Goal: Transaction & Acquisition: Purchase product/service

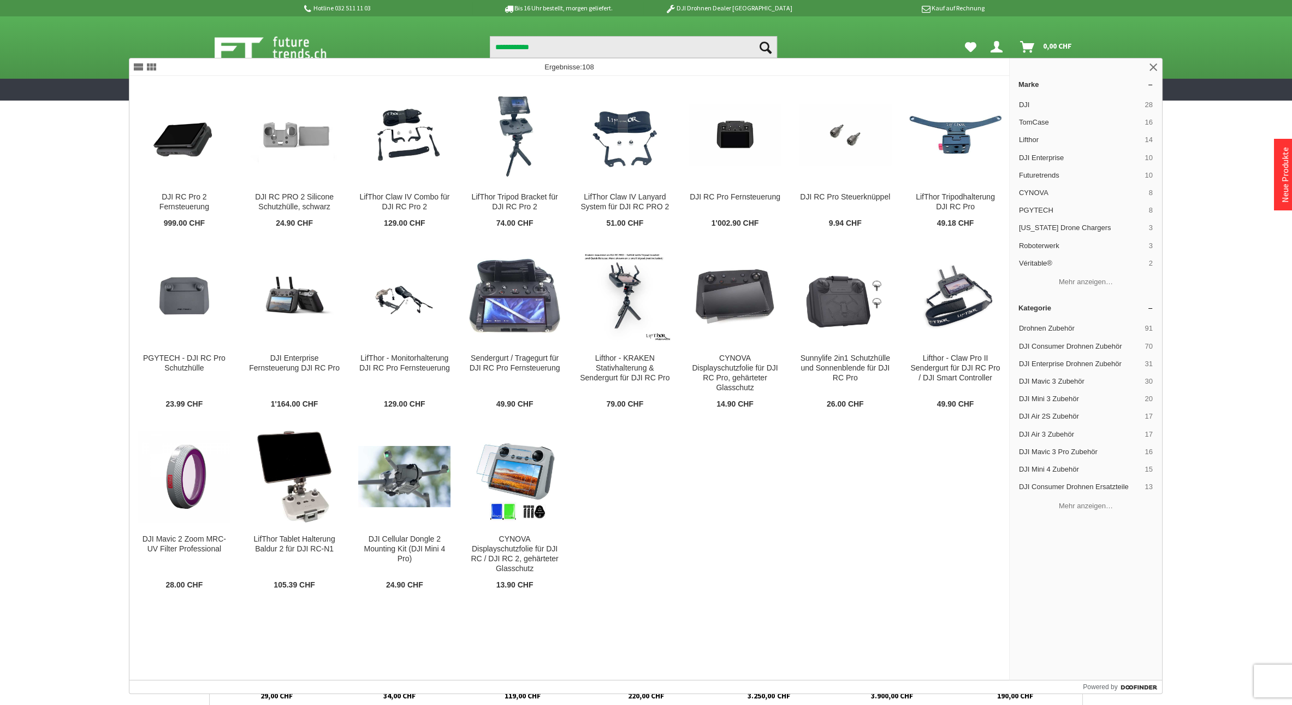
type input "**********"
click at [754, 36] on button "Suchen" at bounding box center [765, 47] width 23 height 22
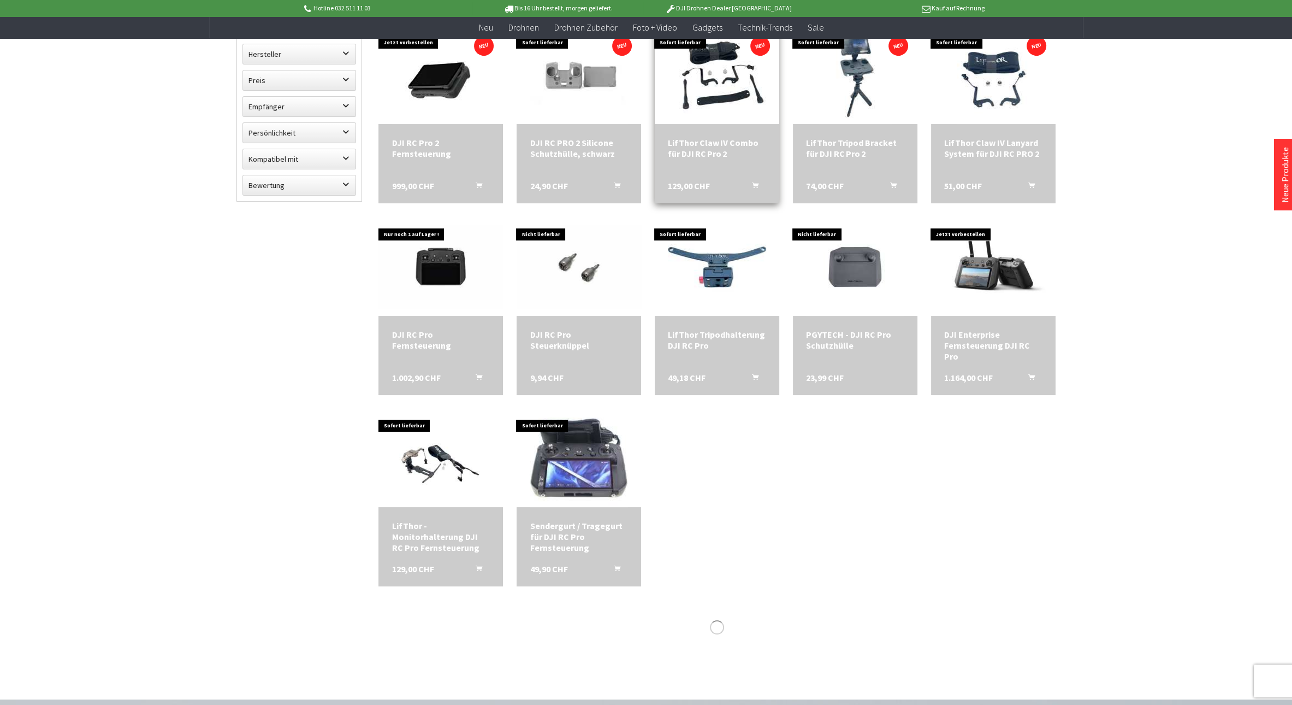
scroll to position [182, 0]
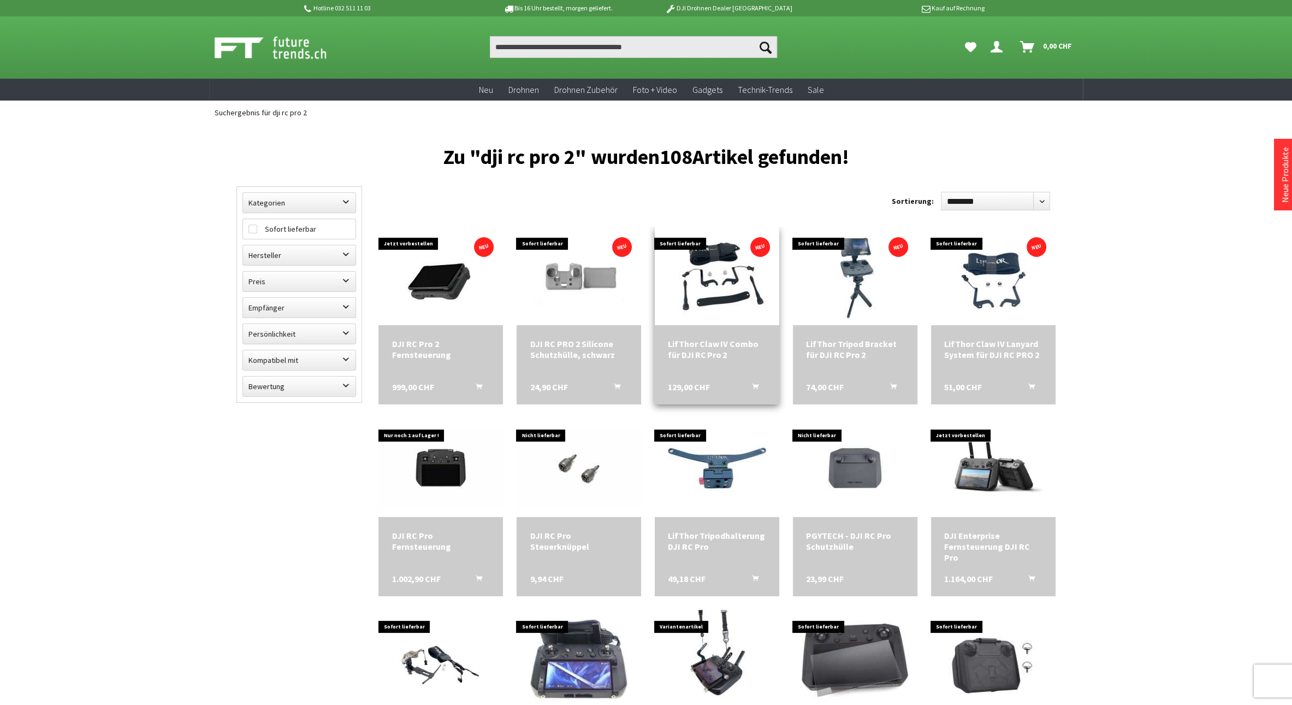
click at [726, 272] on img at bounding box center [717, 276] width 121 height 98
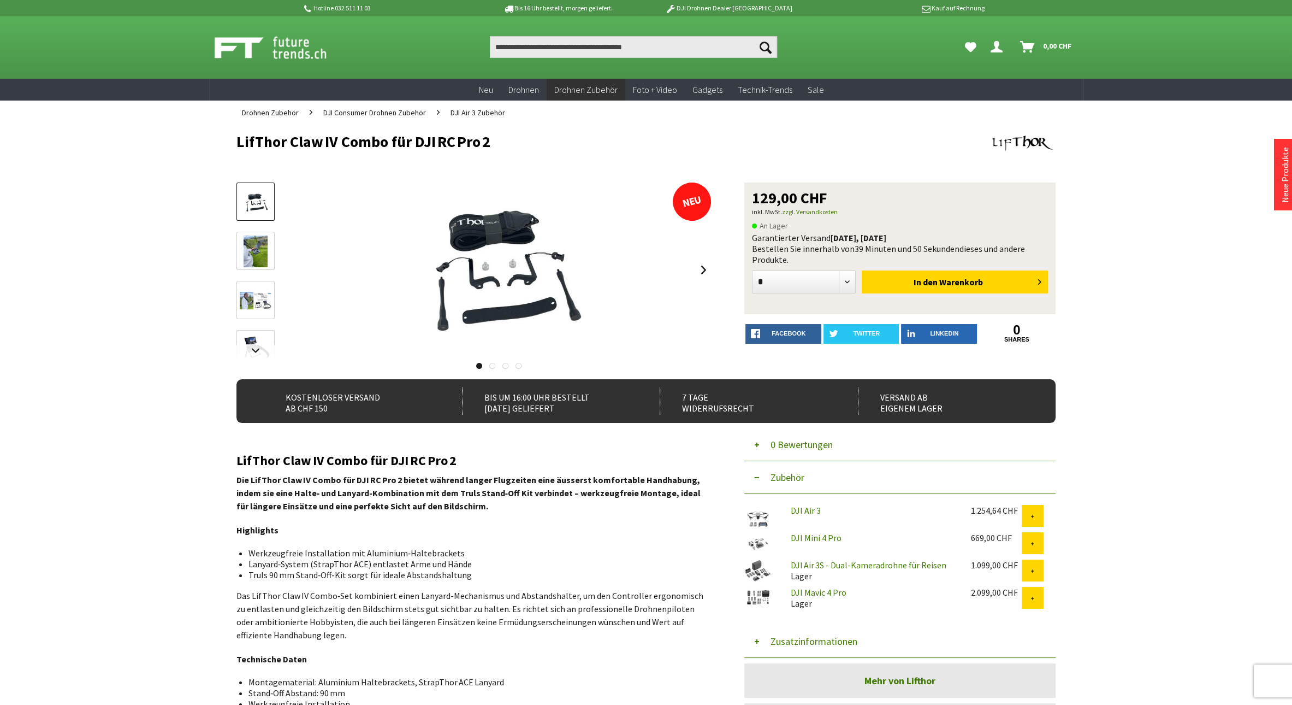
click at [247, 245] on img at bounding box center [256, 251] width 24 height 32
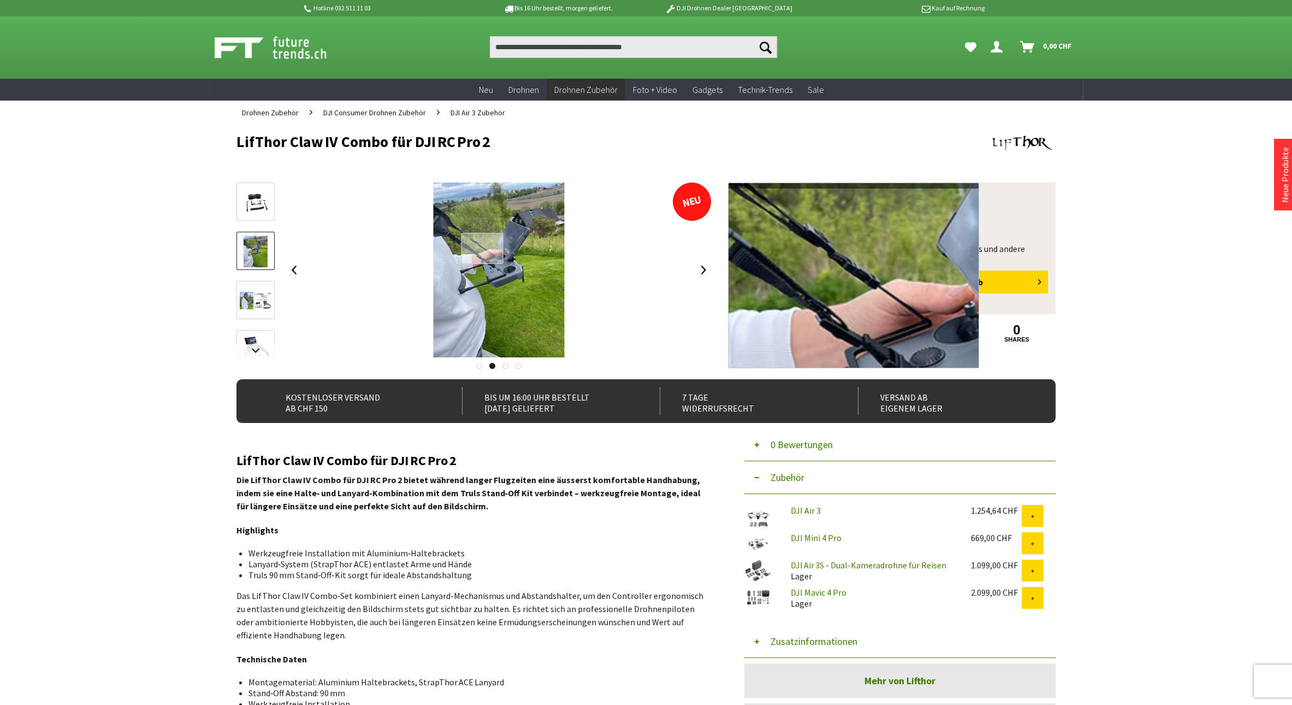
click at [485, 249] on div at bounding box center [483, 248] width 42 height 31
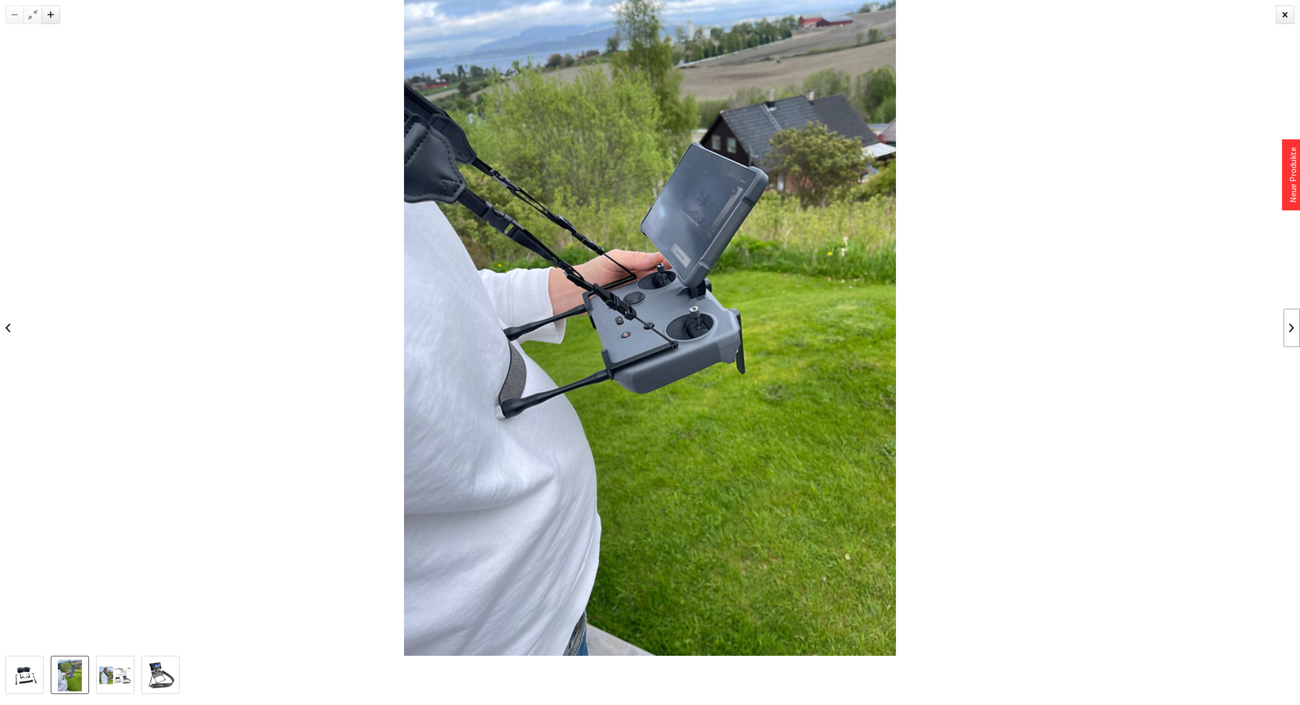
click at [1292, 332] on link at bounding box center [1292, 328] width 16 height 38
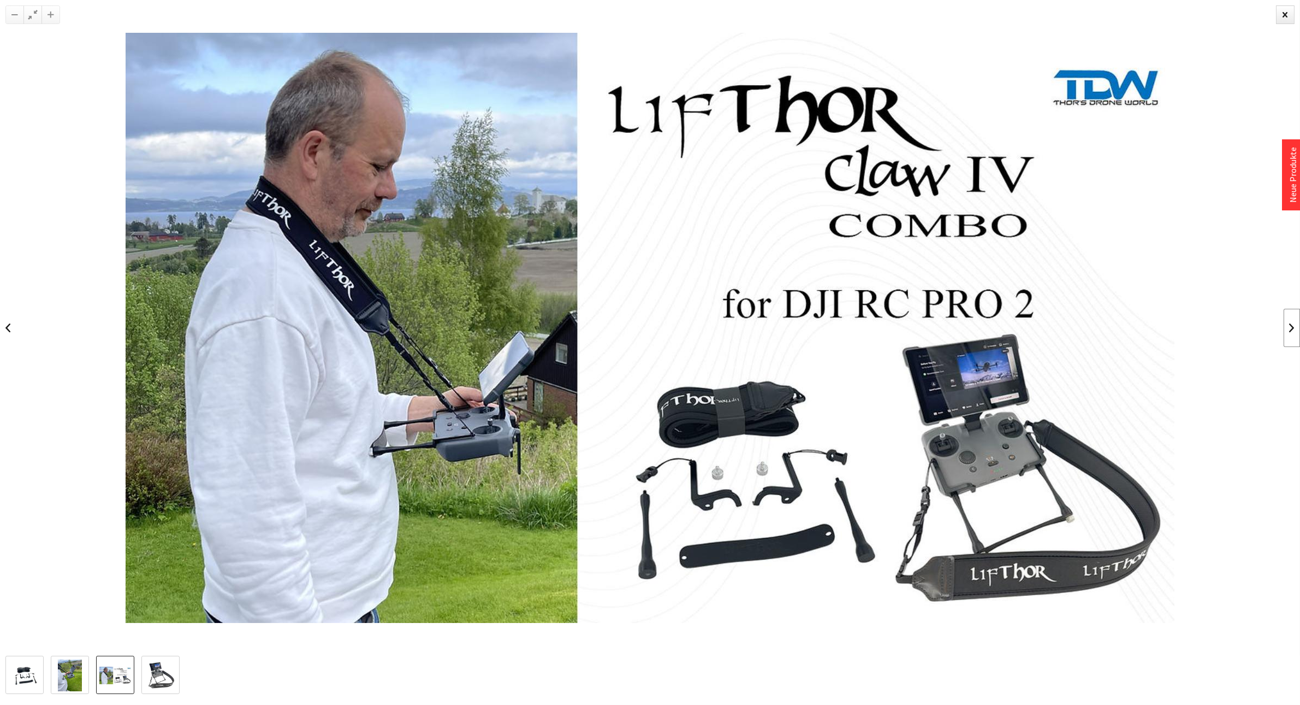
click at [1289, 331] on link at bounding box center [1292, 328] width 16 height 38
click at [1287, 11] on div at bounding box center [1285, 14] width 19 height 19
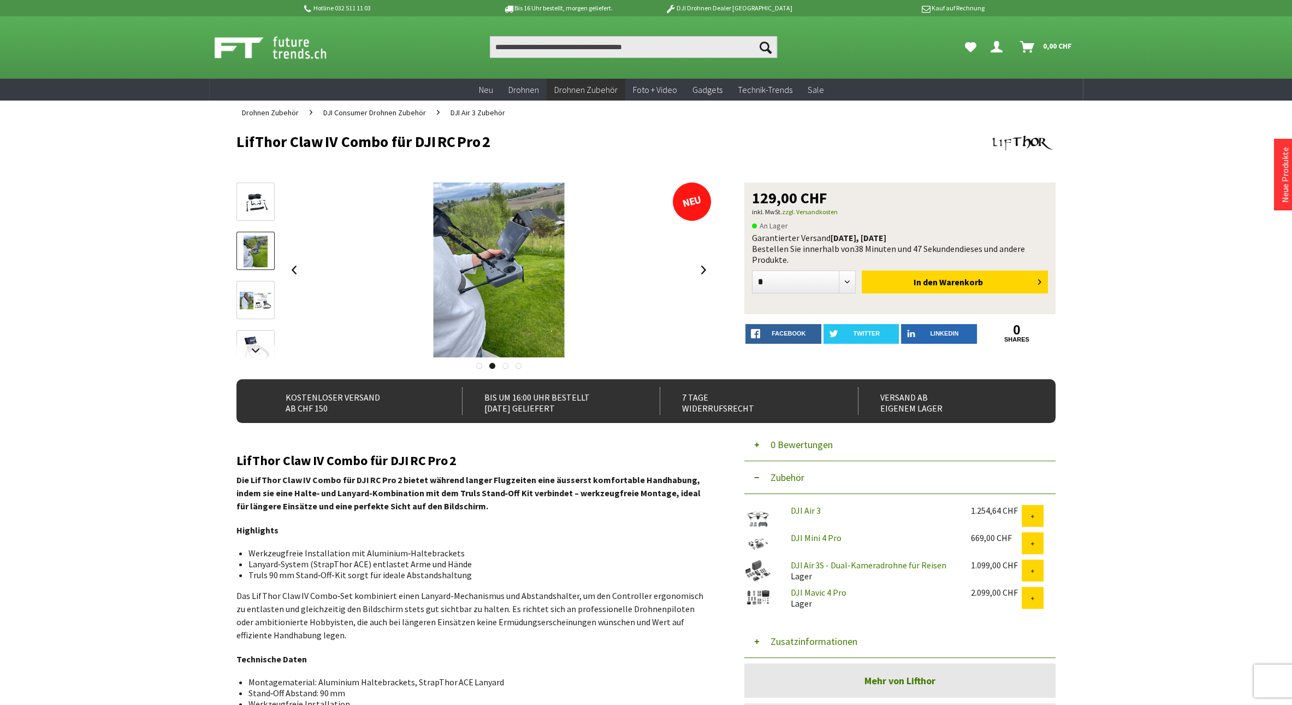
drag, startPoint x: 235, startPoint y: 143, endPoint x: 492, endPoint y: 137, distance: 257.3
click at [492, 137] on div "Menü schließen Kategorien Neu Drohnen Drohnen Zubehör DJI Enterprise Drohnen Zu…" at bounding box center [646, 508] width 874 height 767
copy h1 "LifThor Claw IV Combo für DJI RC Pro 2"
click at [255, 204] on img at bounding box center [256, 203] width 32 height 26
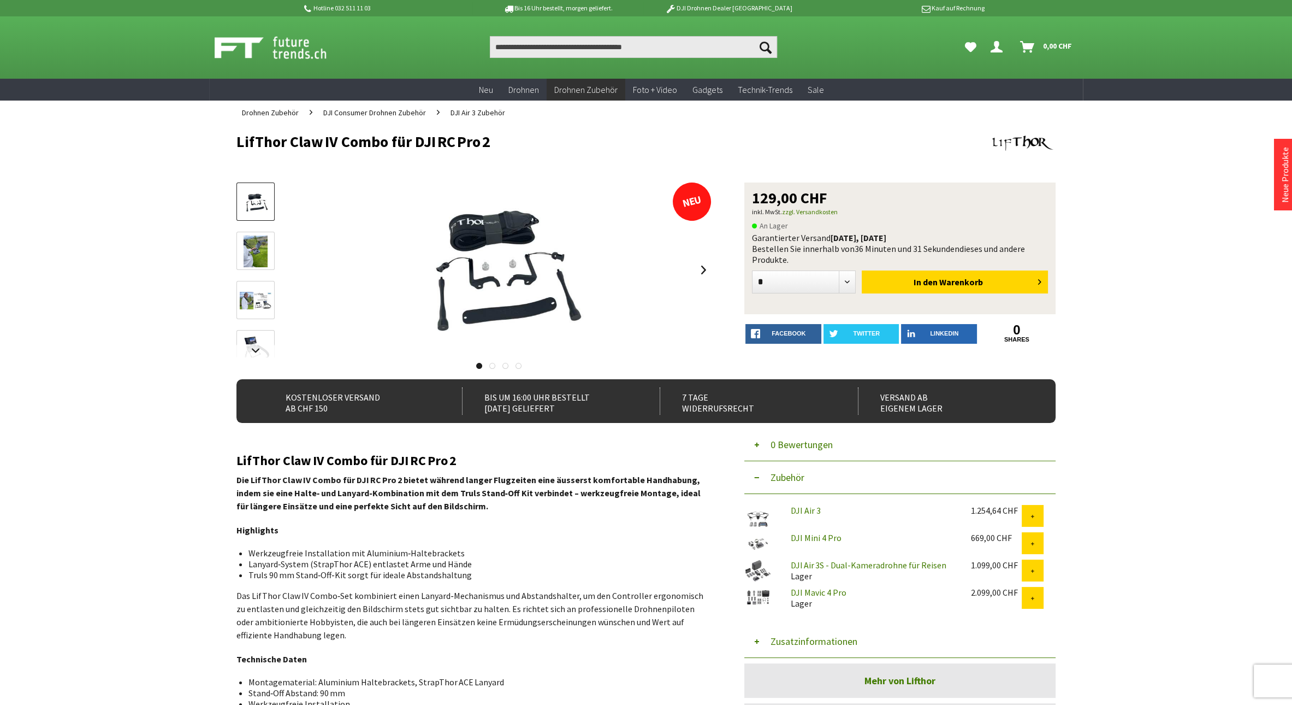
click at [259, 252] on img at bounding box center [256, 251] width 24 height 32
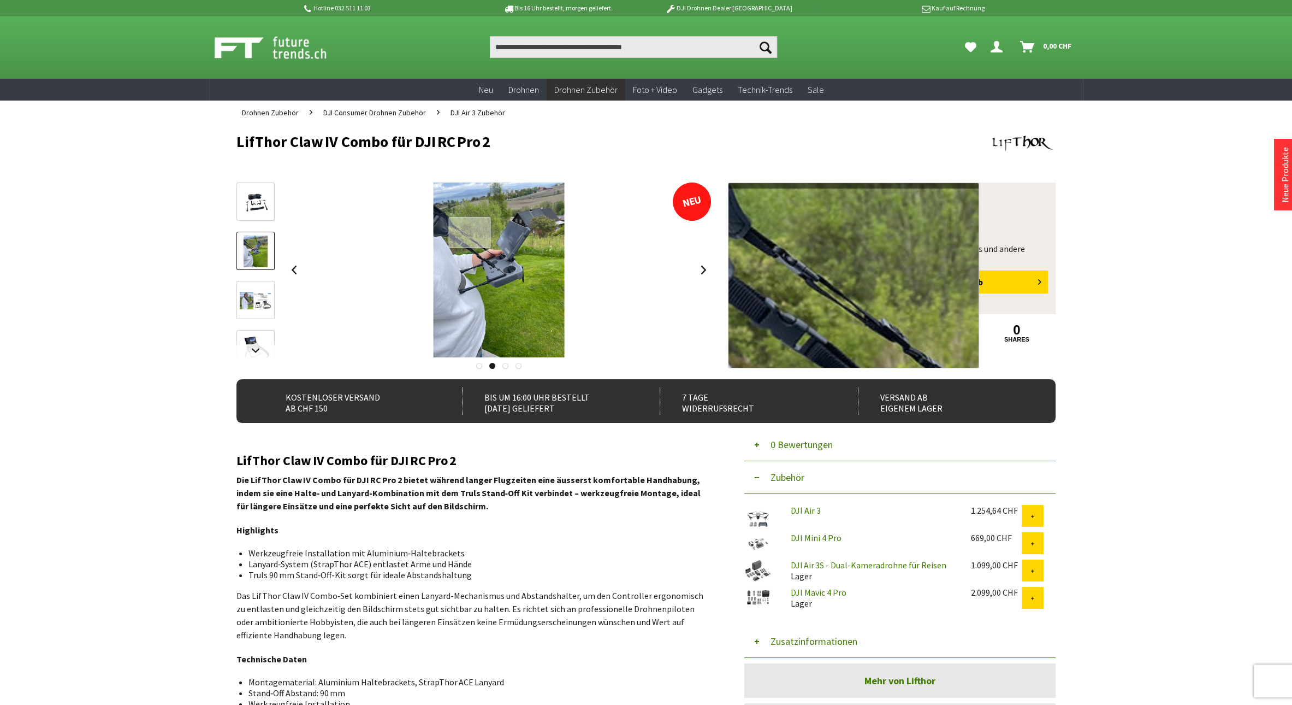
click at [470, 233] on div at bounding box center [470, 232] width 42 height 31
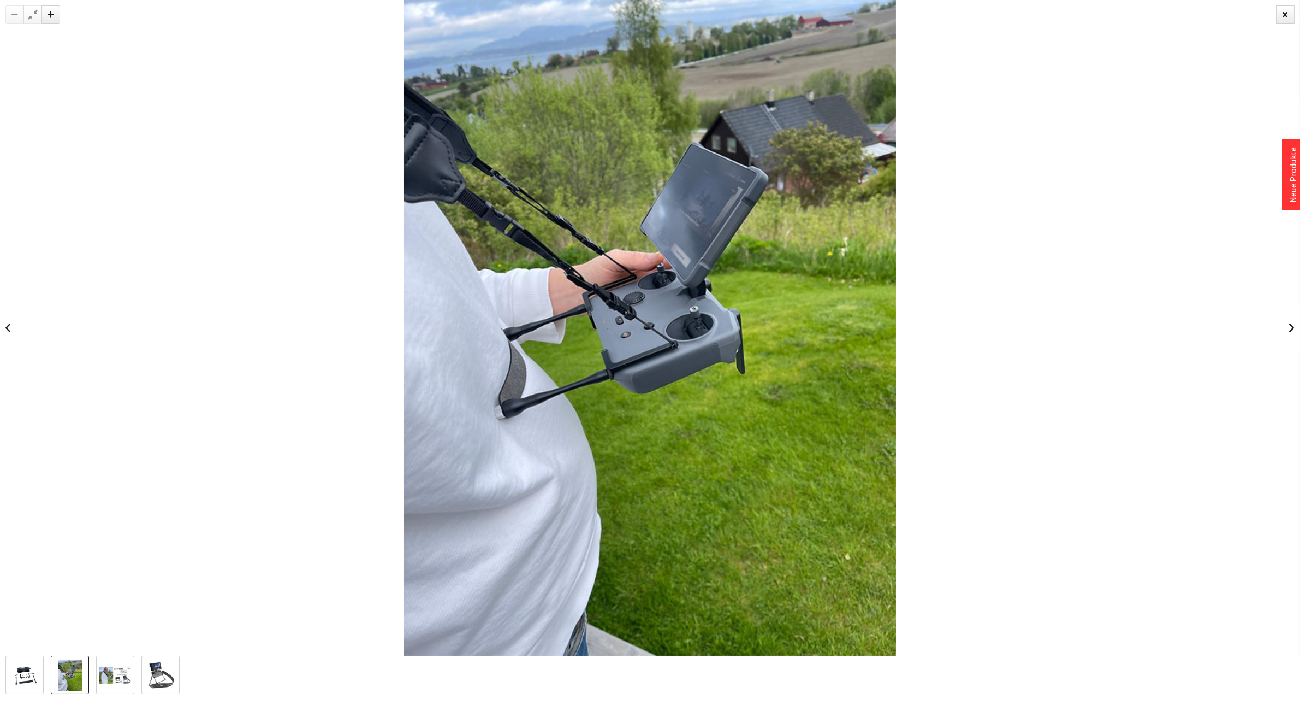
click at [125, 673] on img at bounding box center [115, 675] width 32 height 18
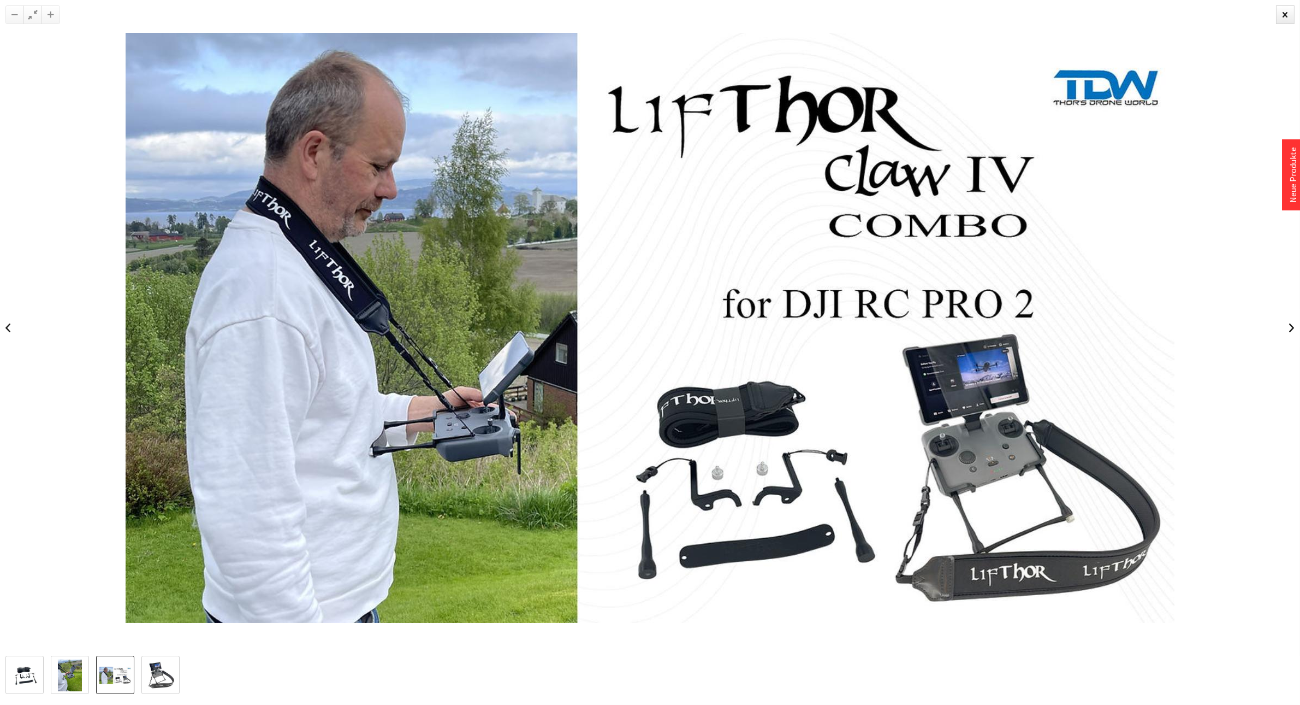
click at [74, 618] on div at bounding box center [650, 327] width 1300 height 655
click at [80, 619] on div at bounding box center [650, 327] width 1300 height 655
drag, startPoint x: 80, startPoint y: 619, endPoint x: 119, endPoint y: 629, distance: 40.1
click at [100, 629] on div at bounding box center [650, 327] width 1300 height 655
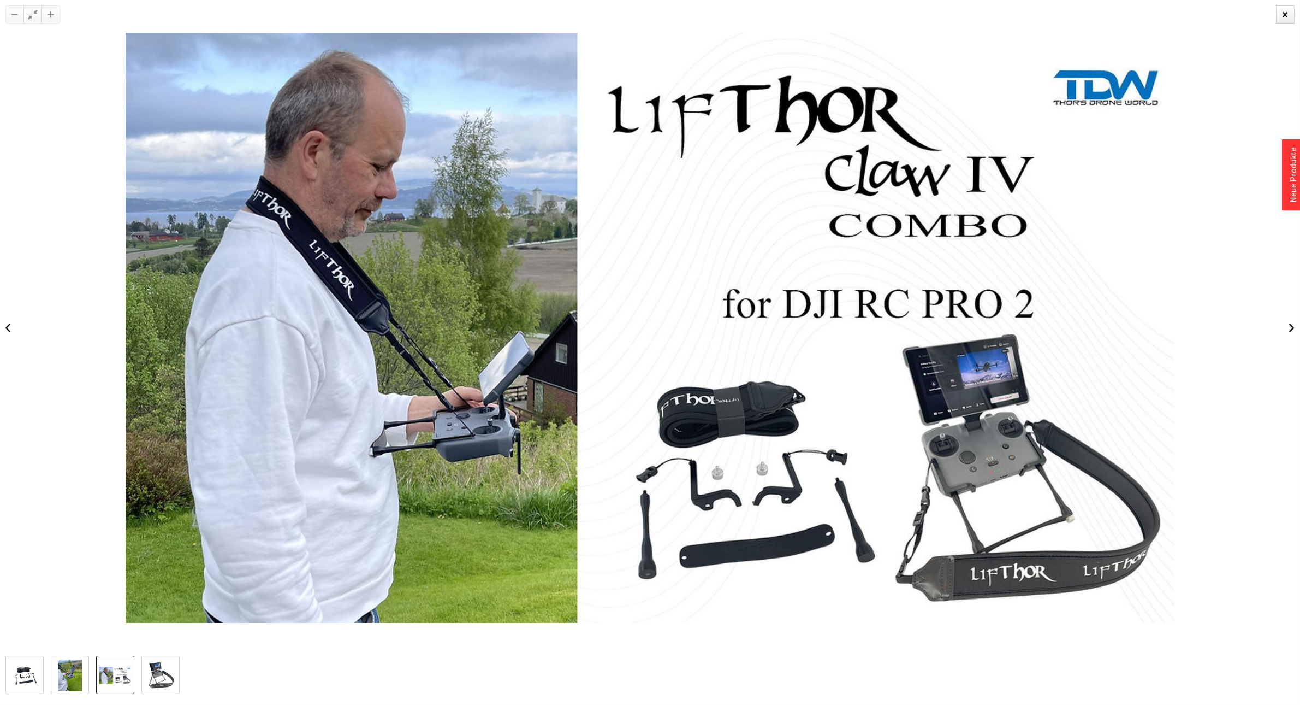
click at [119, 630] on div at bounding box center [650, 327] width 1300 height 655
click at [62, 612] on div at bounding box center [650, 327] width 1300 height 655
click at [1281, 15] on div at bounding box center [1285, 14] width 19 height 19
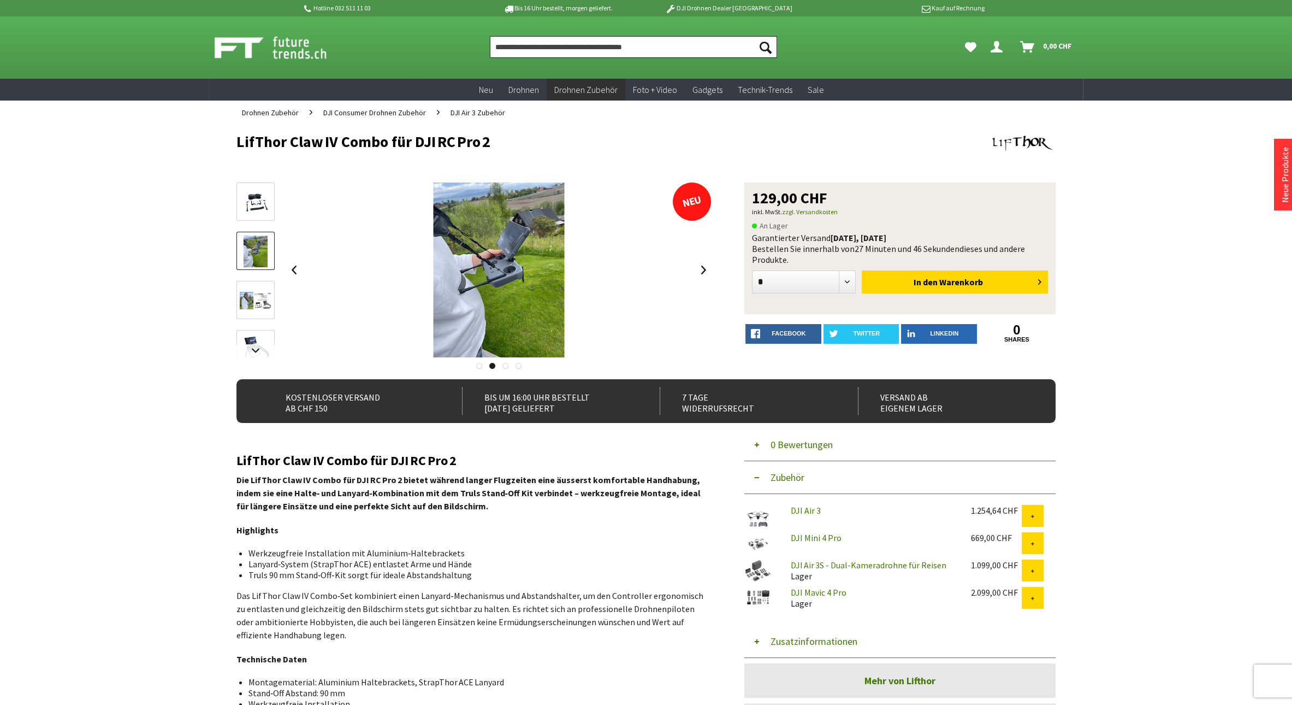
click at [557, 50] on input "Produkt, Marke, Kategorie, EAN, Artikelnummer…" at bounding box center [633, 47] width 287 height 22
paste input "**********"
type input "**********"
click at [754, 36] on button "Suchen" at bounding box center [765, 47] width 23 height 22
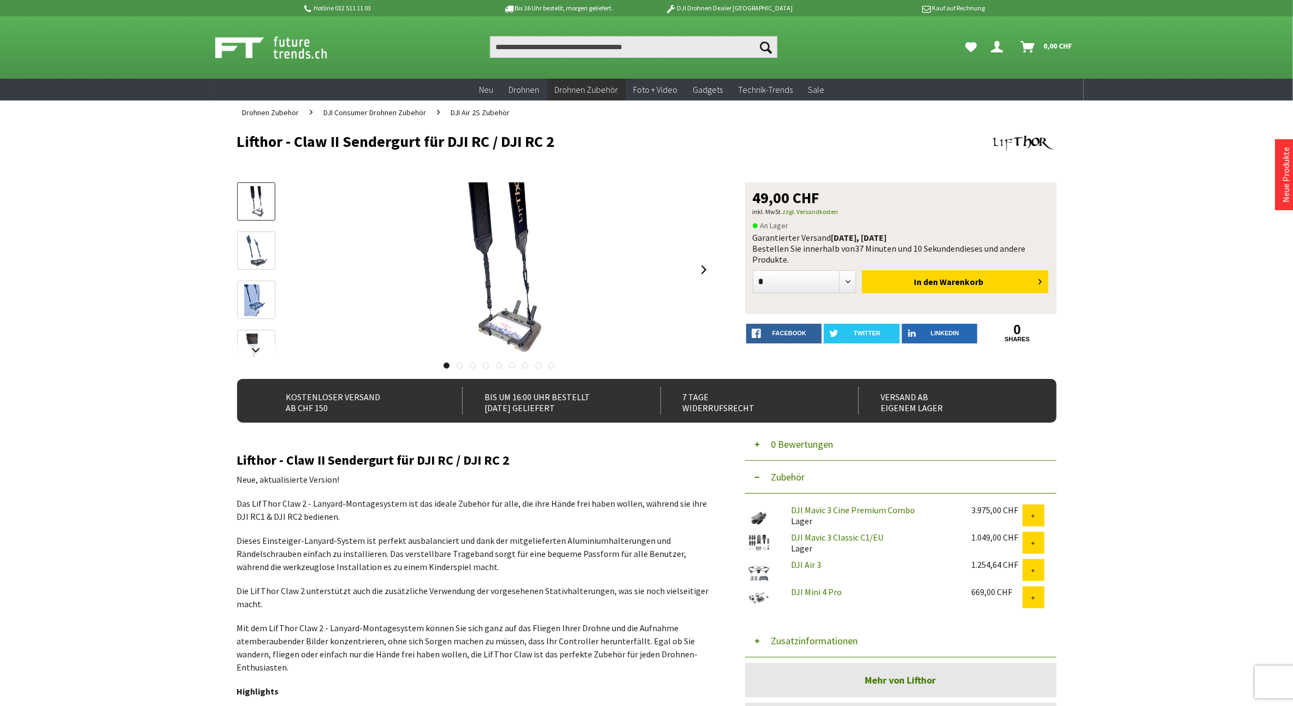
click at [258, 244] on img at bounding box center [255, 251] width 23 height 32
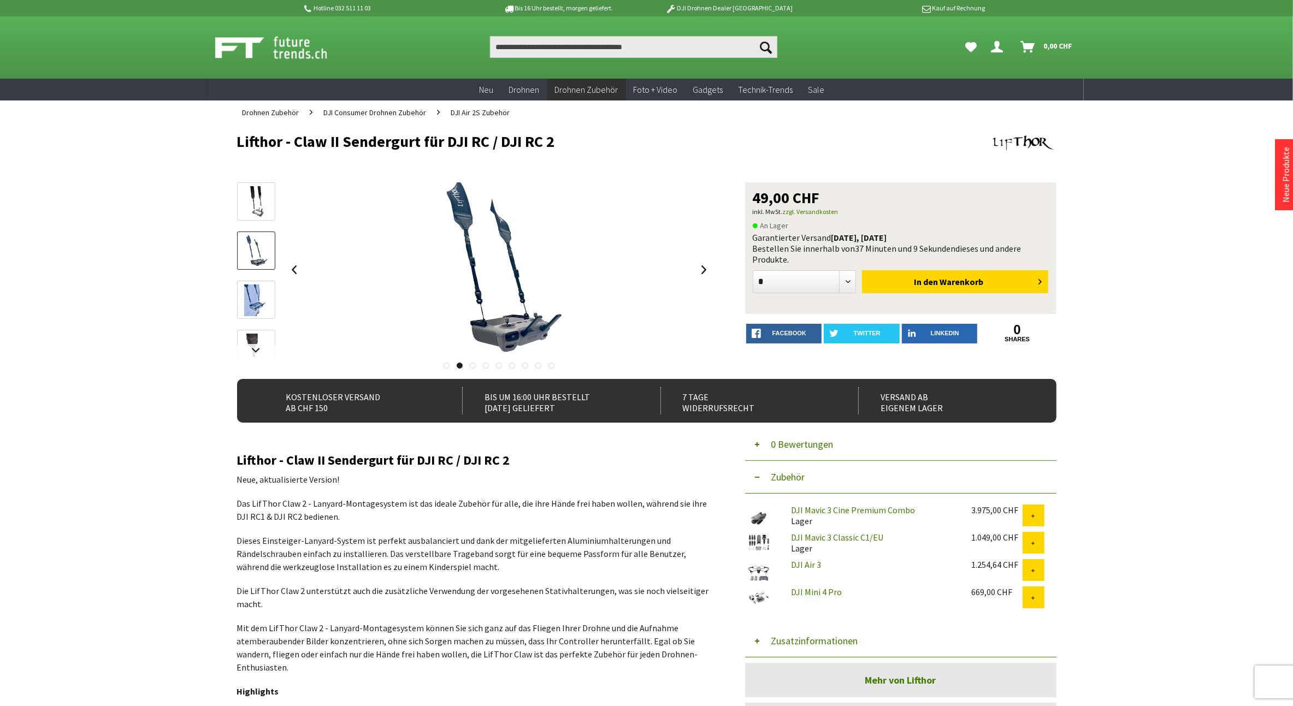
click at [254, 312] on img at bounding box center [256, 301] width 24 height 32
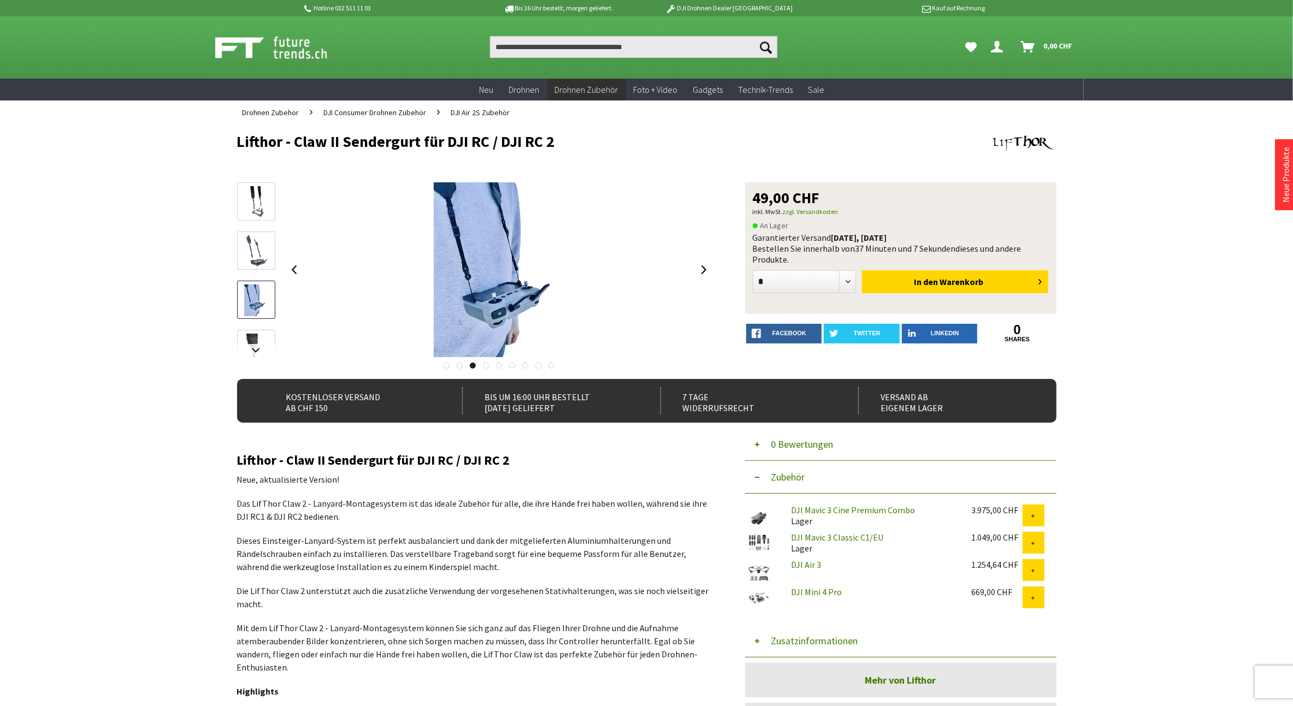
click at [254, 344] on img at bounding box center [256, 350] width 24 height 32
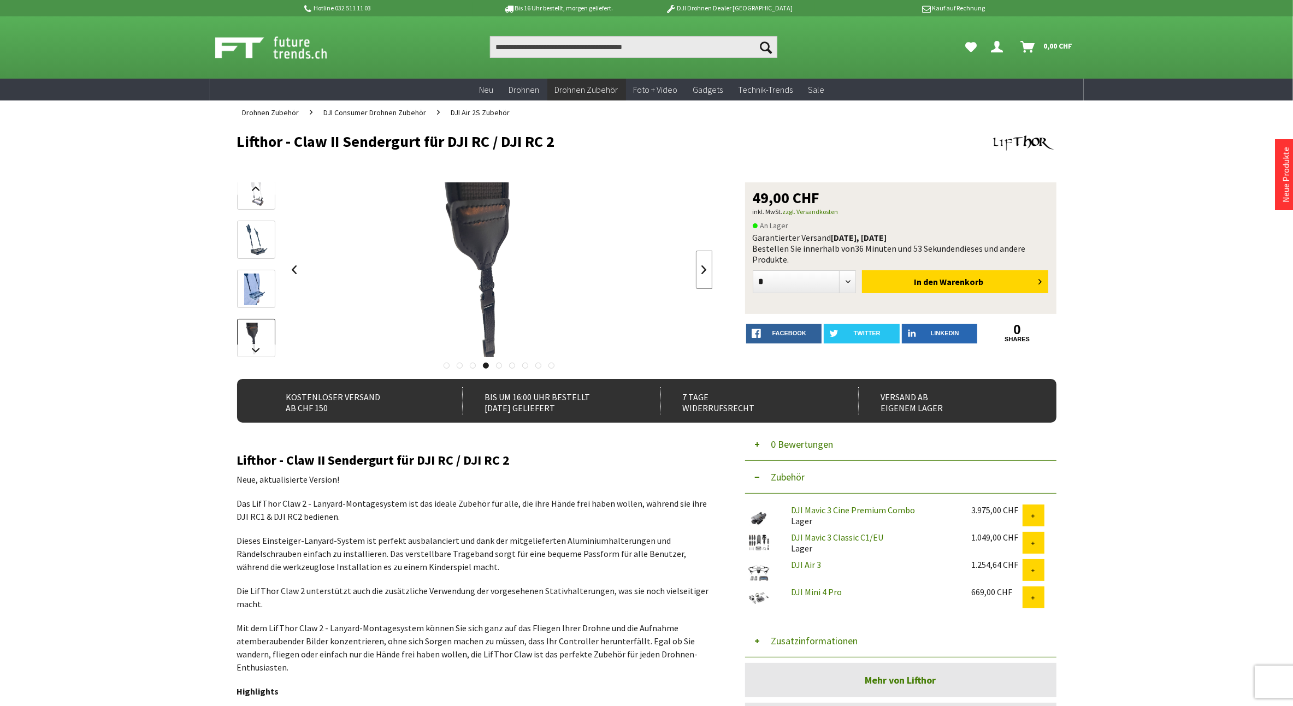
click at [709, 277] on link at bounding box center [704, 270] width 16 height 38
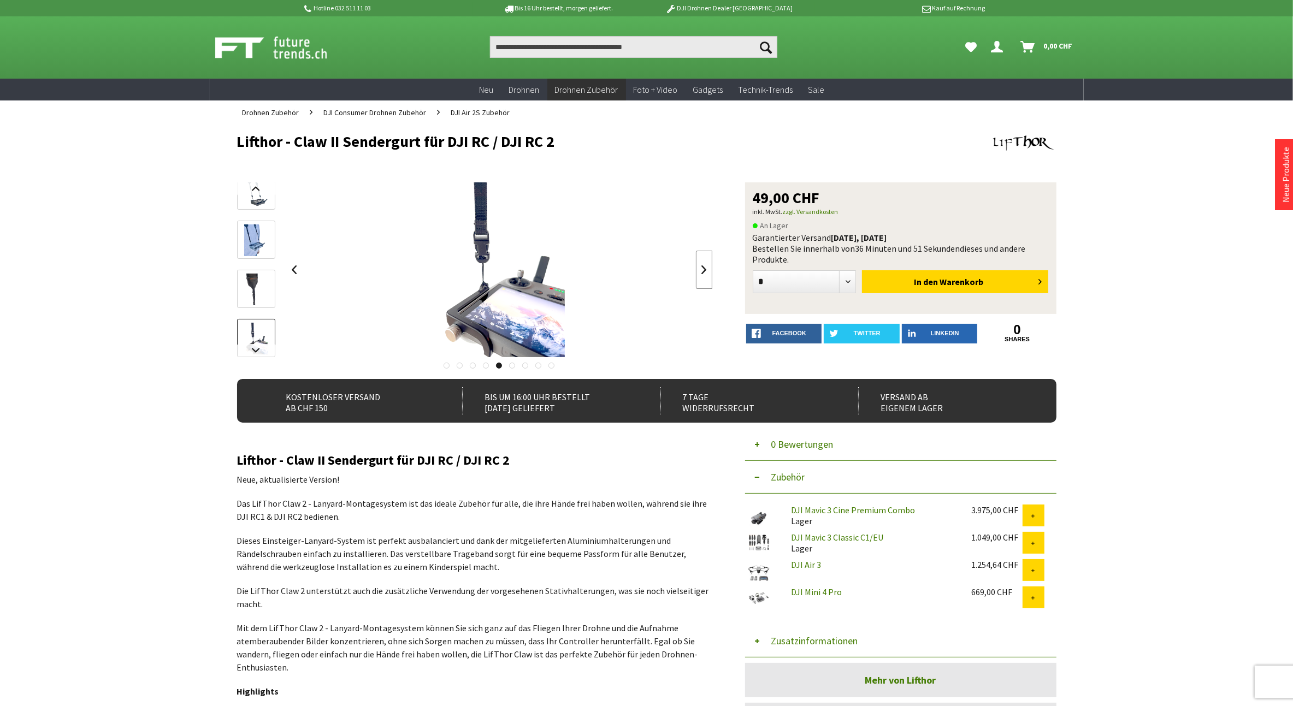
click at [704, 274] on link at bounding box center [704, 270] width 16 height 38
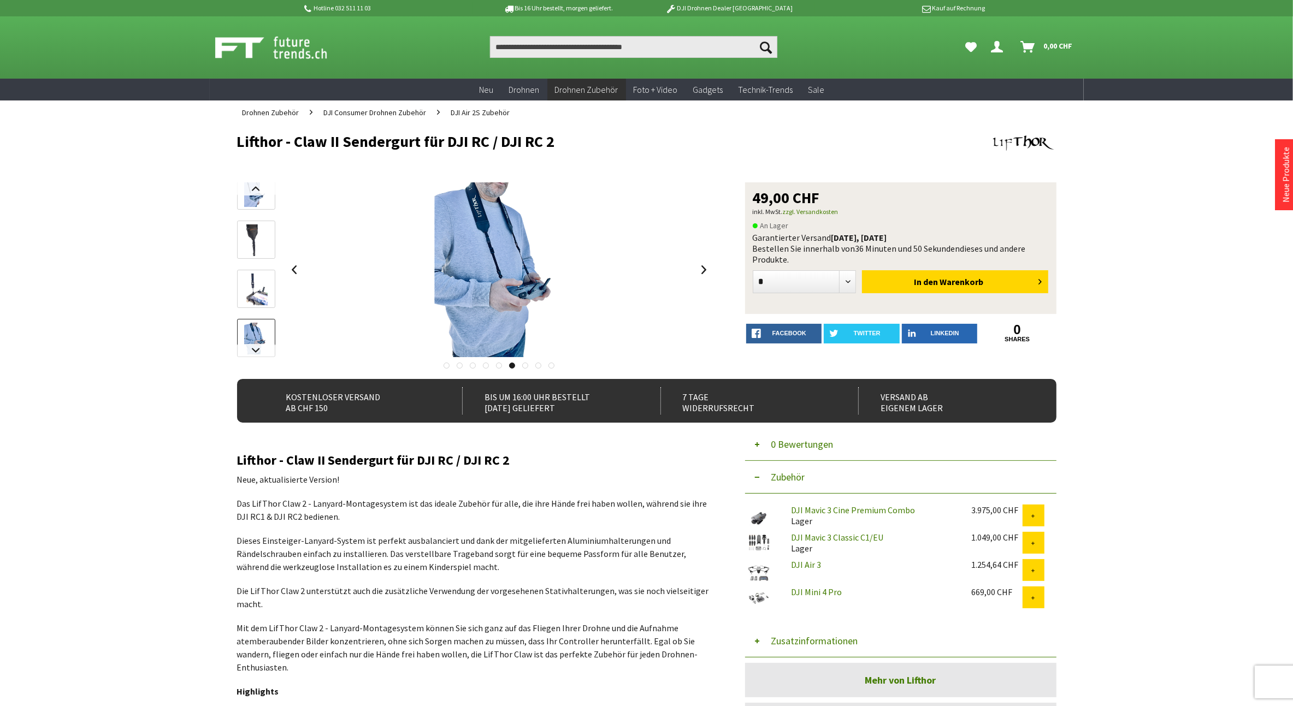
click at [693, 273] on div at bounding box center [499, 269] width 427 height 175
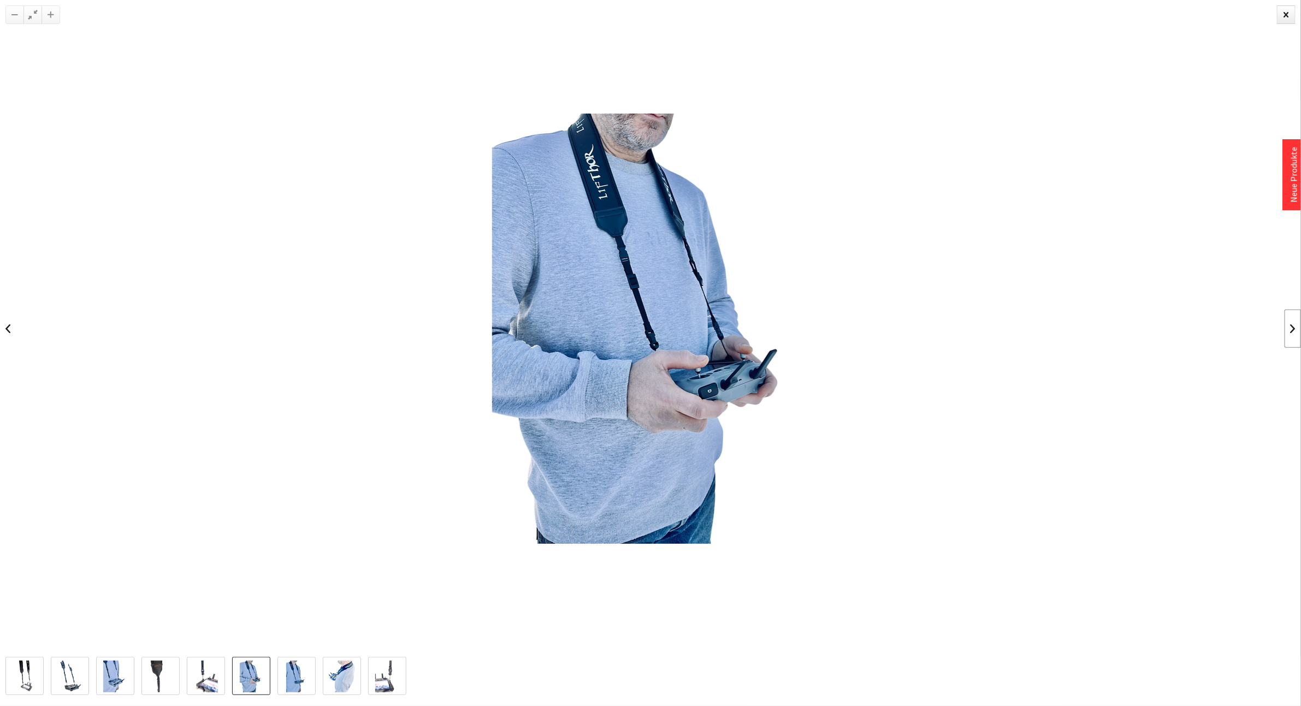
click at [1292, 323] on link at bounding box center [1293, 329] width 16 height 38
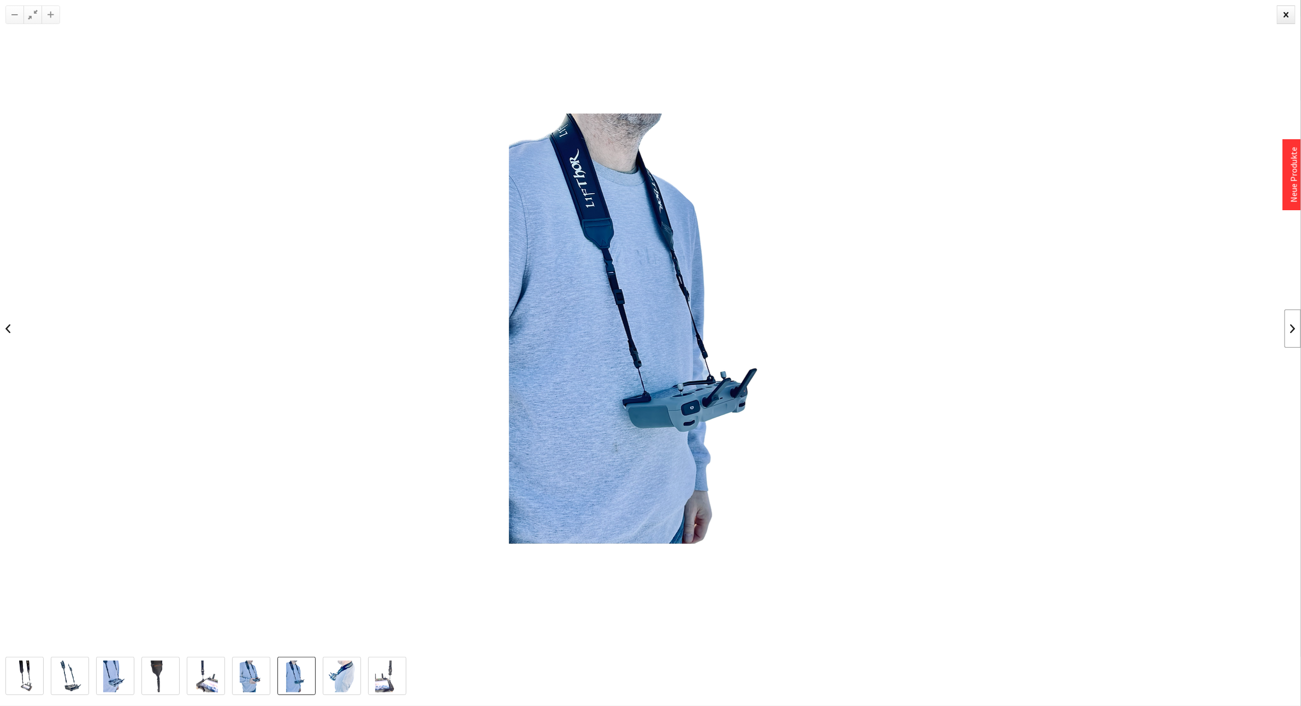
click at [1290, 322] on link at bounding box center [1293, 329] width 16 height 38
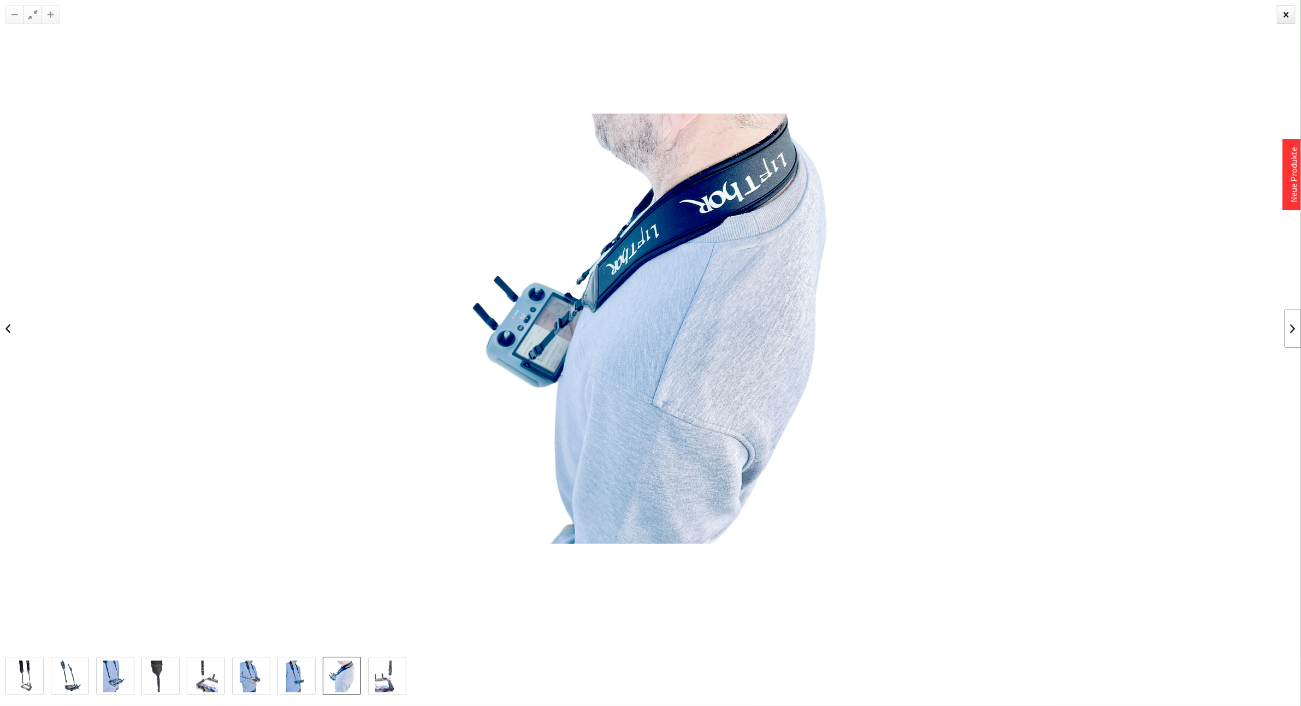
click at [1292, 327] on link at bounding box center [1293, 329] width 16 height 38
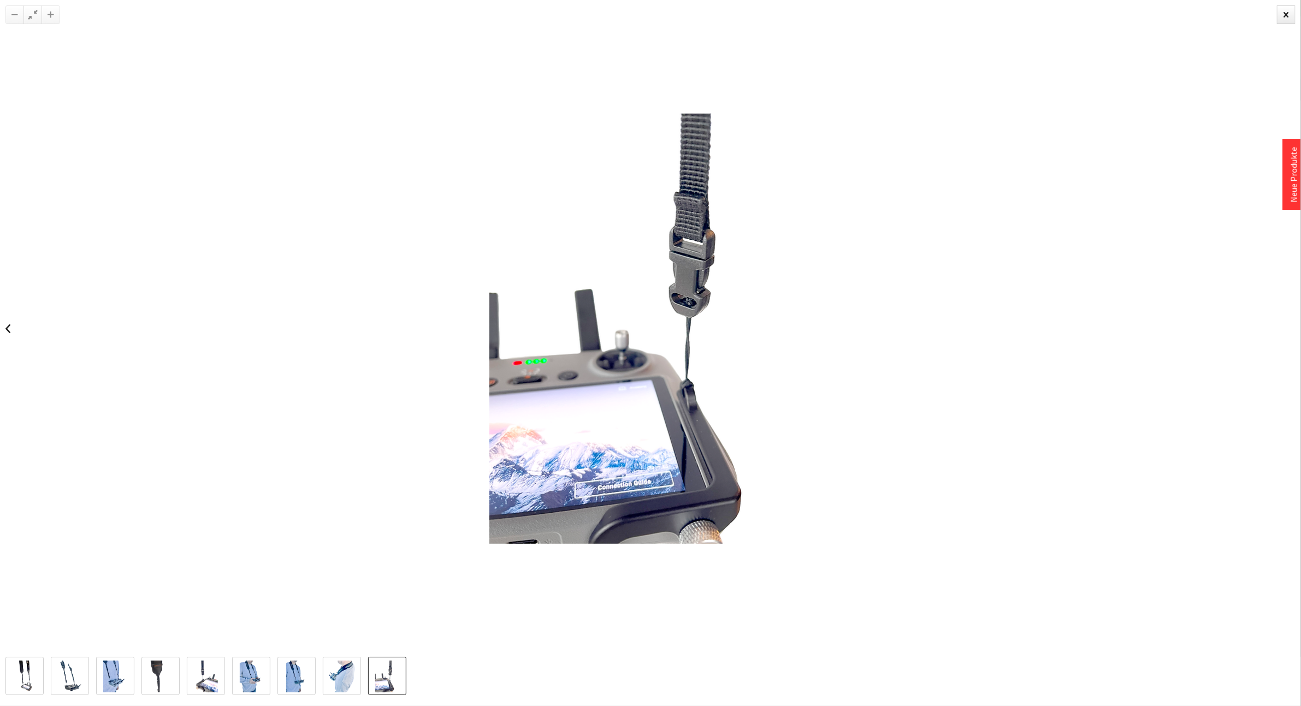
click at [29, 674] on img at bounding box center [24, 677] width 23 height 32
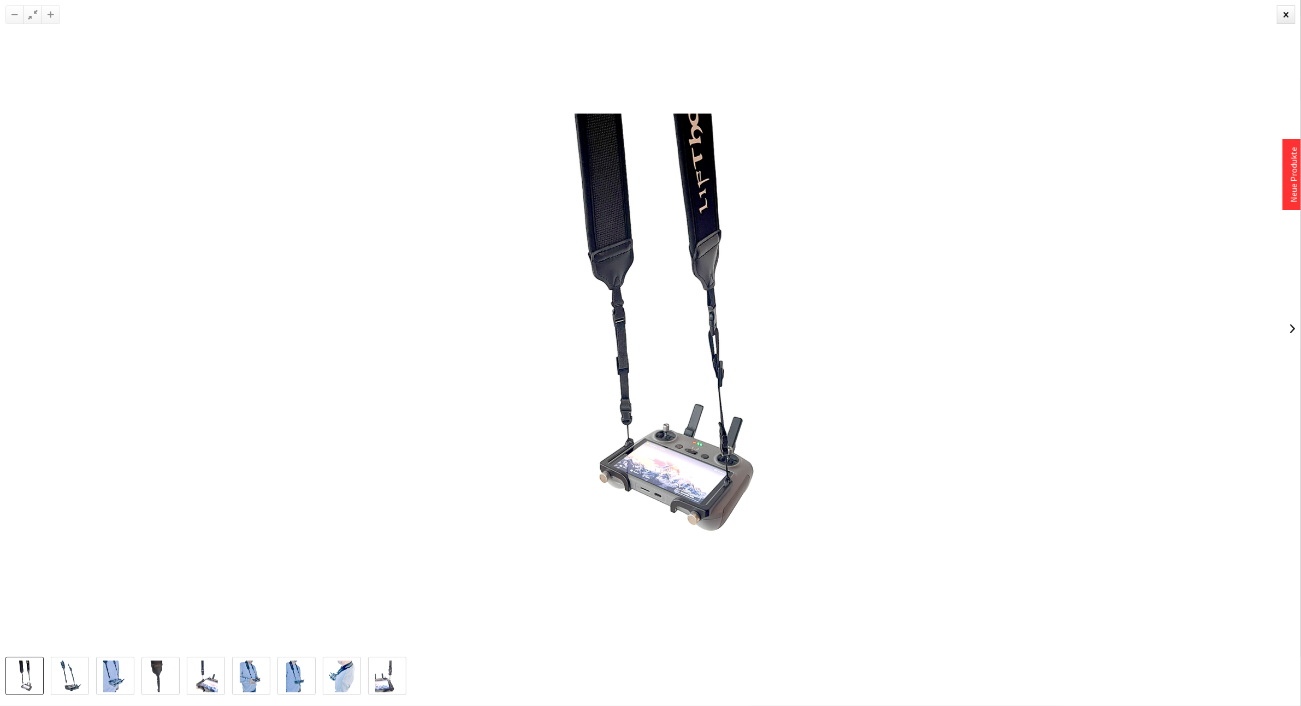
click at [67, 671] on img at bounding box center [69, 677] width 23 height 32
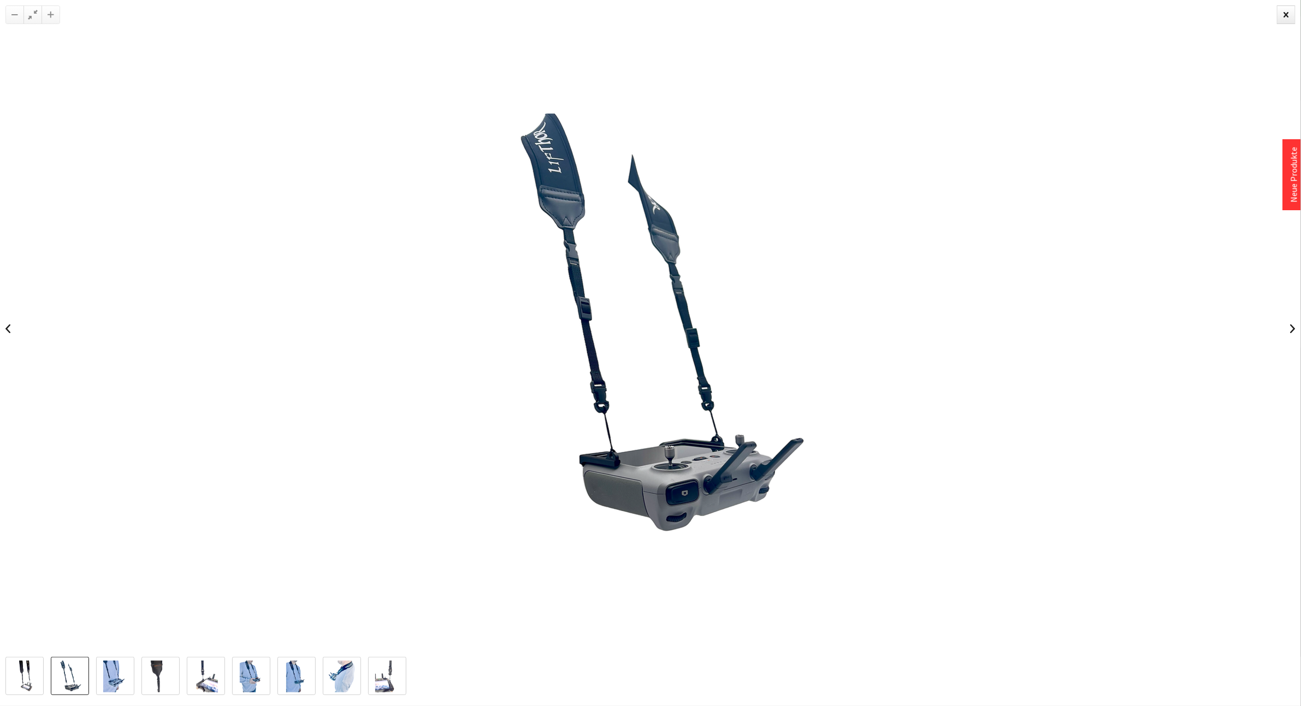
click at [109, 669] on img at bounding box center [115, 677] width 24 height 32
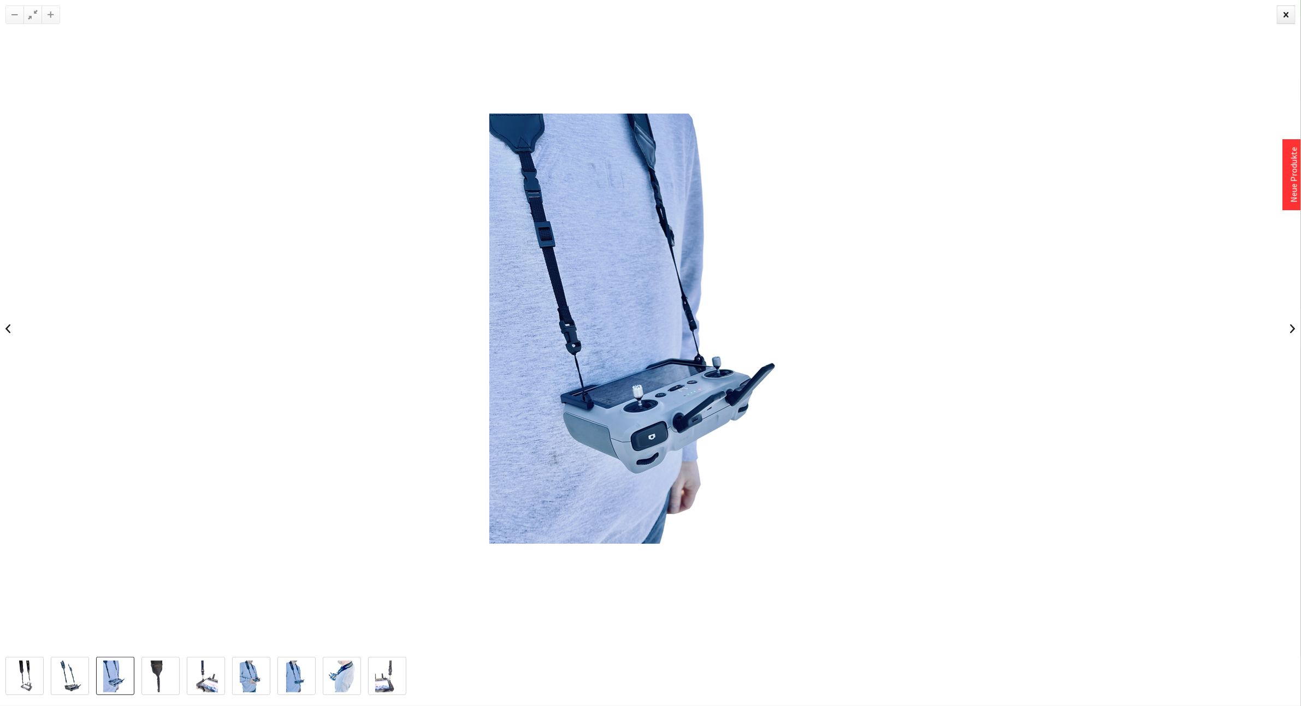
click at [129, 667] on link at bounding box center [115, 676] width 38 height 38
click at [204, 664] on img at bounding box center [206, 677] width 24 height 32
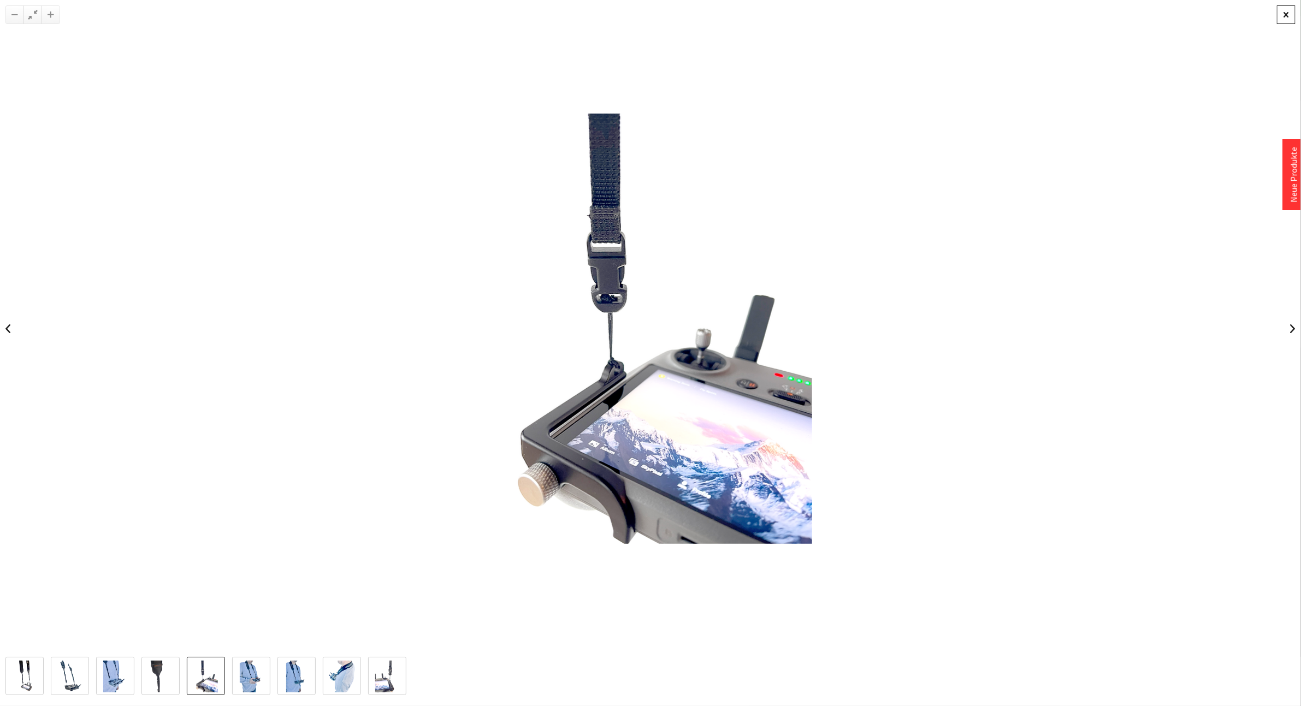
click at [1288, 14] on div at bounding box center [1286, 14] width 19 height 19
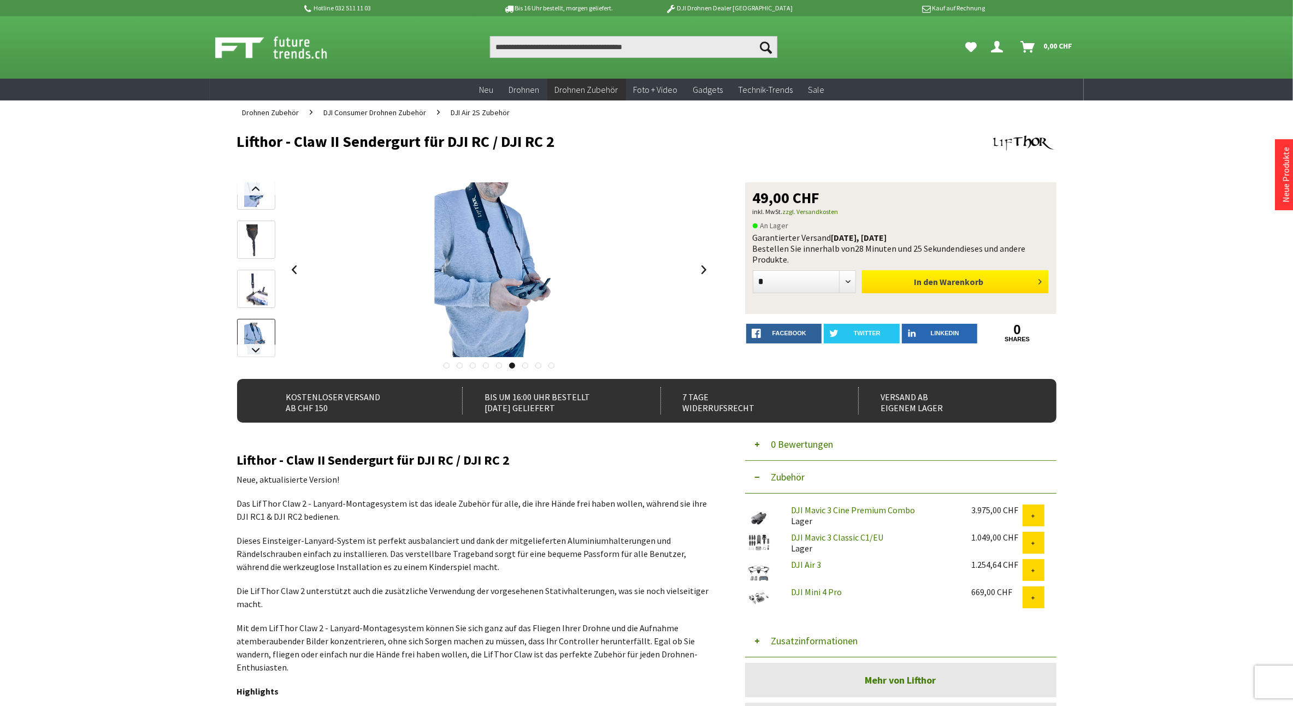
click at [956, 279] on span "Warenkorb" at bounding box center [961, 281] width 44 height 11
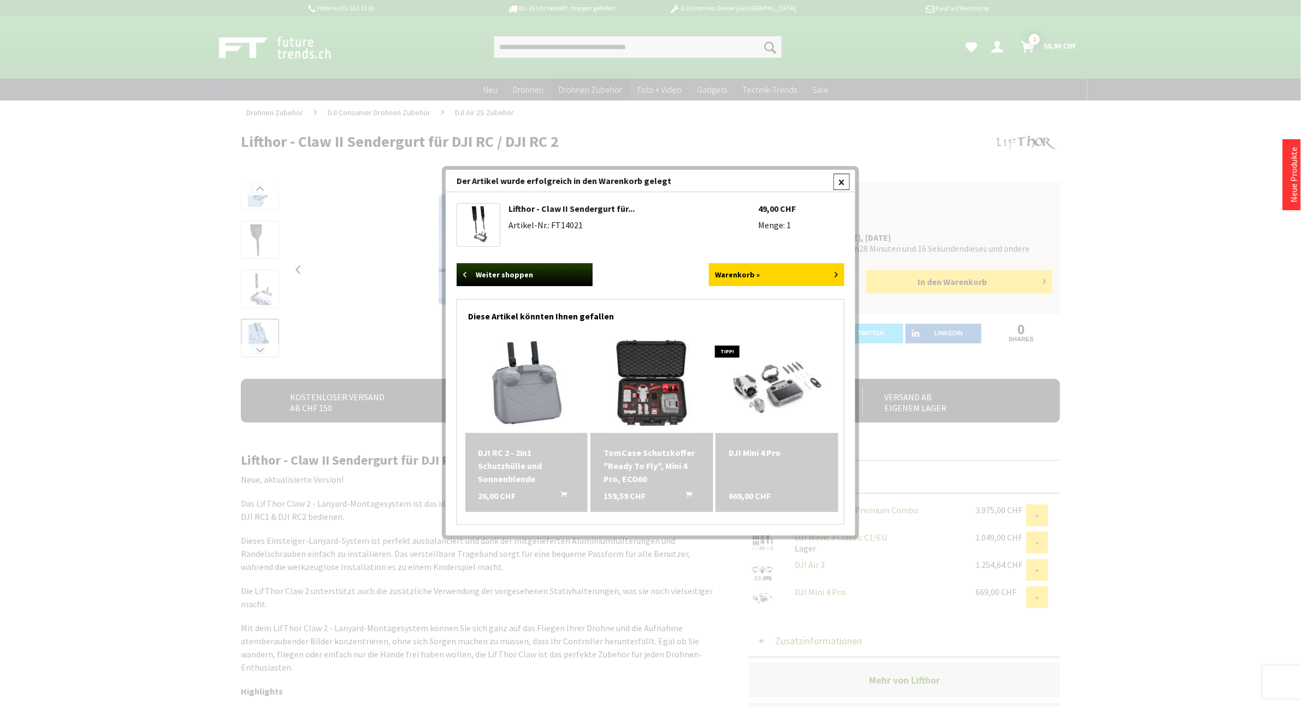
click at [844, 180] on div at bounding box center [841, 182] width 16 height 16
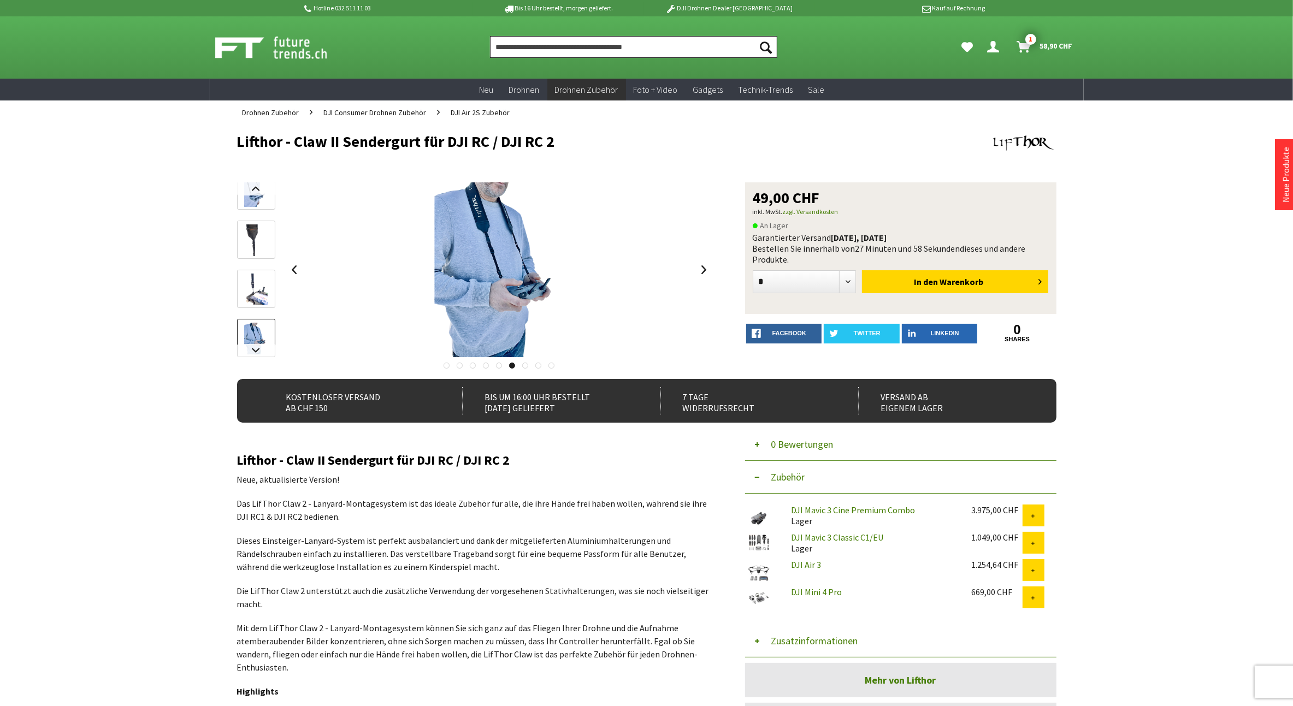
click at [618, 48] on input "Produkt, Marke, Kategorie, EAN, Artikelnummer…" at bounding box center [633, 47] width 287 height 22
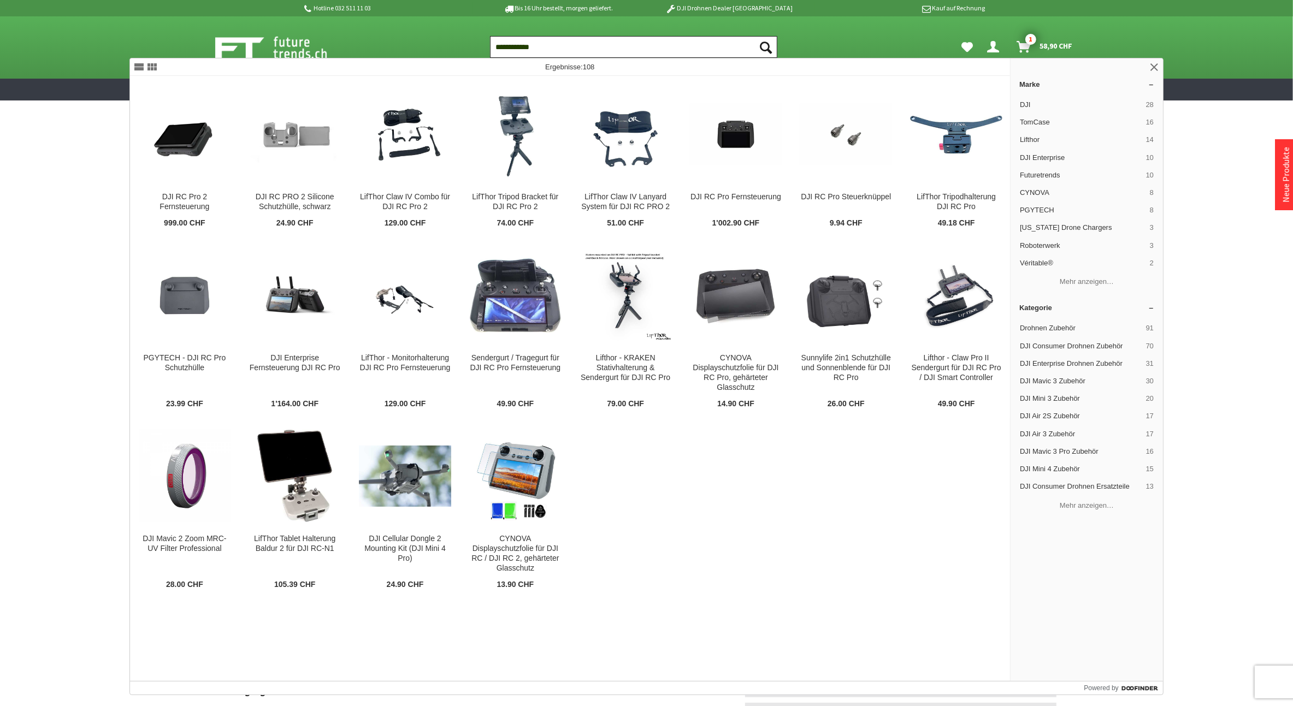
type input "**********"
click at [754, 36] on button "Suchen" at bounding box center [765, 47] width 23 height 22
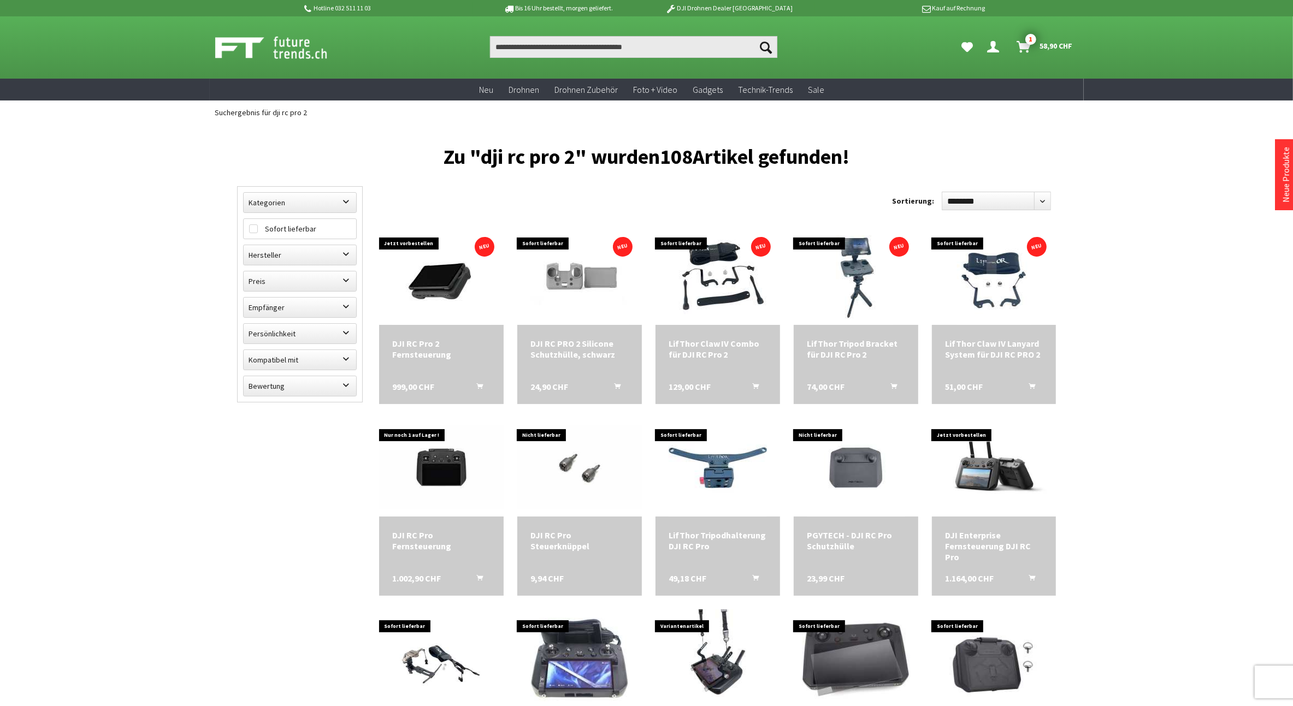
scroll to position [91, 0]
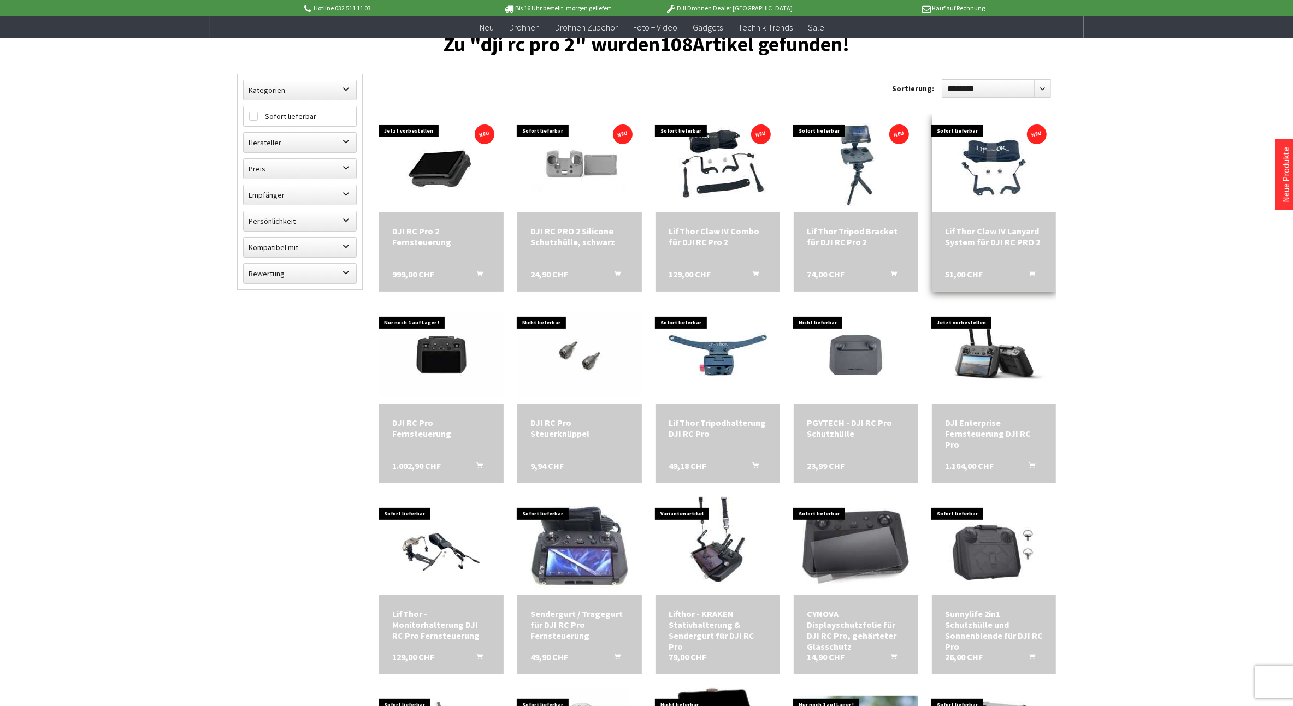
click at [994, 174] on img at bounding box center [994, 163] width 74 height 98
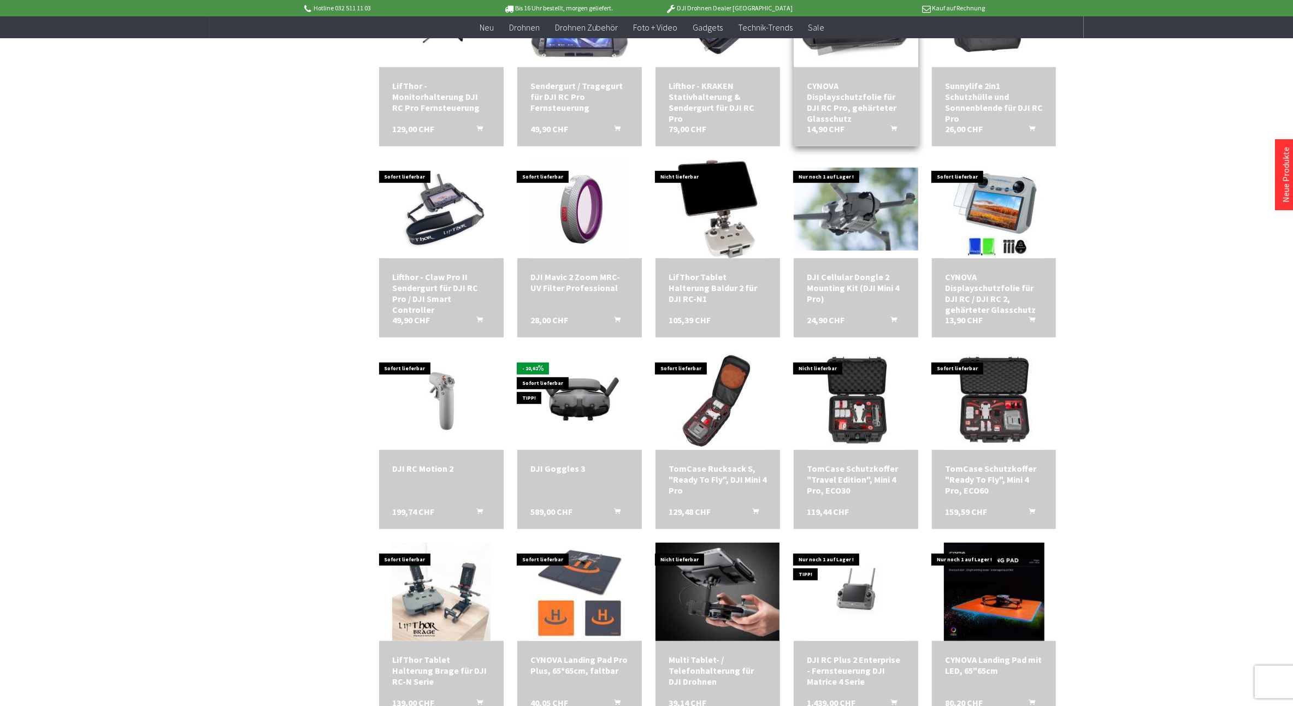
scroll to position [637, 0]
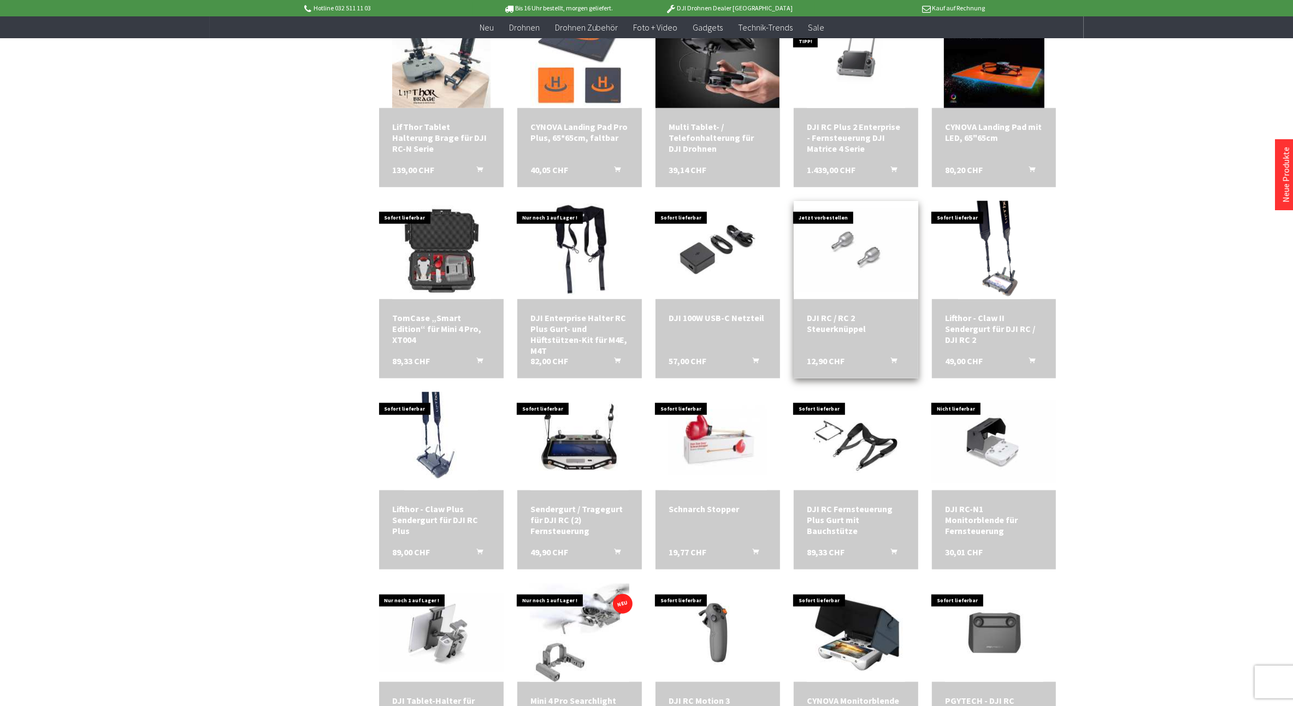
scroll to position [1183, 0]
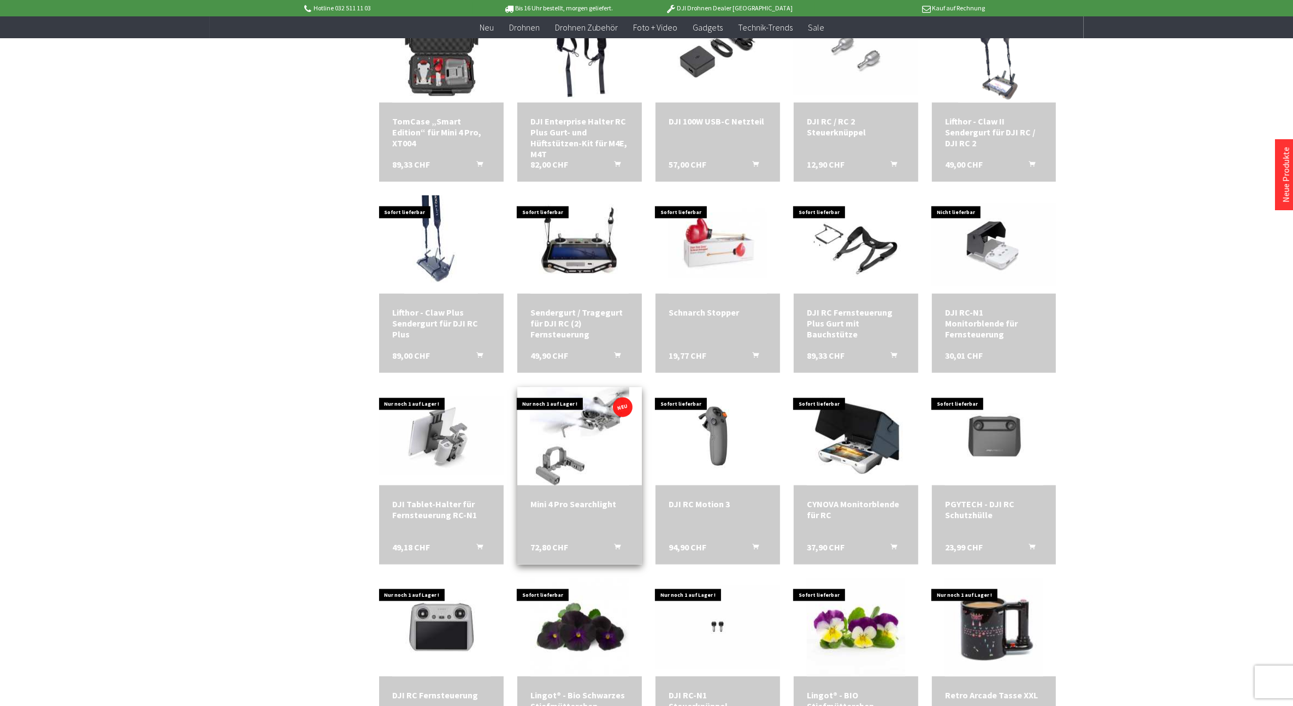
scroll to position [1365, 0]
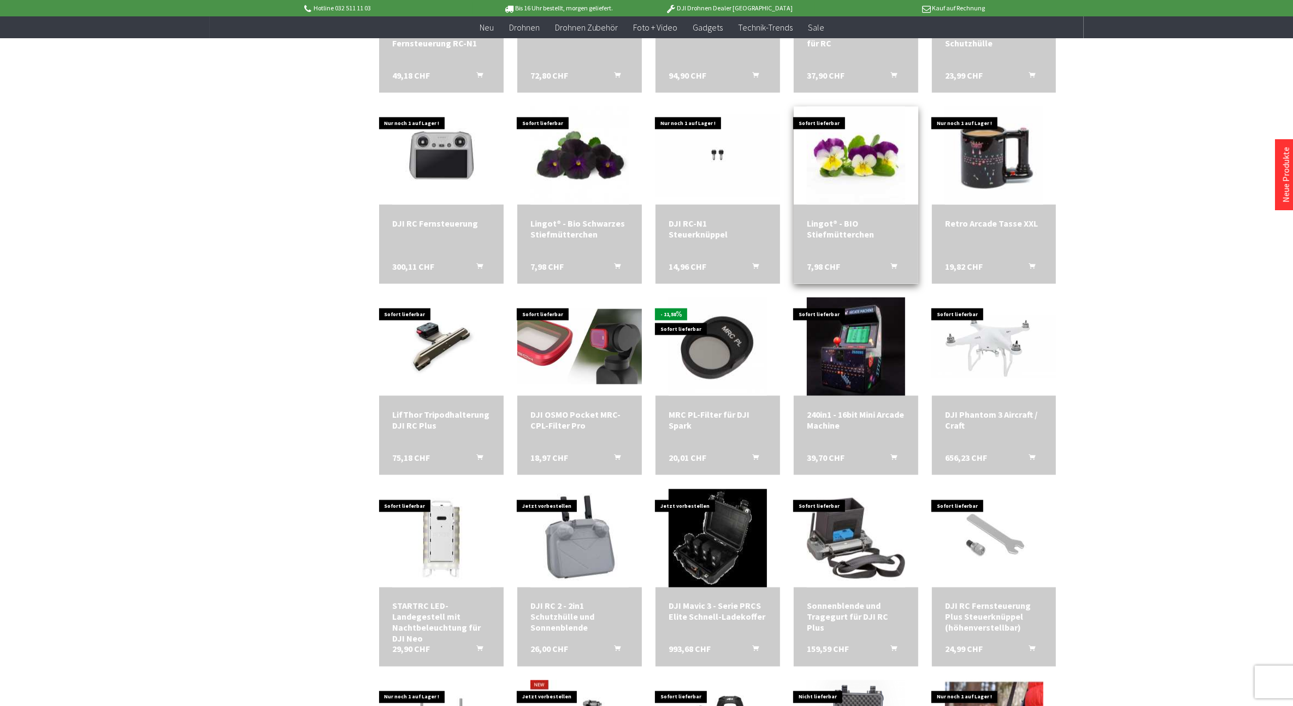
scroll to position [1912, 0]
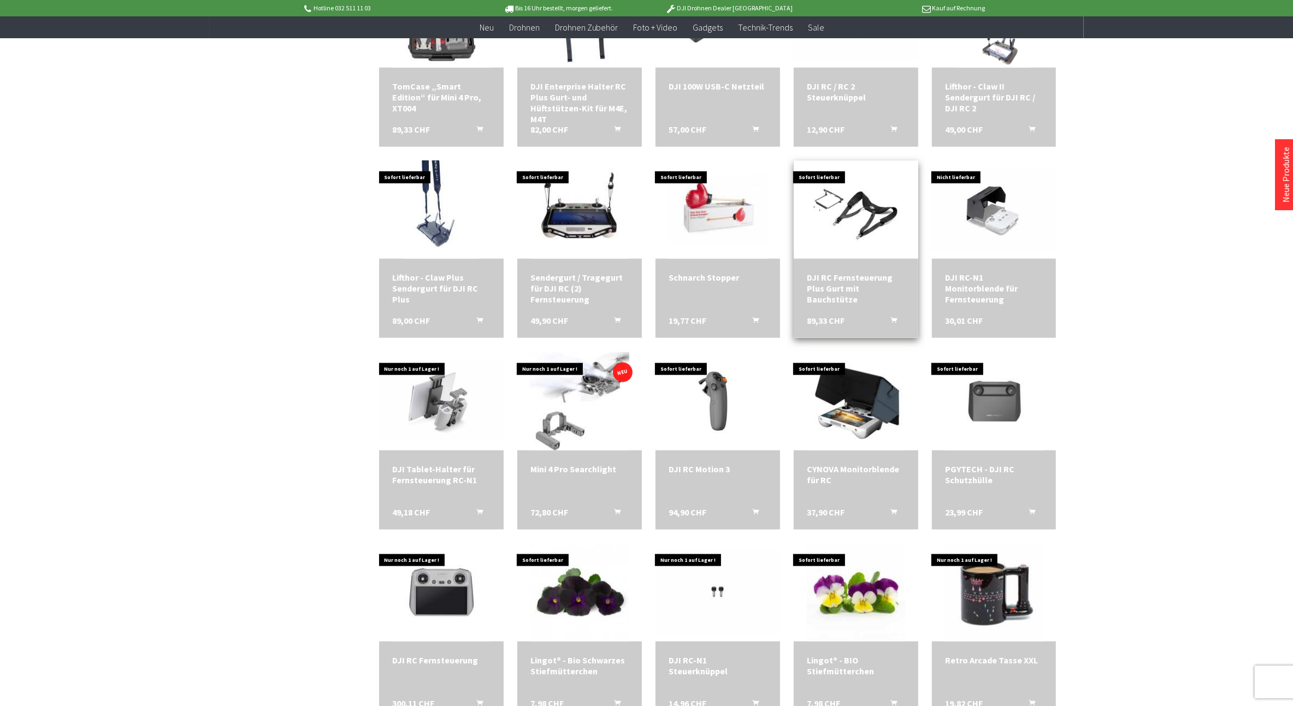
scroll to position [1365, 0]
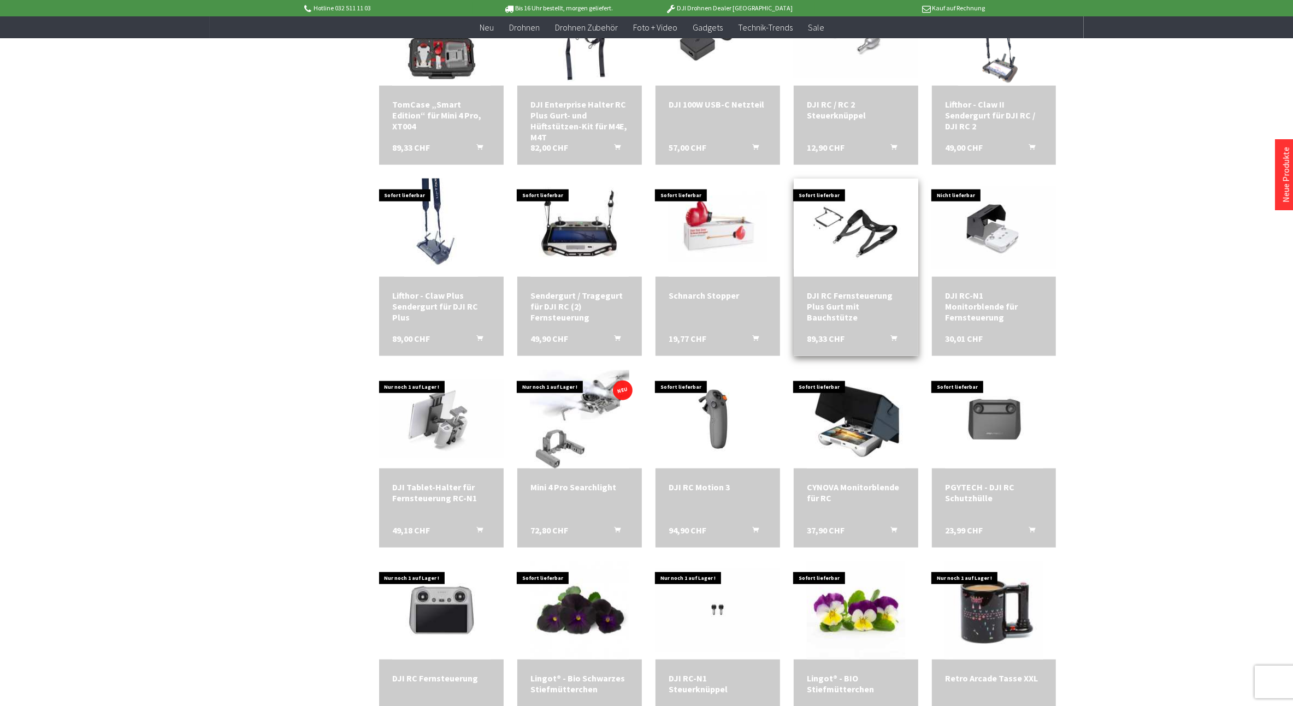
click at [862, 221] on img at bounding box center [856, 228] width 125 height 83
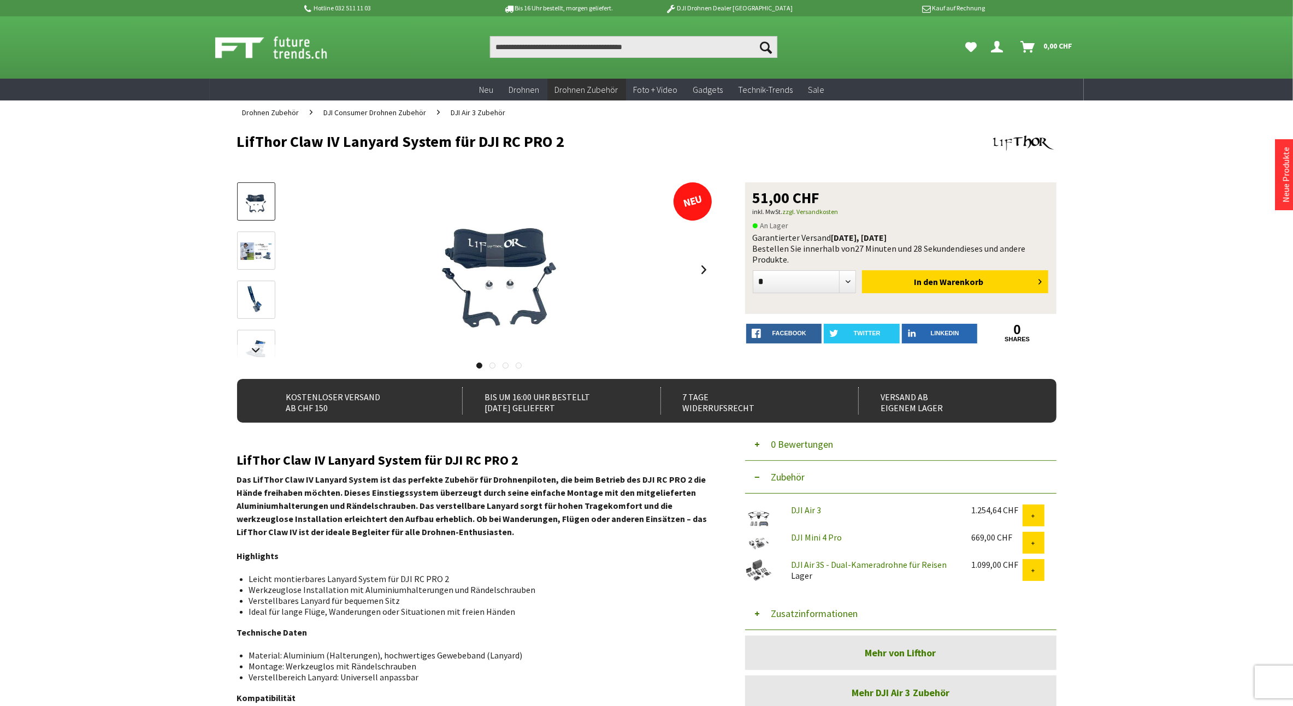
click at [264, 251] on img at bounding box center [256, 251] width 32 height 18
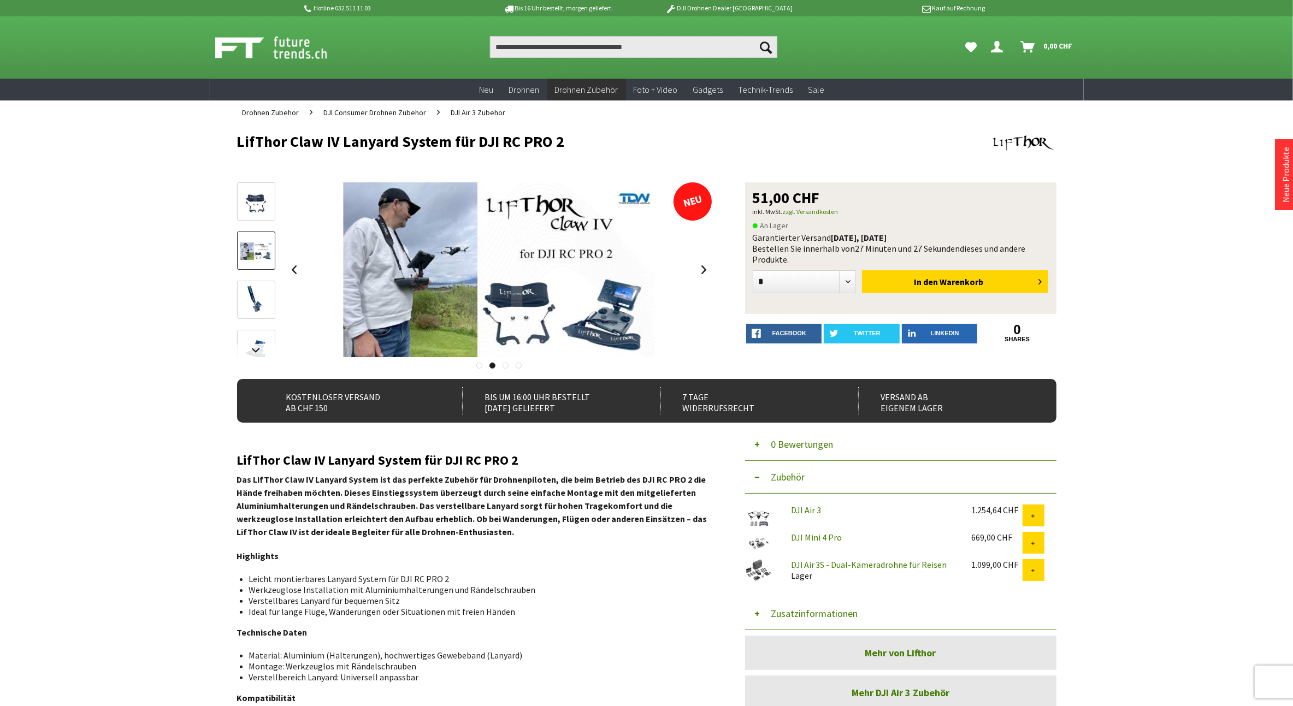
click at [250, 303] on img at bounding box center [256, 301] width 24 height 32
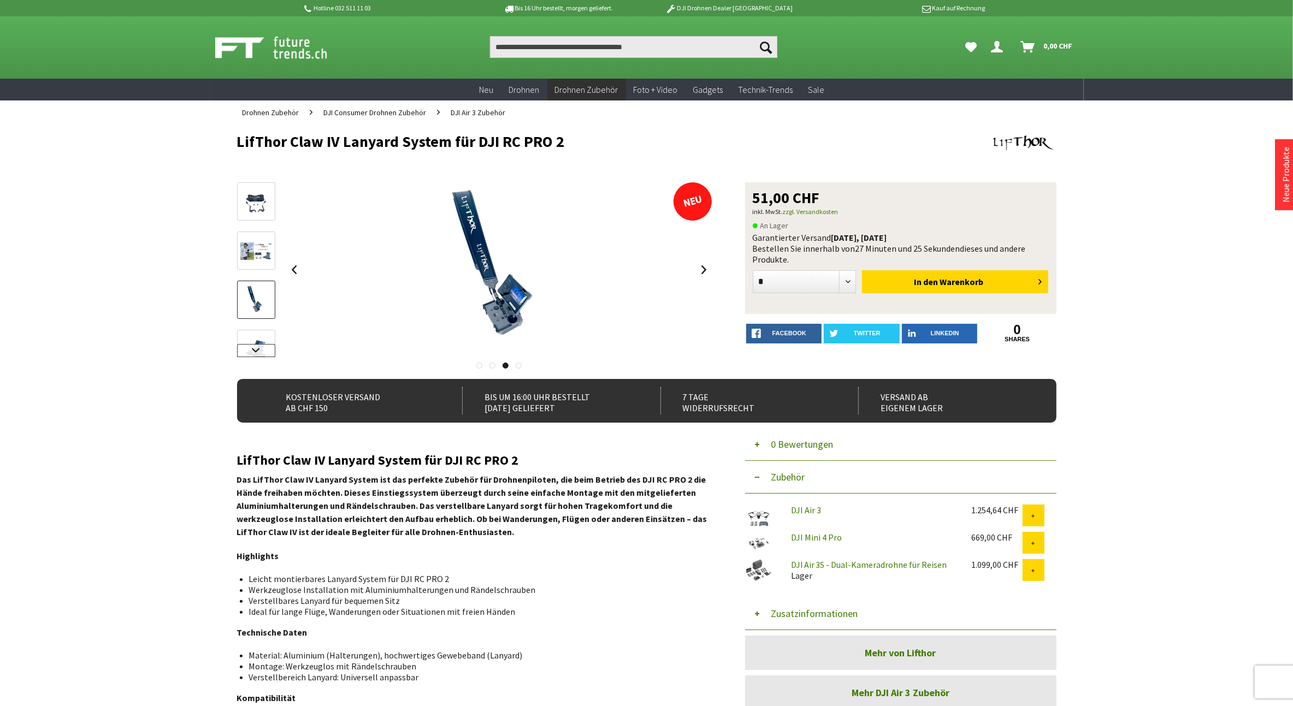
click at [251, 349] on link at bounding box center [256, 350] width 38 height 13
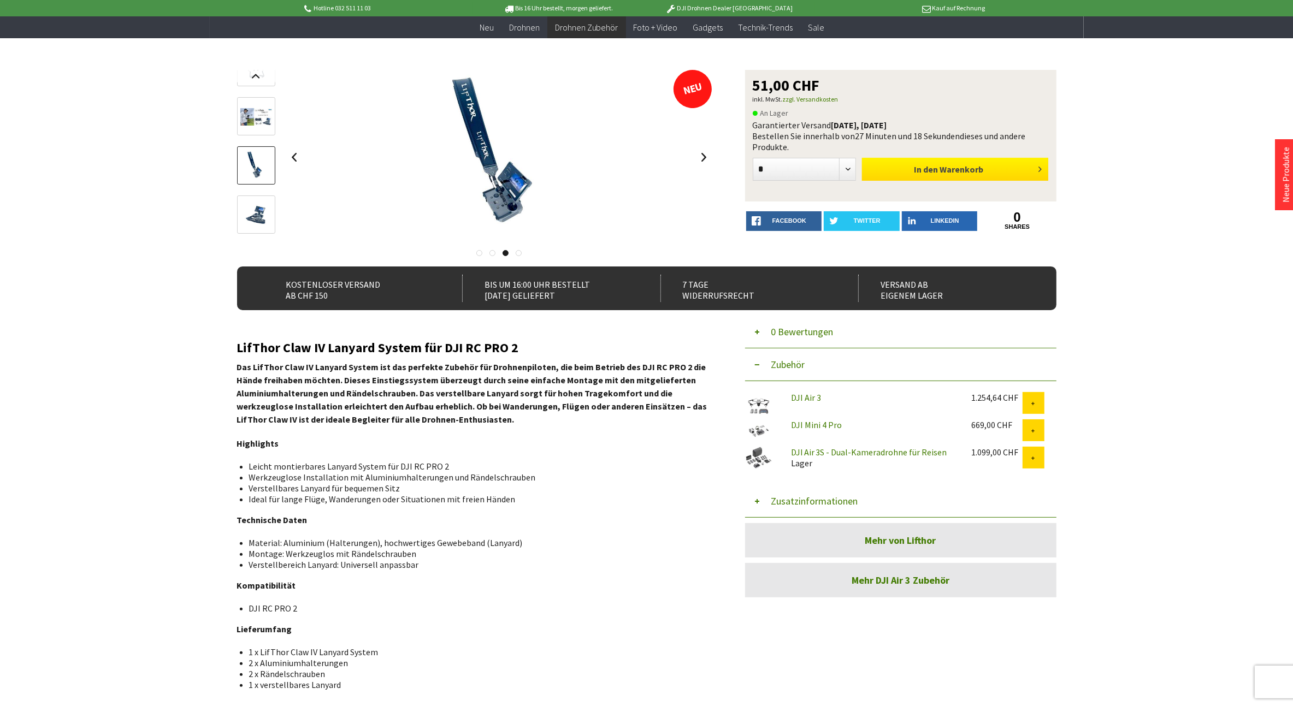
click at [992, 173] on button "In den Warenkorb" at bounding box center [955, 169] width 186 height 23
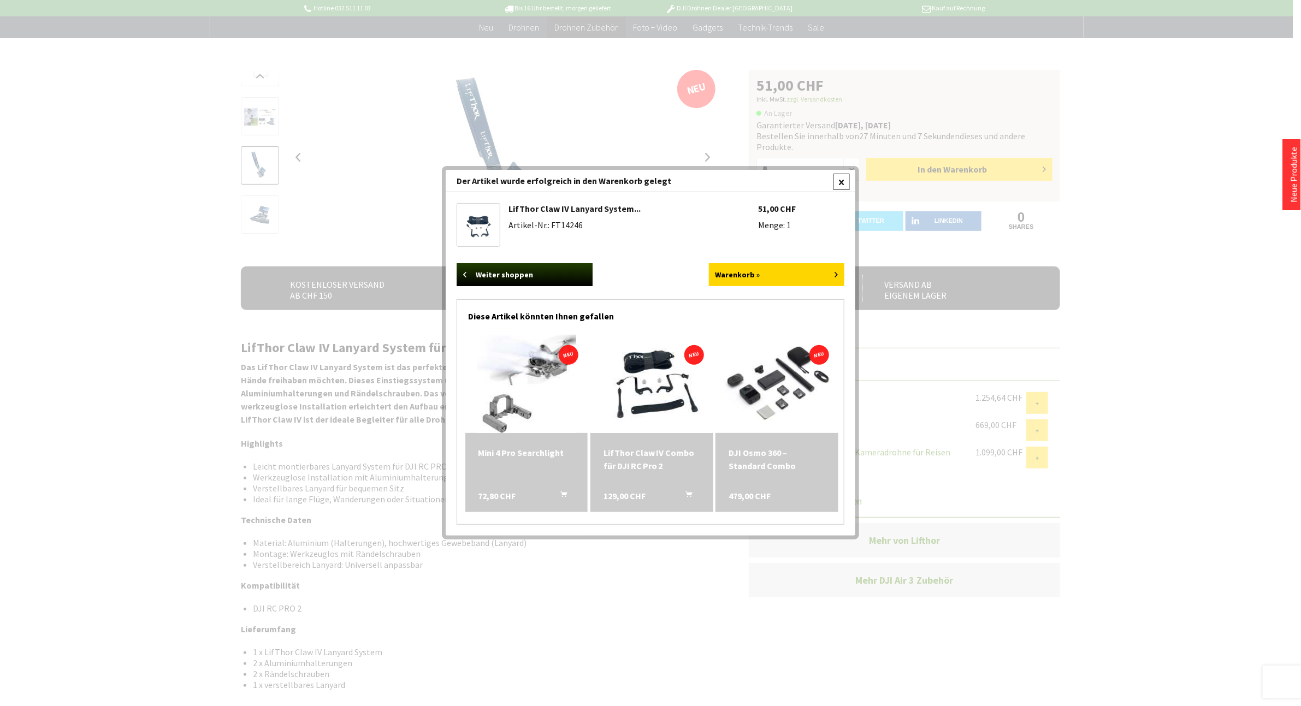
click at [846, 183] on div at bounding box center [841, 182] width 16 height 16
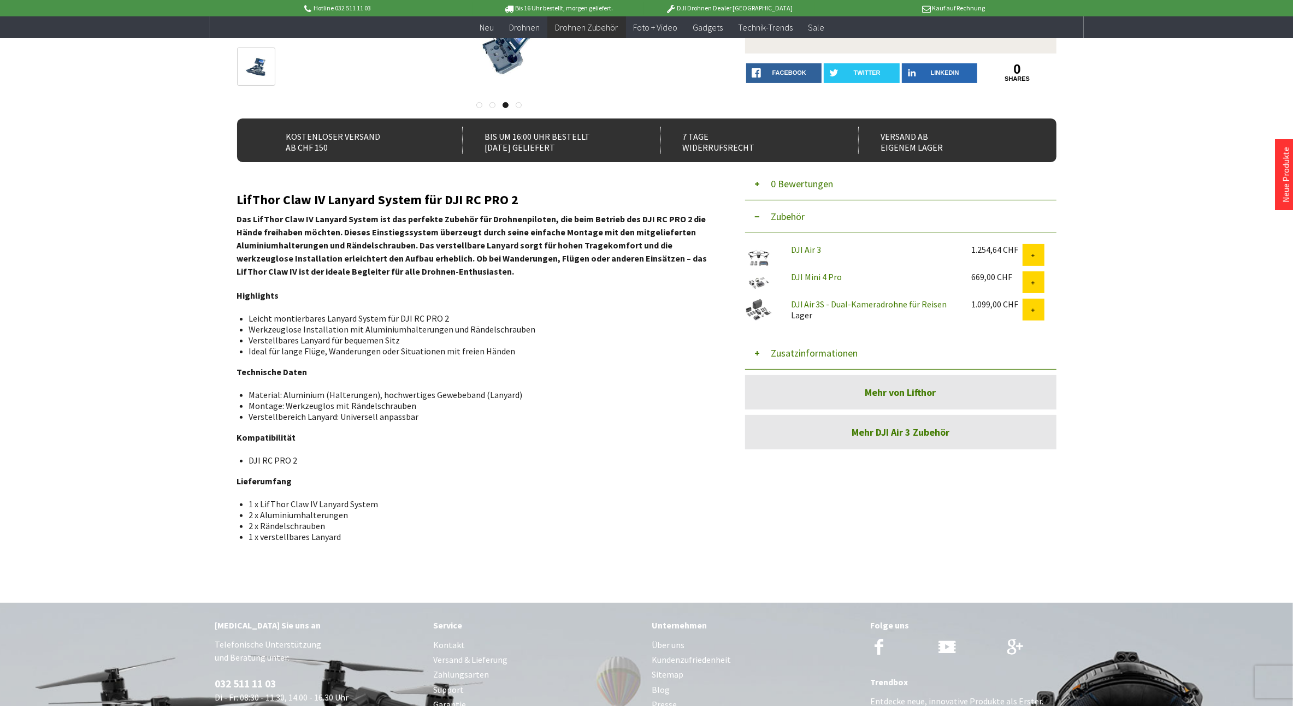
scroll to position [191, 0]
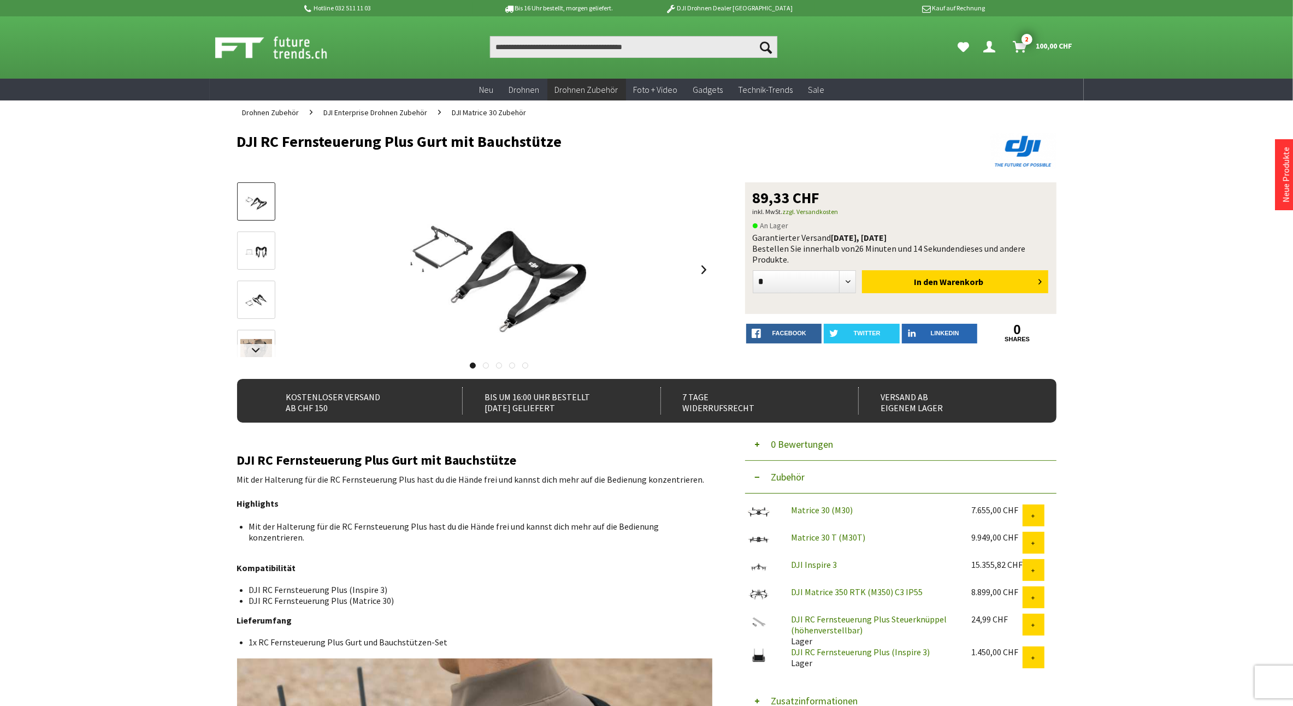
click at [246, 247] on img at bounding box center [256, 251] width 32 height 21
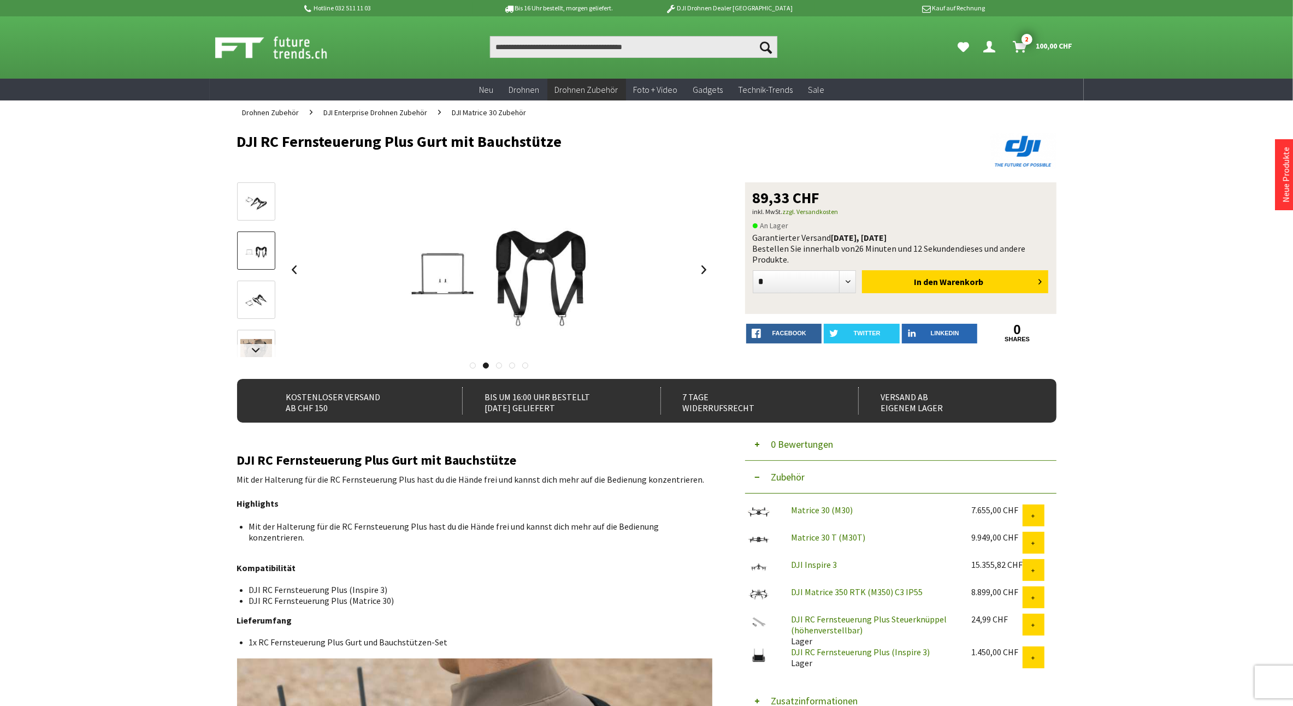
click at [247, 285] on link at bounding box center [256, 300] width 38 height 38
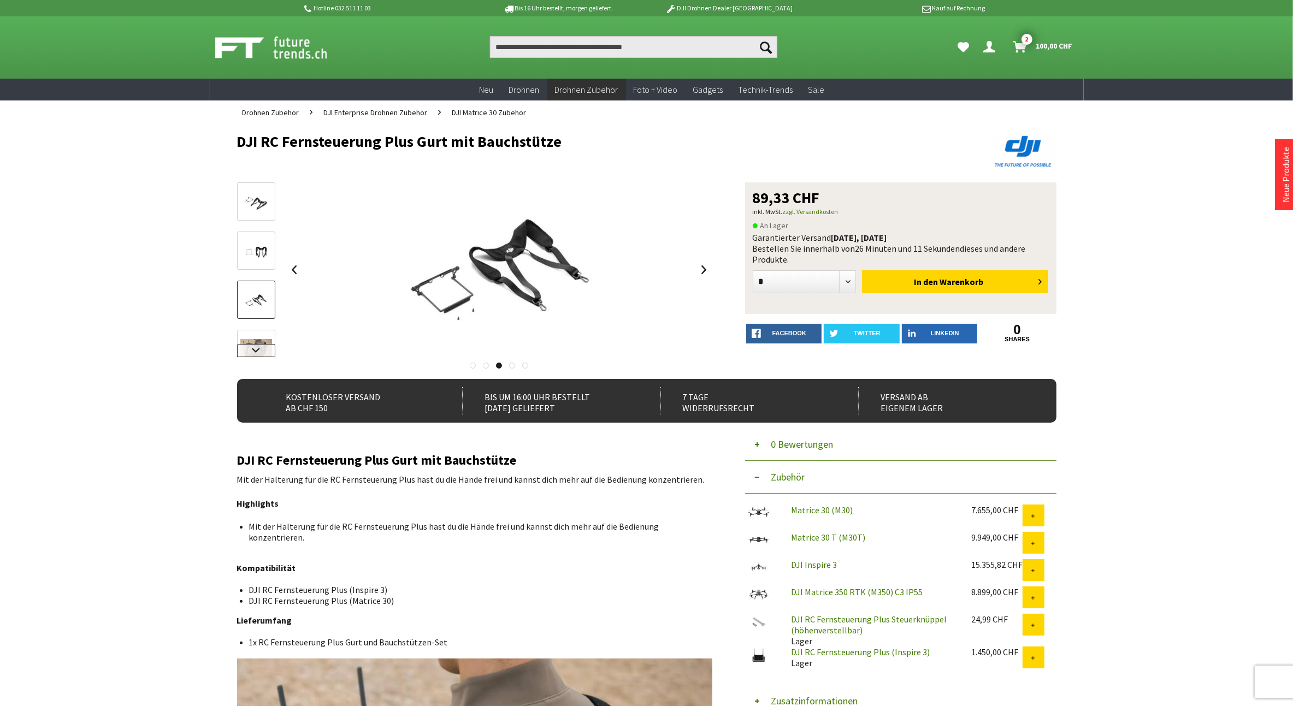
click at [253, 346] on link at bounding box center [256, 350] width 38 height 13
click at [268, 277] on img at bounding box center [256, 278] width 32 height 21
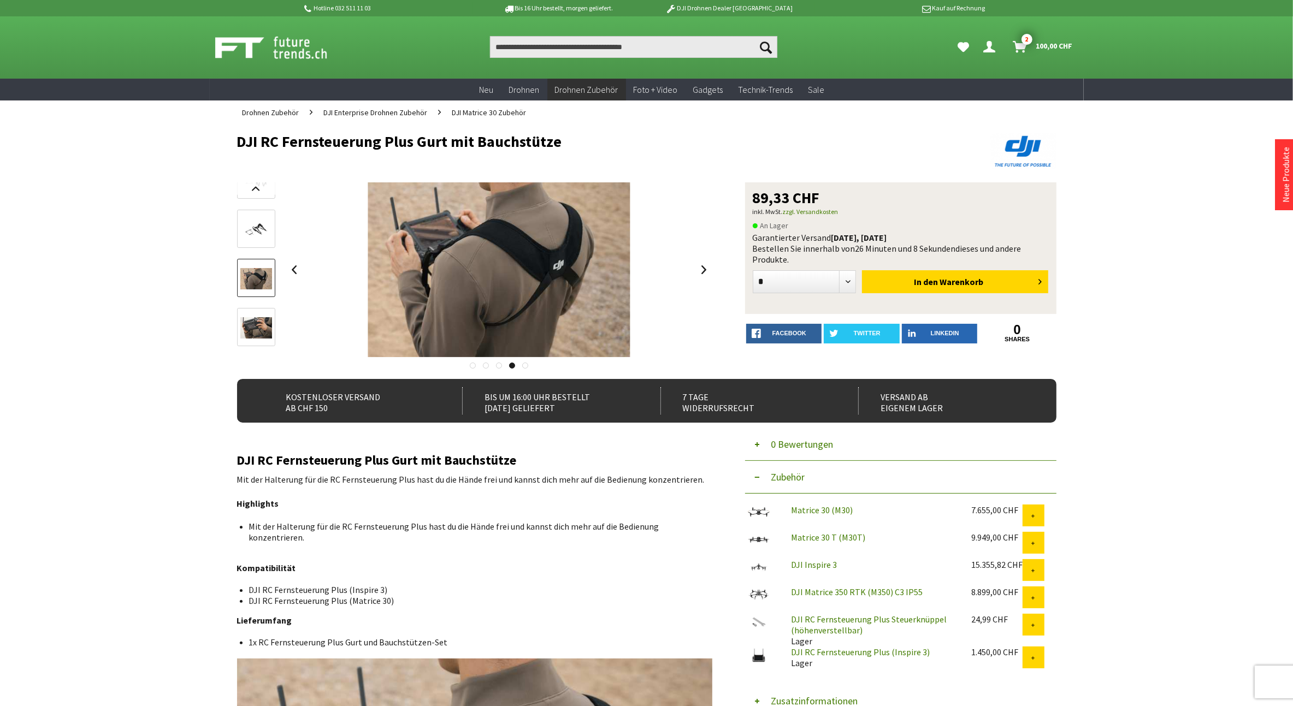
click at [258, 326] on img at bounding box center [256, 327] width 32 height 21
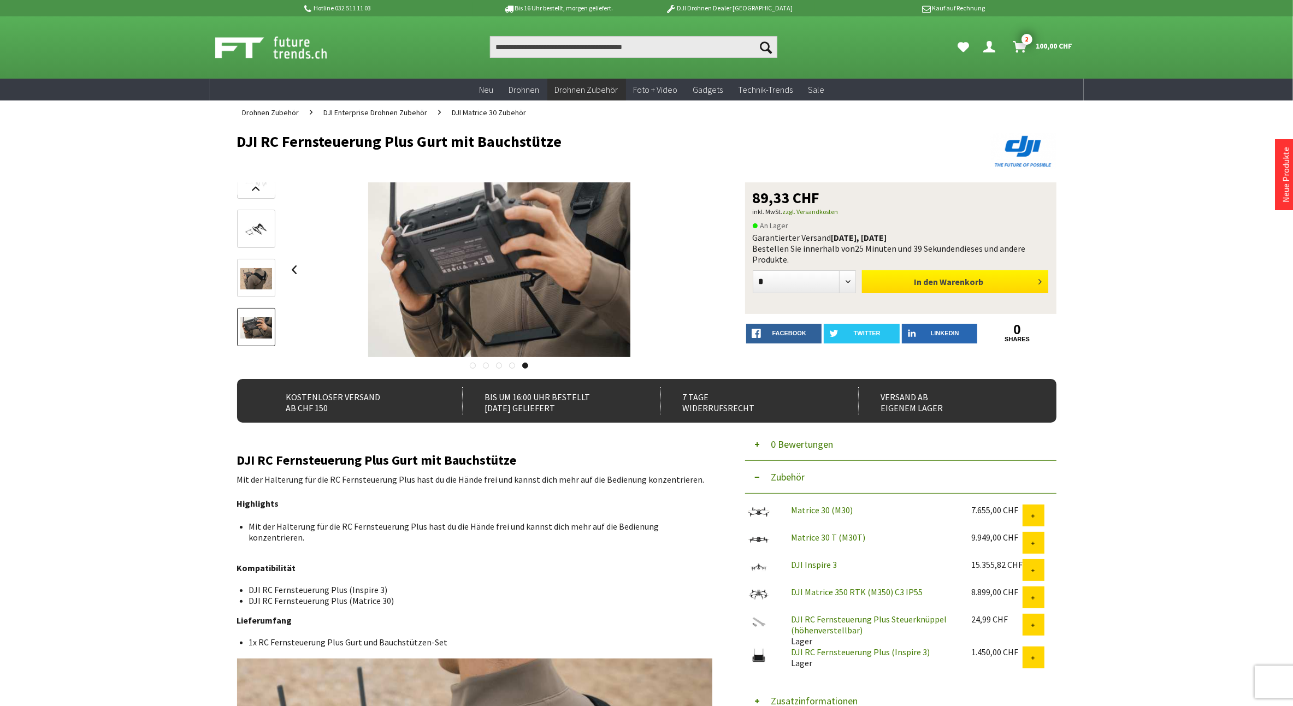
click at [937, 275] on button "In den Warenkorb" at bounding box center [955, 281] width 186 height 23
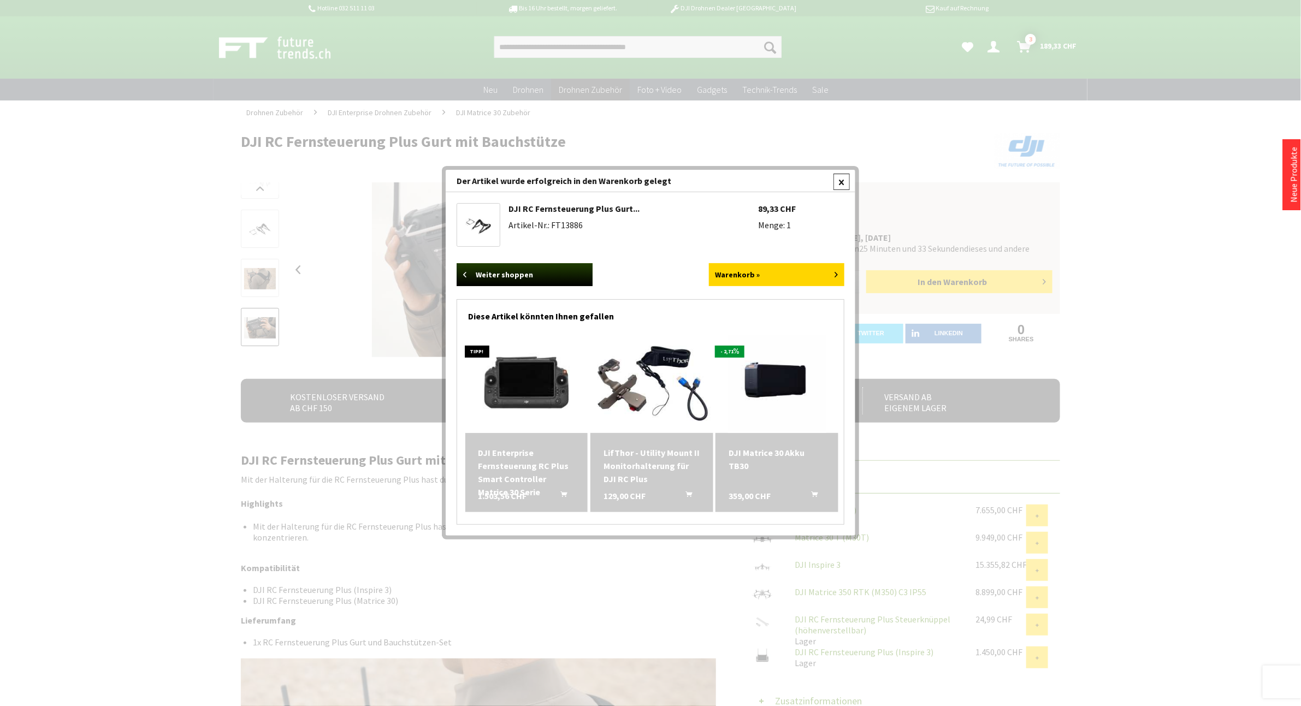
click at [846, 182] on div at bounding box center [841, 182] width 16 height 16
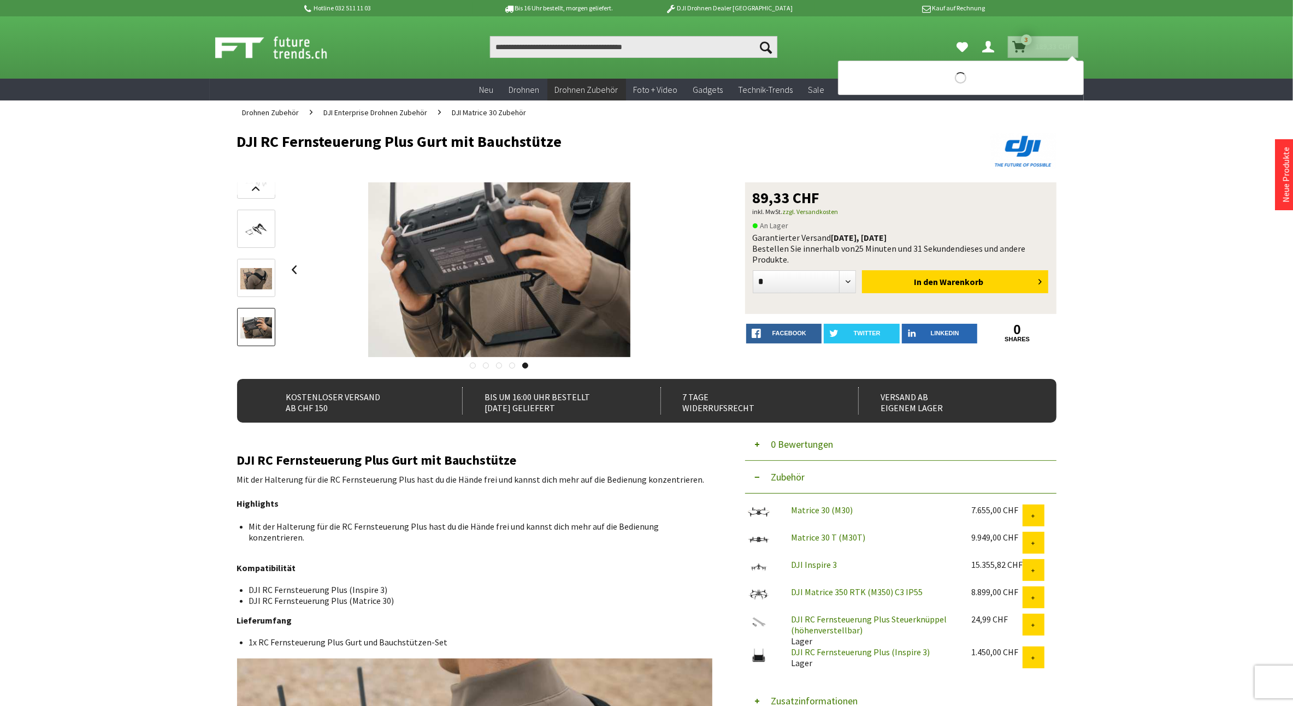
click at [1061, 44] on span "189,33 CHF" at bounding box center [1054, 46] width 37 height 17
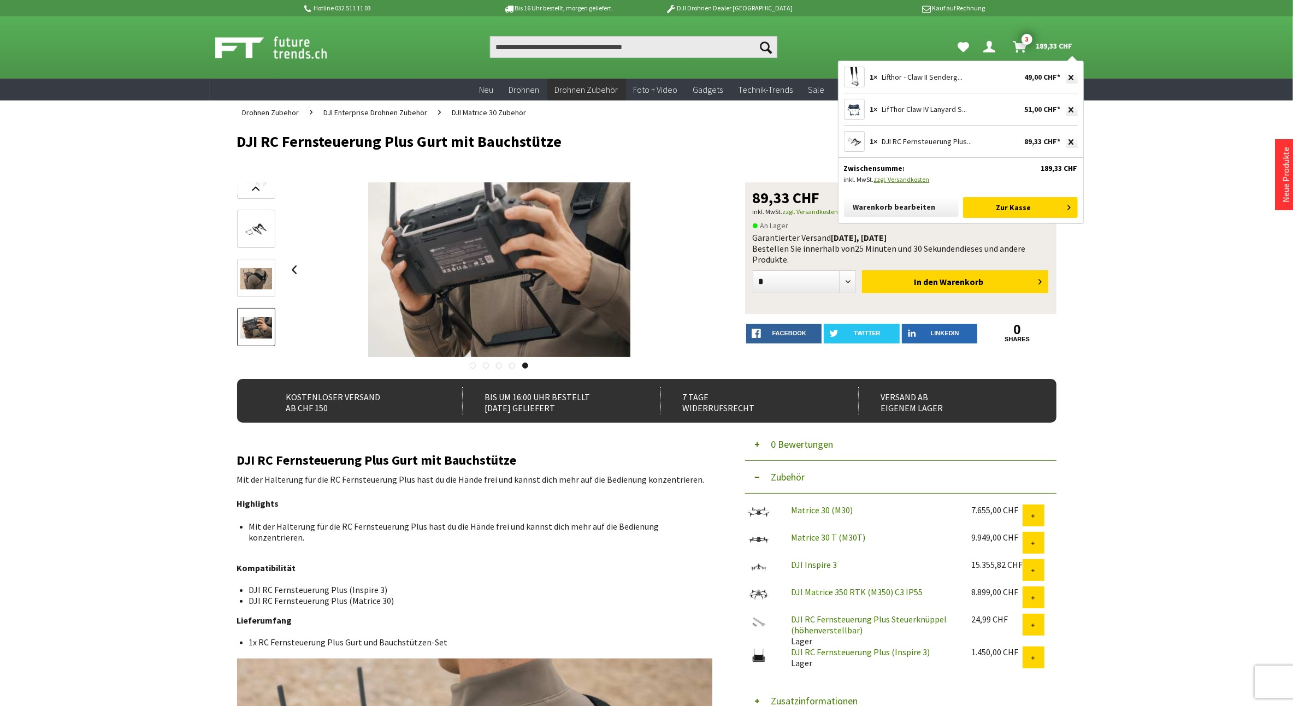
click at [1032, 46] on link "Warenkorb 3 189,33 CHF" at bounding box center [1043, 47] width 69 height 22
click at [1018, 46] on icon "Warenkorb" at bounding box center [1020, 42] width 14 height 9
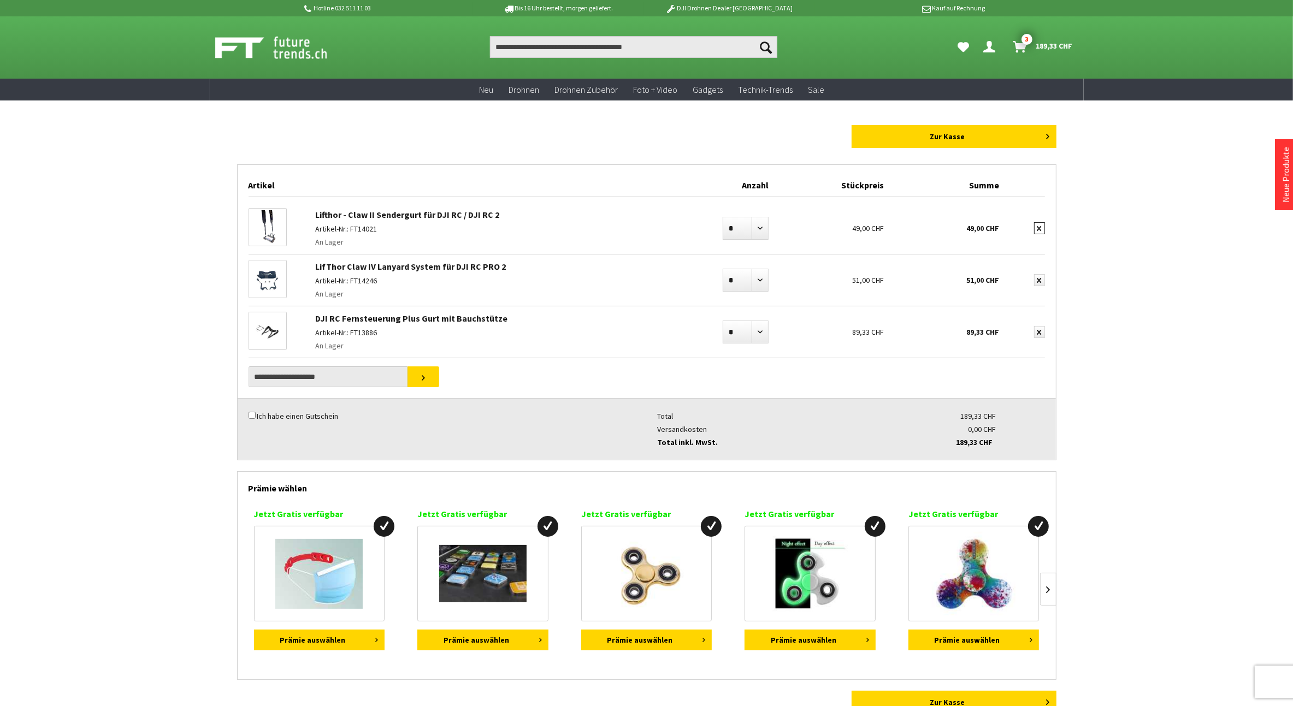
click at [1038, 227] on icon "submit" at bounding box center [1039, 228] width 4 height 5
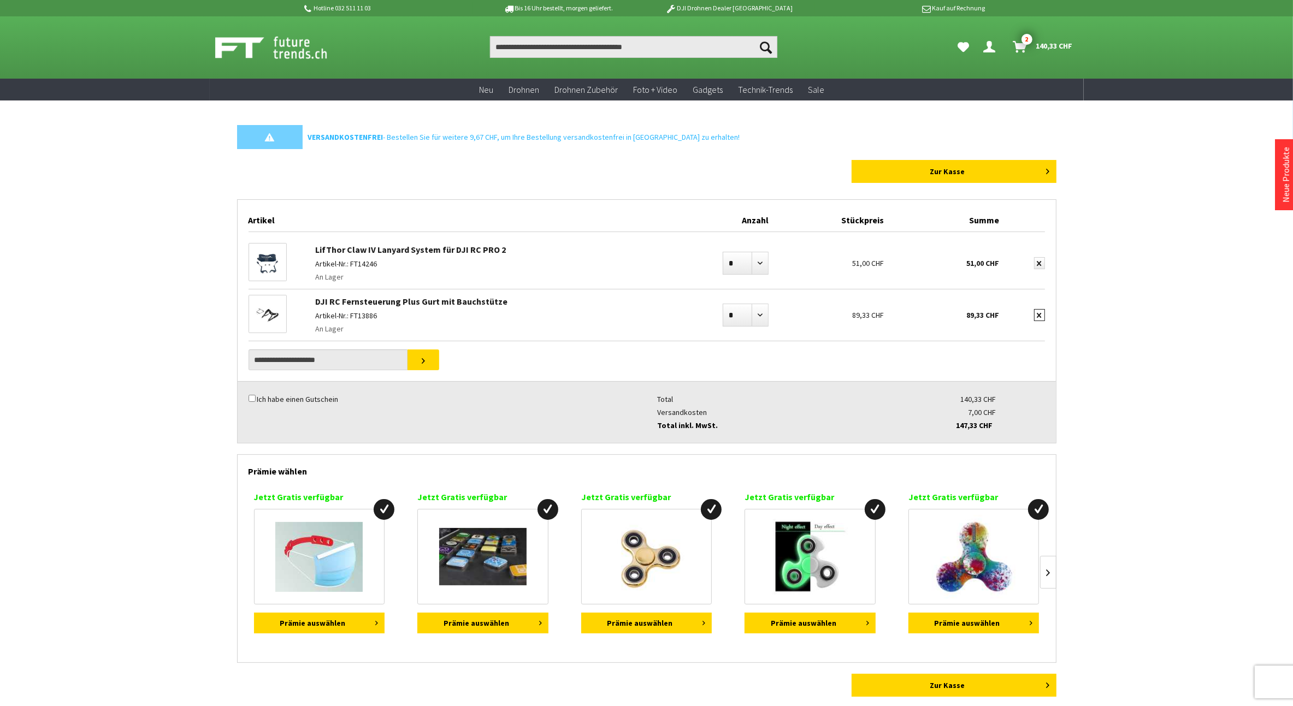
click at [1040, 313] on icon "submit" at bounding box center [1039, 315] width 4 height 5
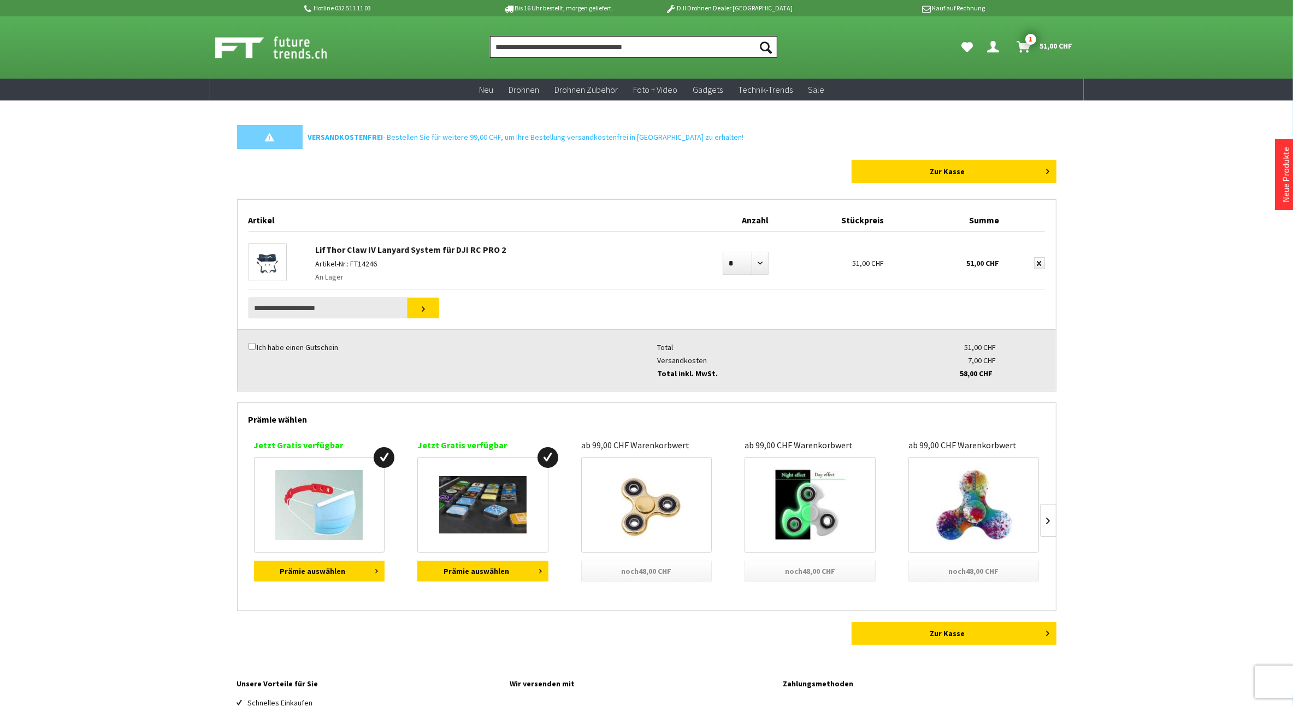
click at [661, 50] on input "Produkt, Marke, Kategorie, EAN, Artikelnummer…" at bounding box center [633, 47] width 287 height 22
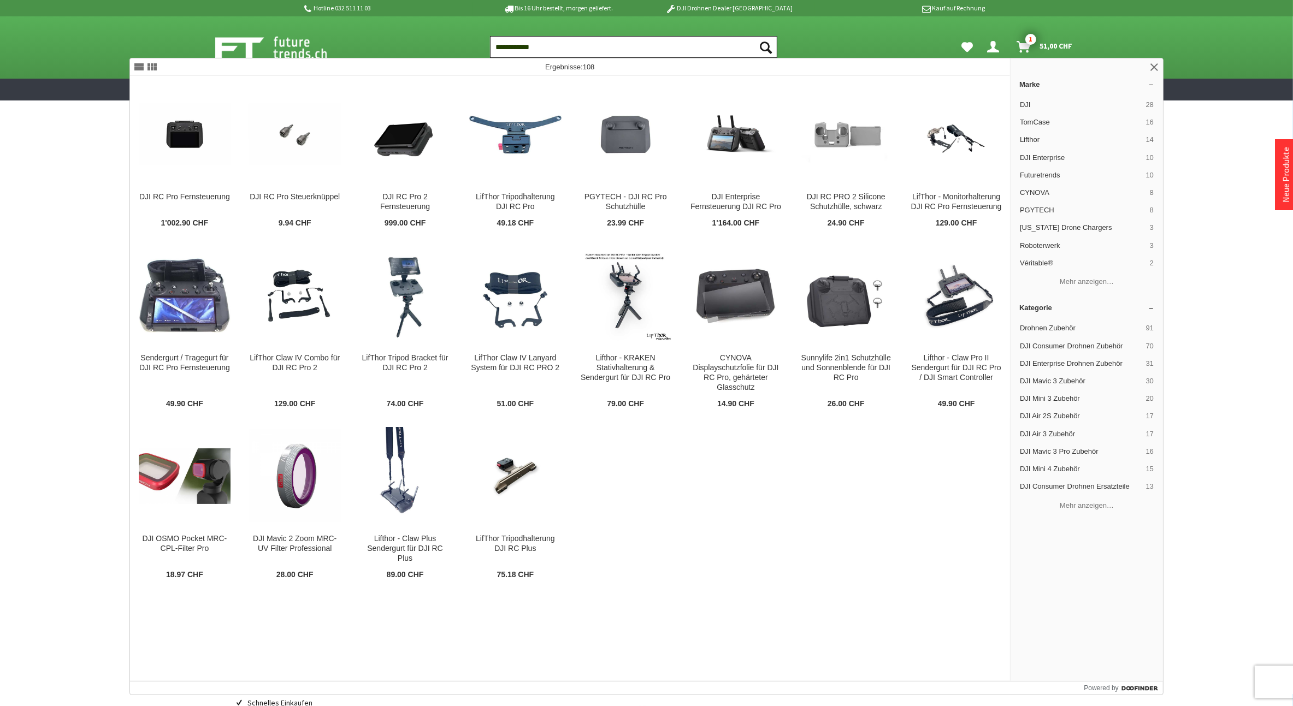
type input "**********"
click at [754, 36] on button "Suchen" at bounding box center [765, 47] width 23 height 22
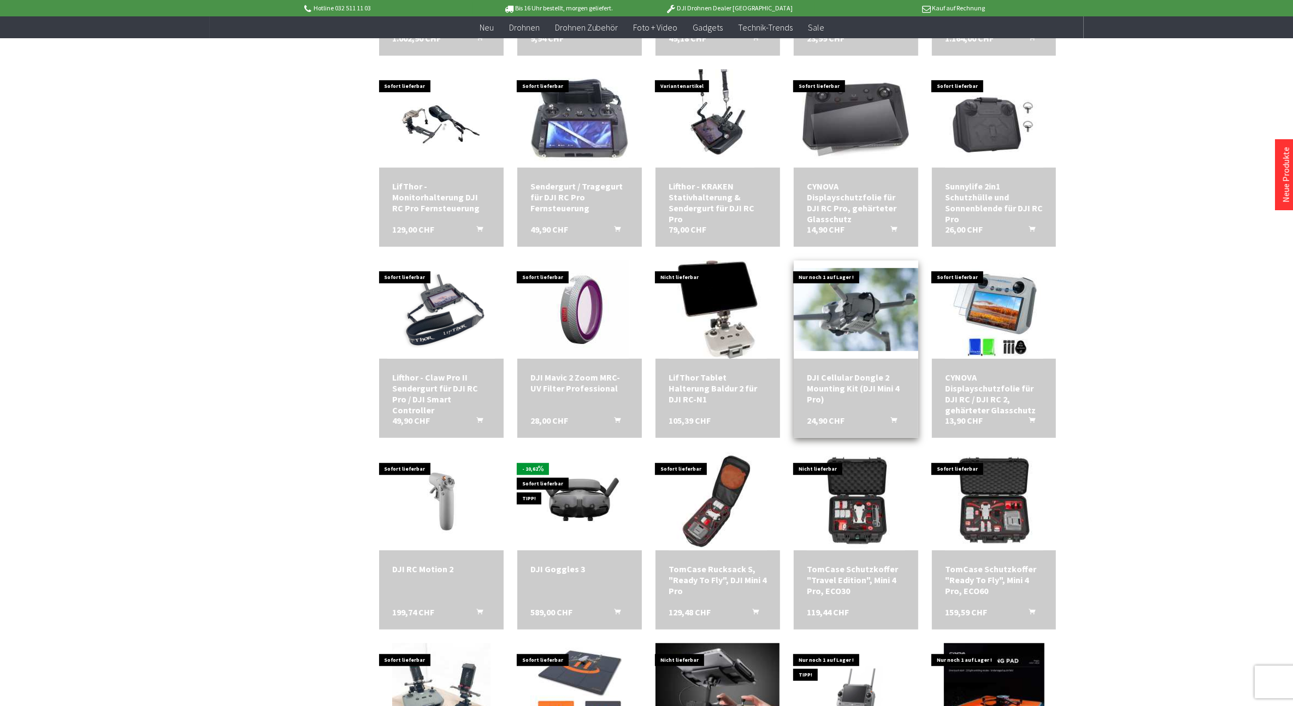
scroll to position [546, 0]
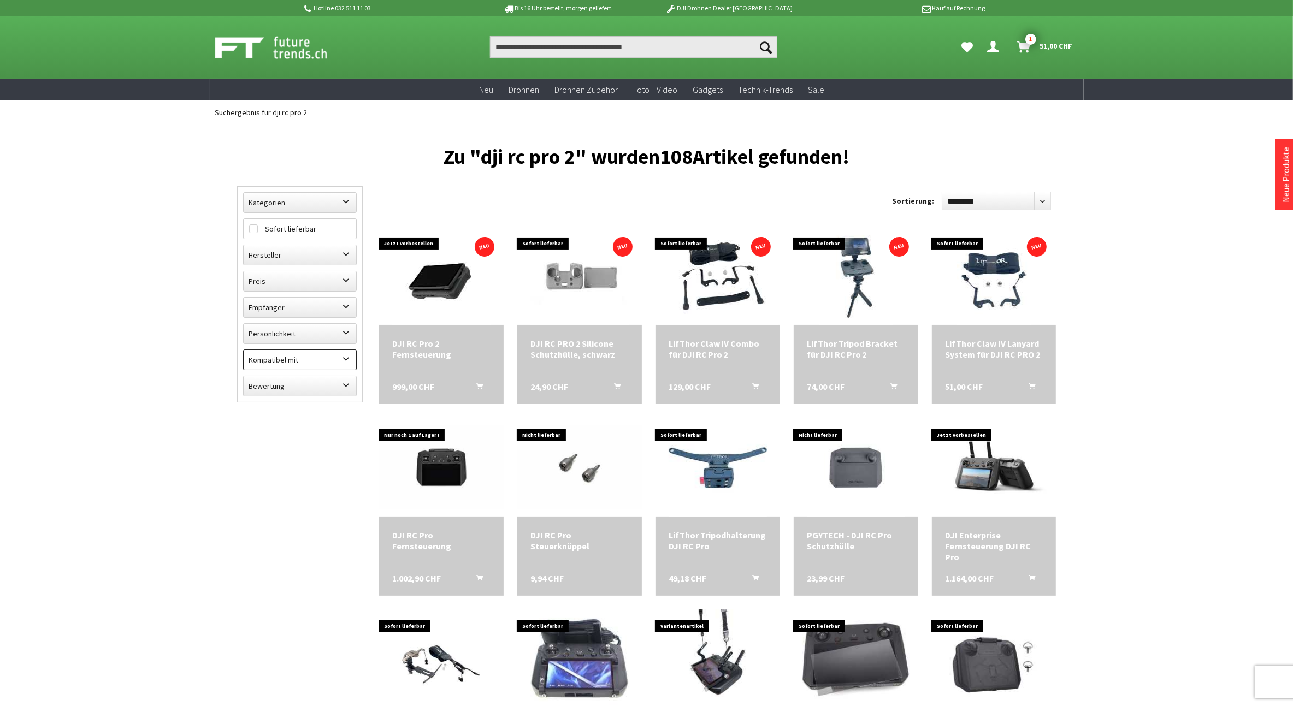
click at [311, 358] on label "Kompatibel mit" at bounding box center [300, 360] width 113 height 20
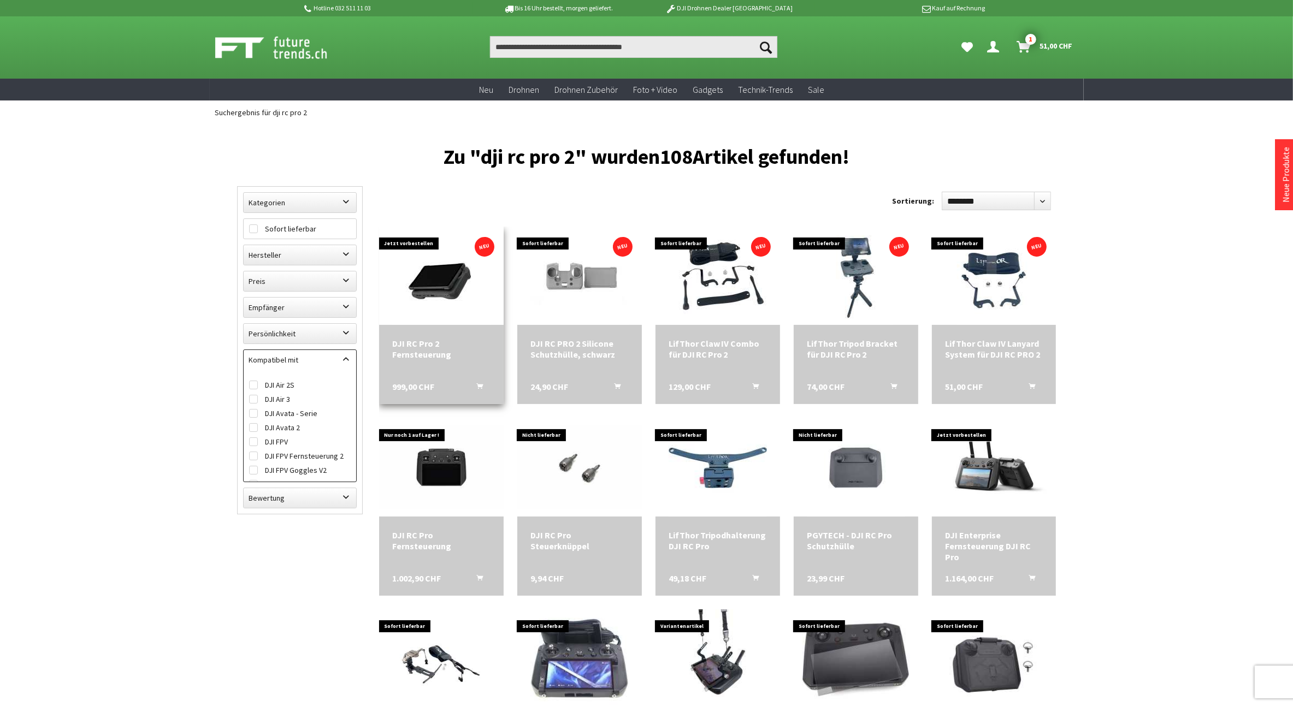
click at [395, 293] on img at bounding box center [441, 276] width 98 height 98
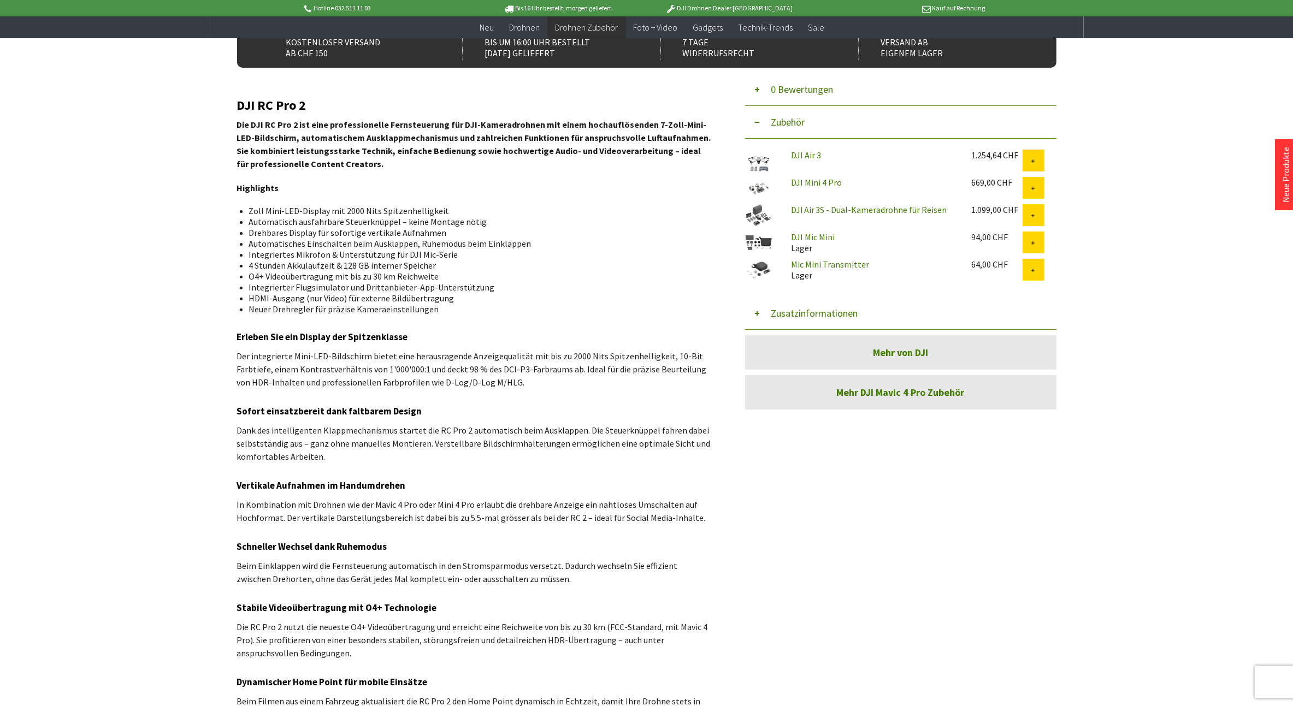
scroll to position [60, 0]
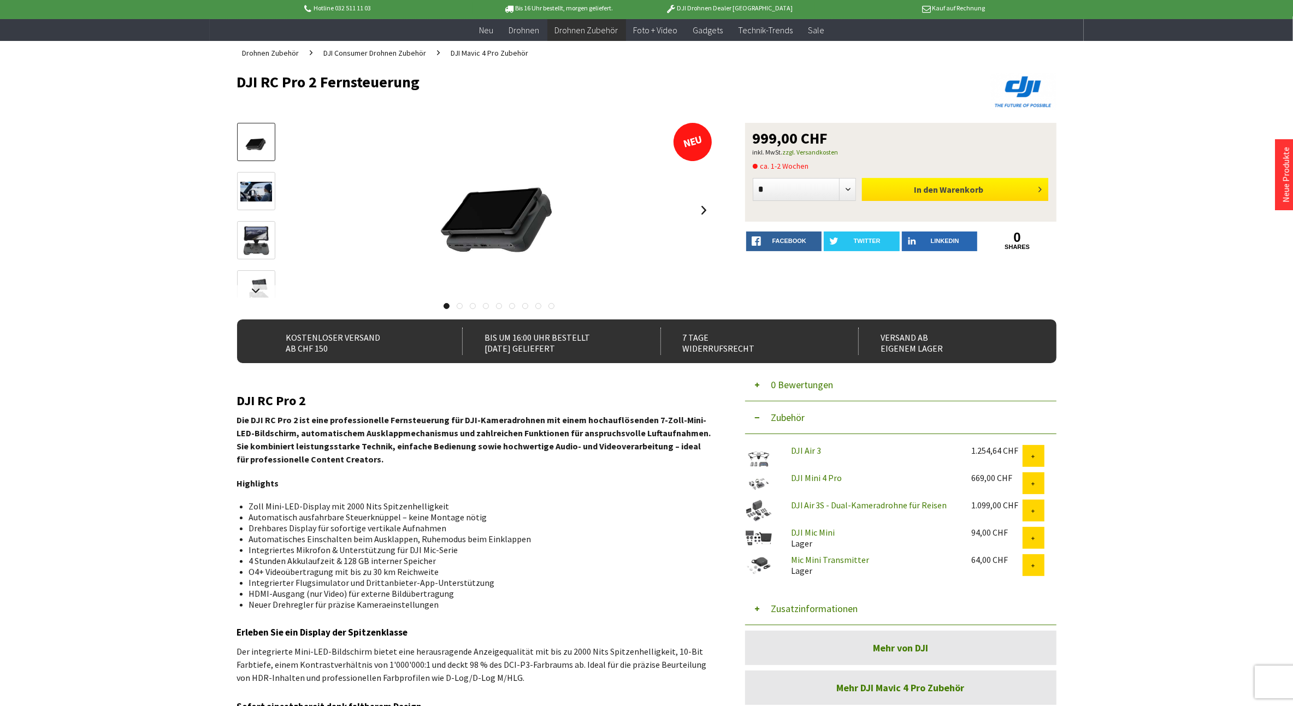
click at [954, 191] on span "Warenkorb" at bounding box center [961, 189] width 44 height 11
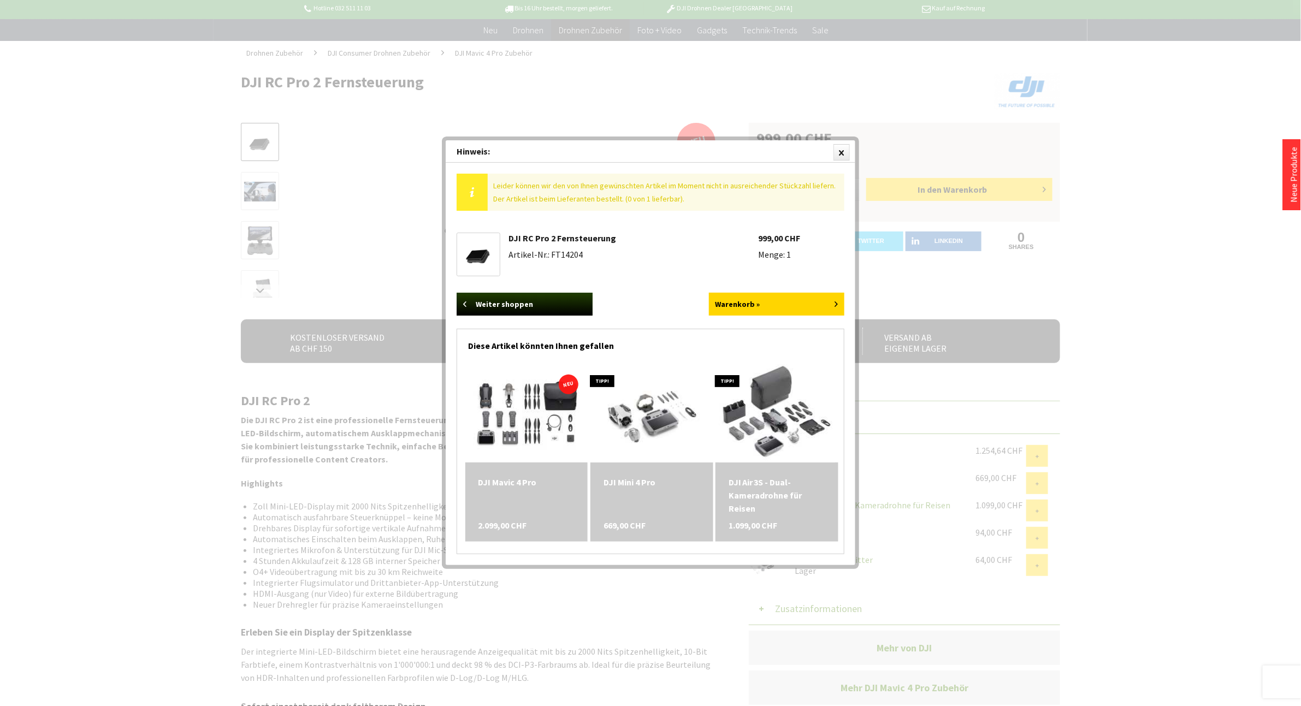
drag, startPoint x: 729, startPoint y: 151, endPoint x: 746, endPoint y: 105, distance: 48.9
click at [844, 146] on div at bounding box center [841, 152] width 16 height 16
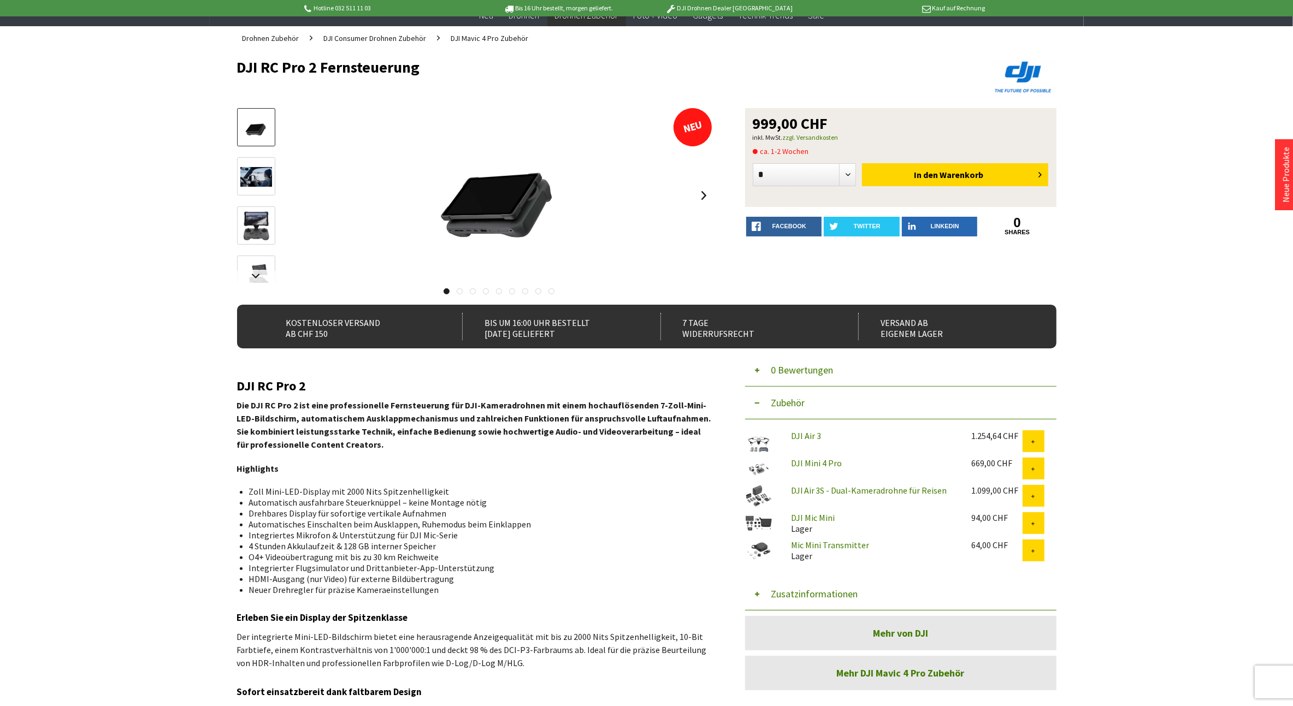
scroll to position [0, 0]
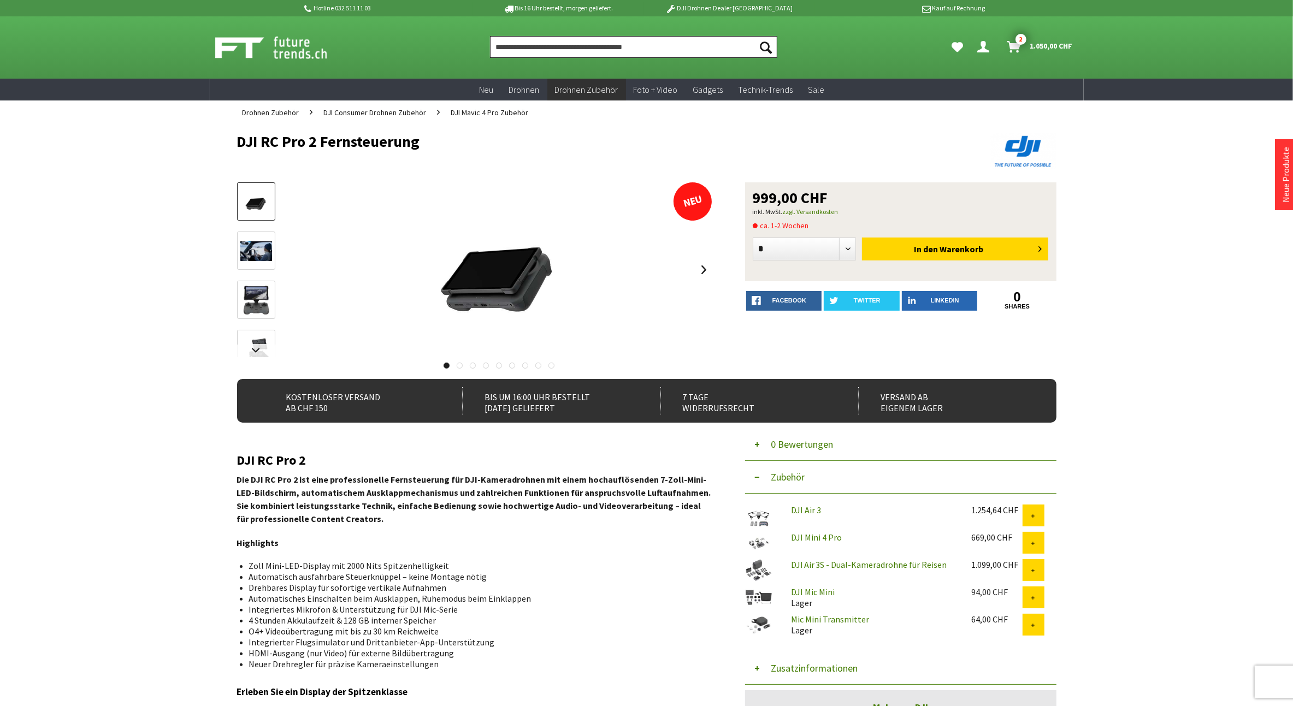
click at [612, 49] on input "Produkt, Marke, Kategorie, EAN, Artikelnummer…" at bounding box center [633, 47] width 287 height 22
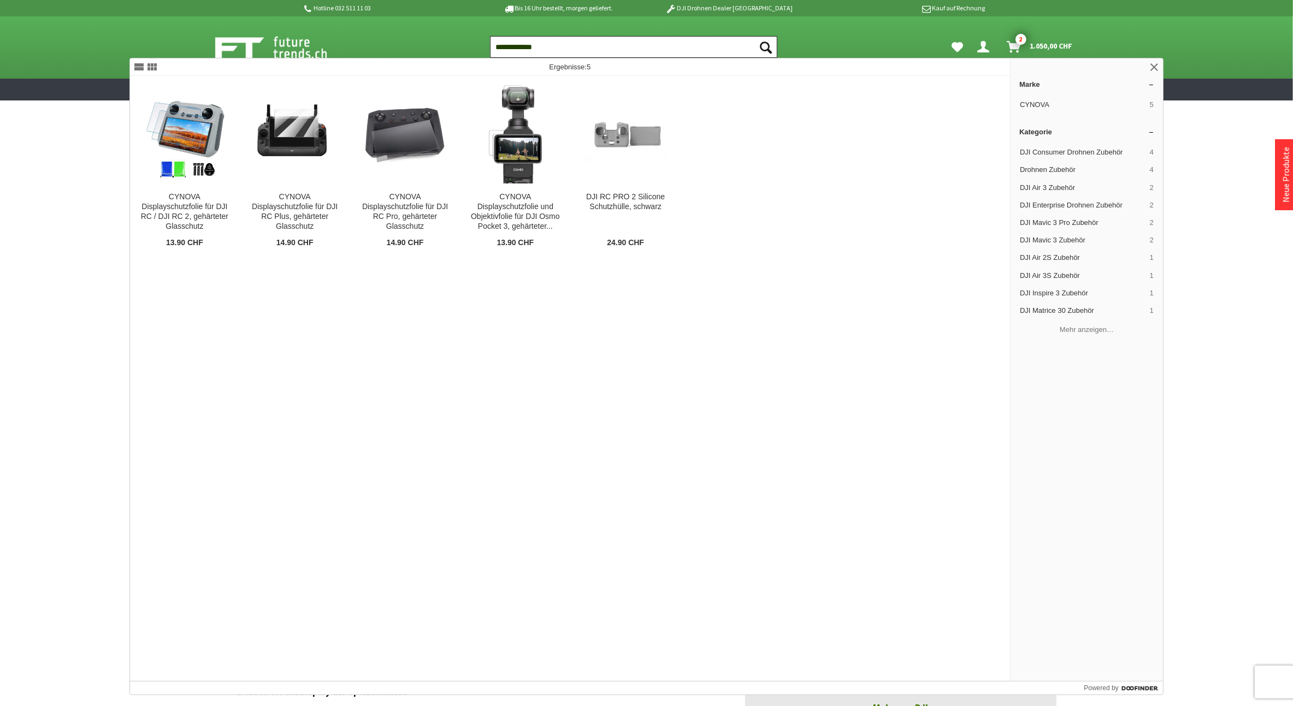
type input "**********"
click at [754, 36] on button "Suchen" at bounding box center [765, 47] width 23 height 22
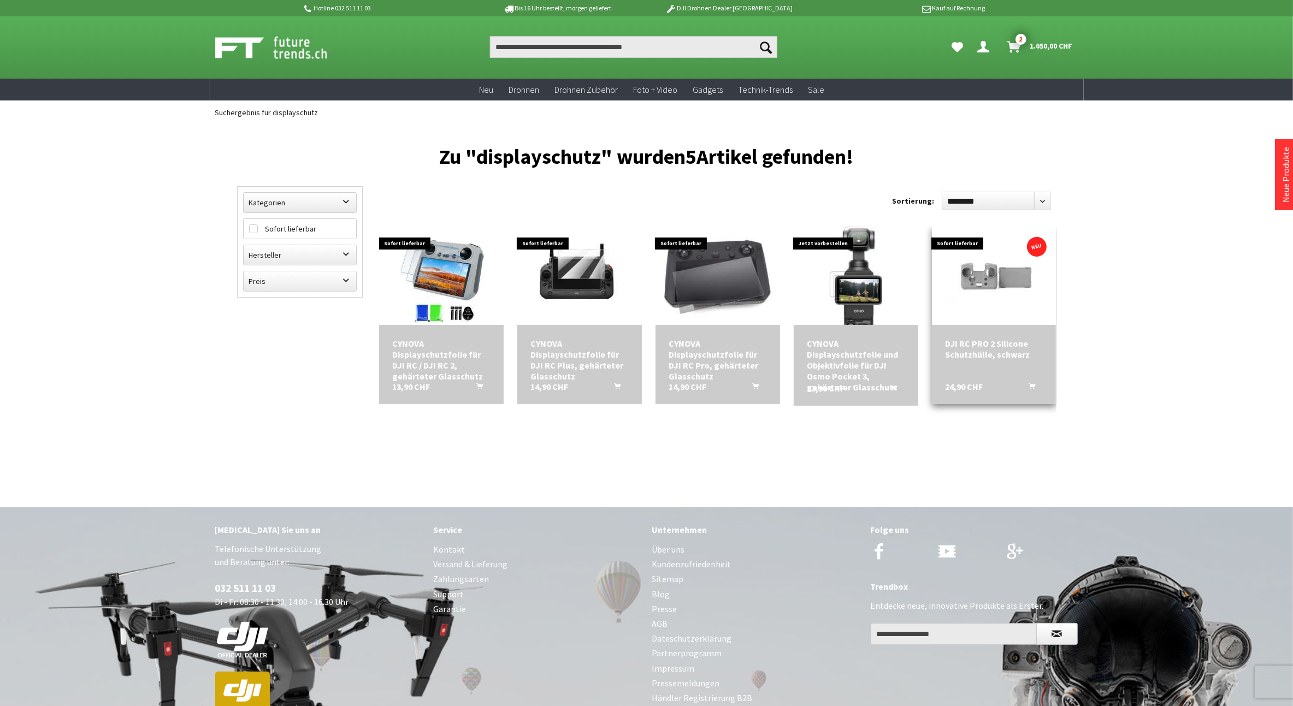
click at [1014, 355] on div "DJI RC PRO 2 Silicone Schutzhülle, schwarz" at bounding box center [994, 349] width 98 height 22
click at [717, 299] on img at bounding box center [717, 275] width 125 height 93
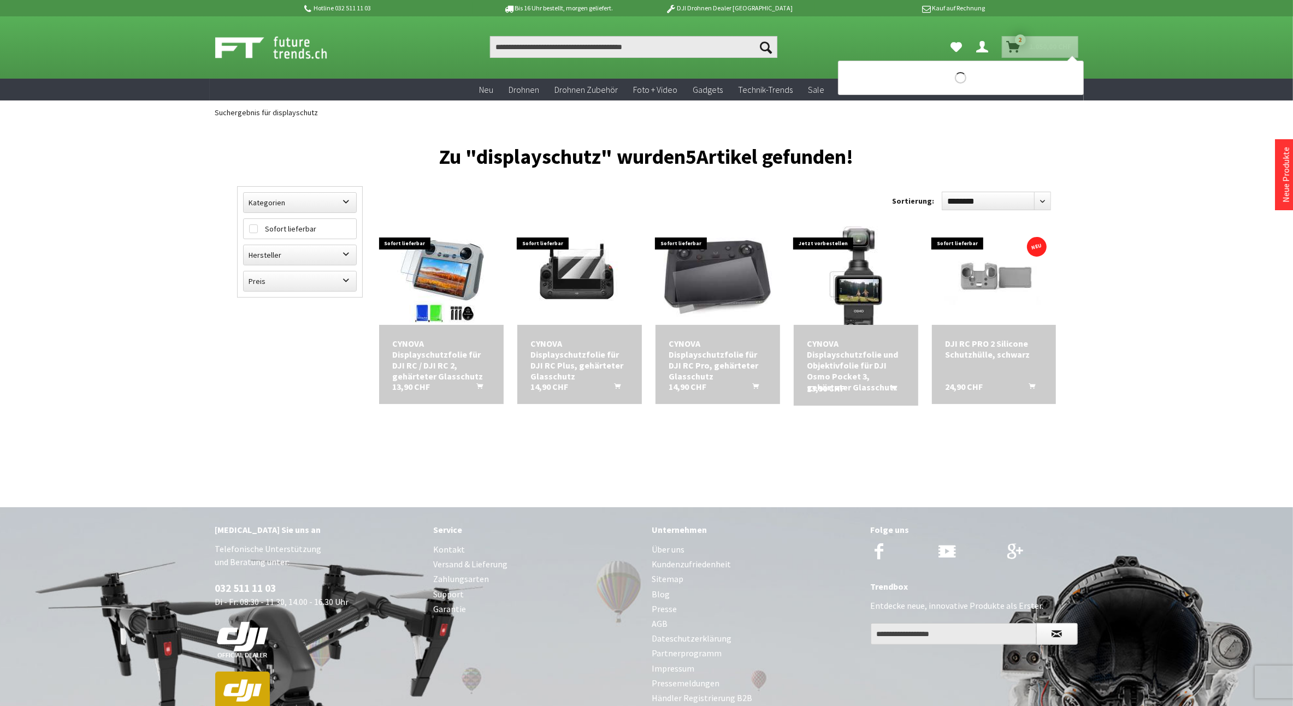
click at [1010, 44] on icon "Warenkorb" at bounding box center [1014, 42] width 14 height 9
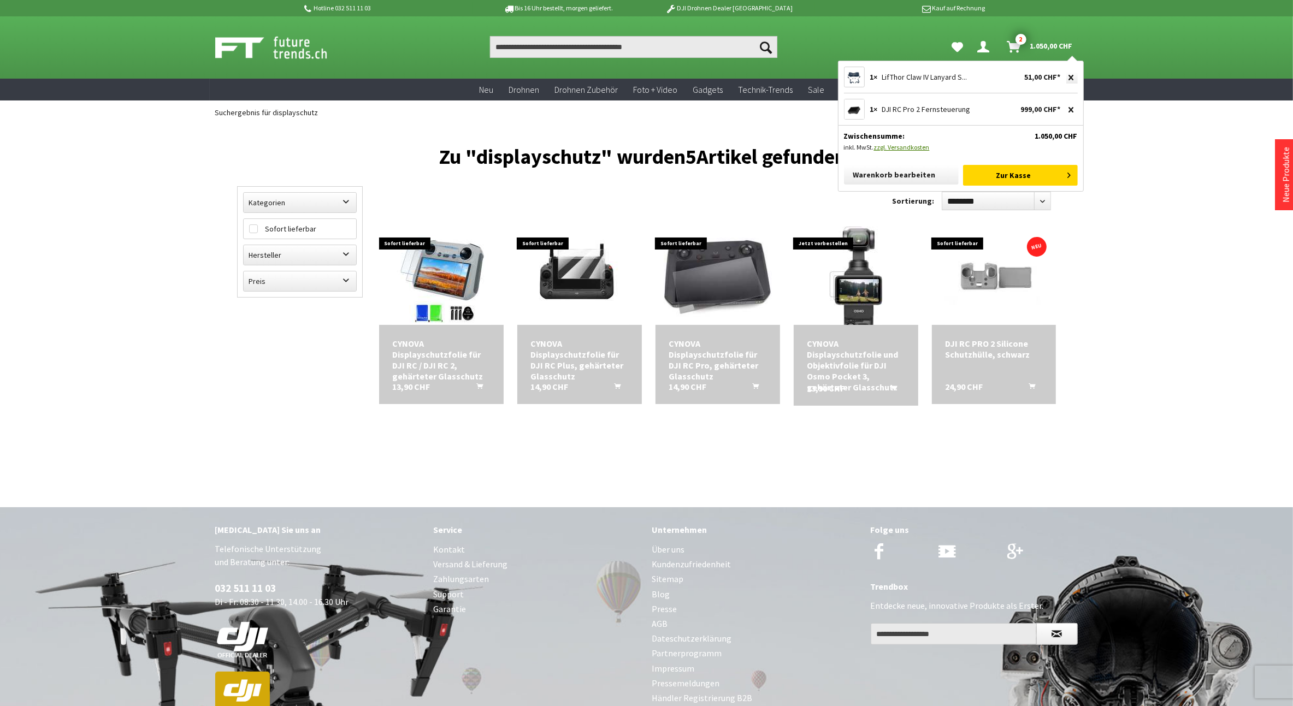
click at [1070, 107] on icon "submit" at bounding box center [1071, 109] width 5 height 5
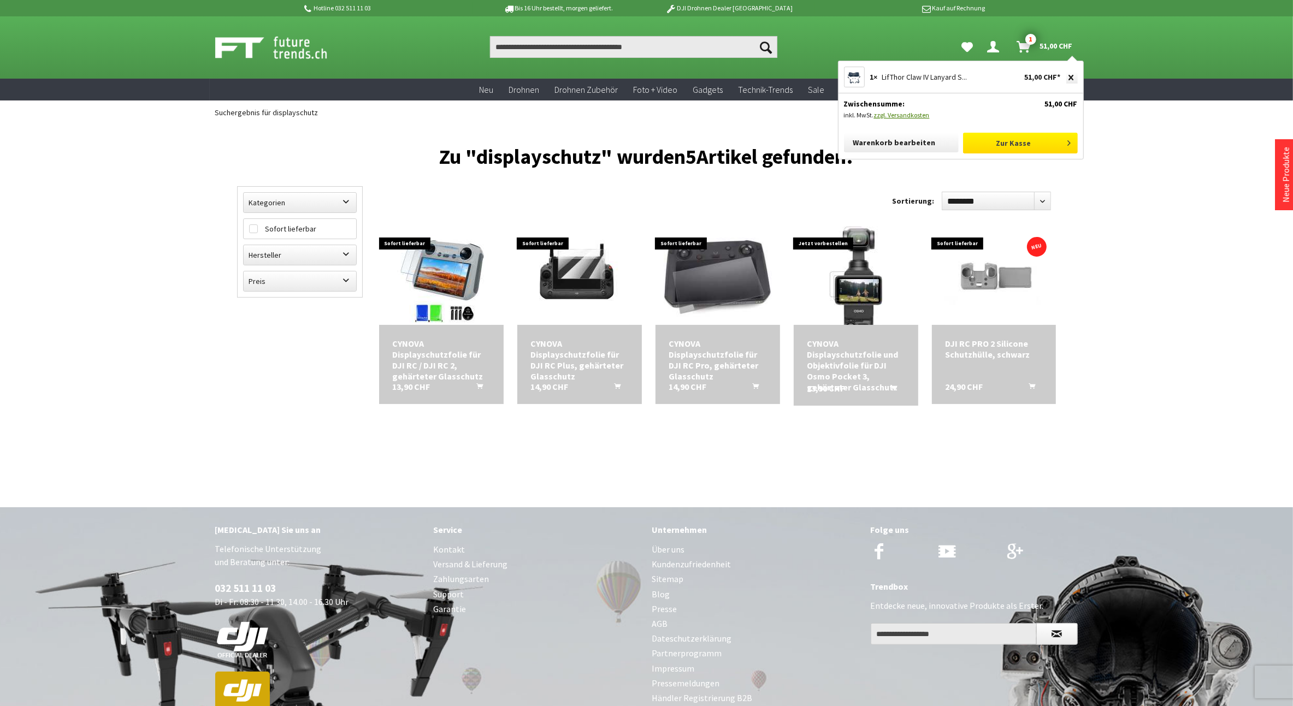
click at [1020, 144] on link "Zur Kasse" at bounding box center [1020, 143] width 115 height 21
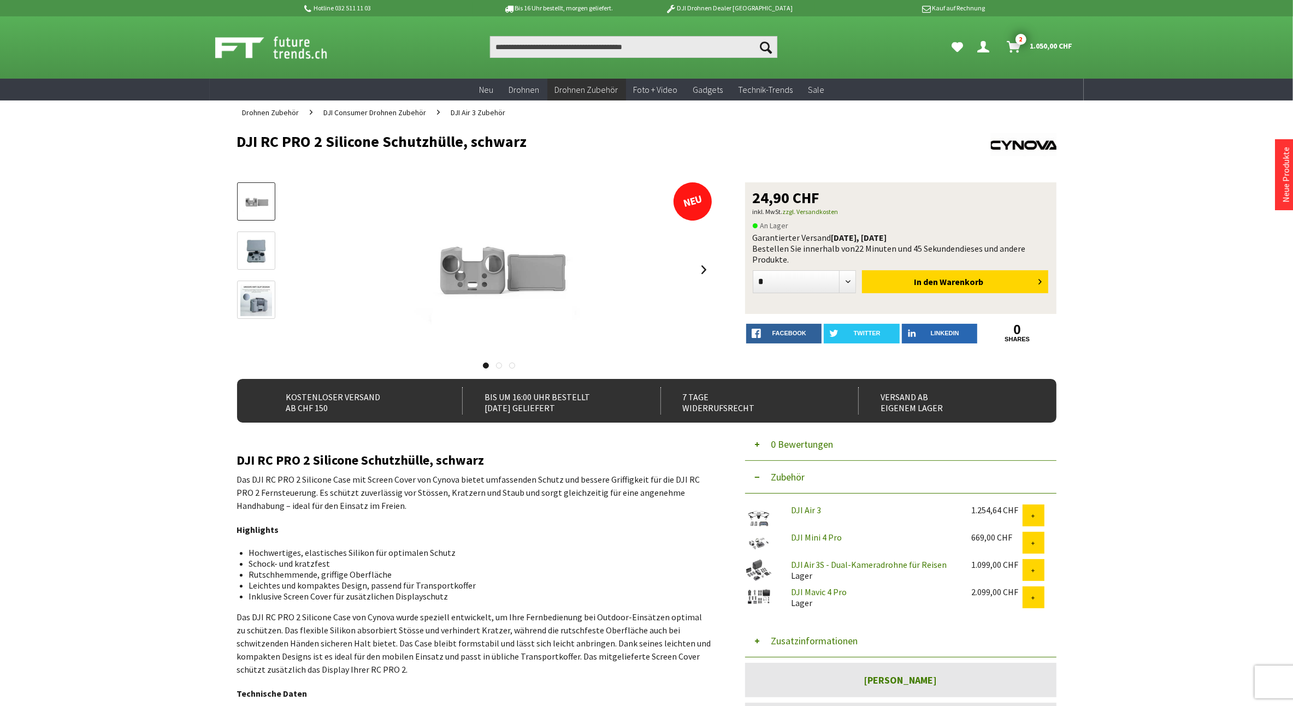
click at [258, 254] on img at bounding box center [256, 251] width 32 height 32
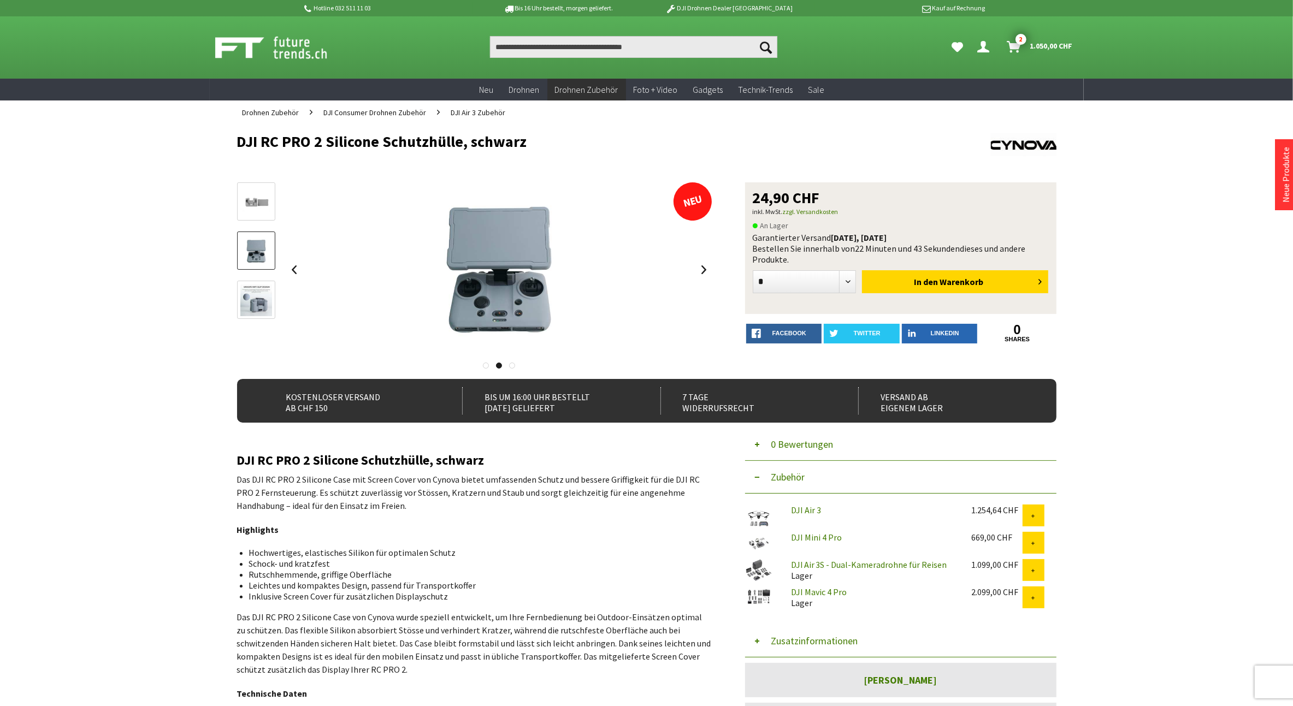
click at [250, 283] on link at bounding box center [256, 300] width 38 height 38
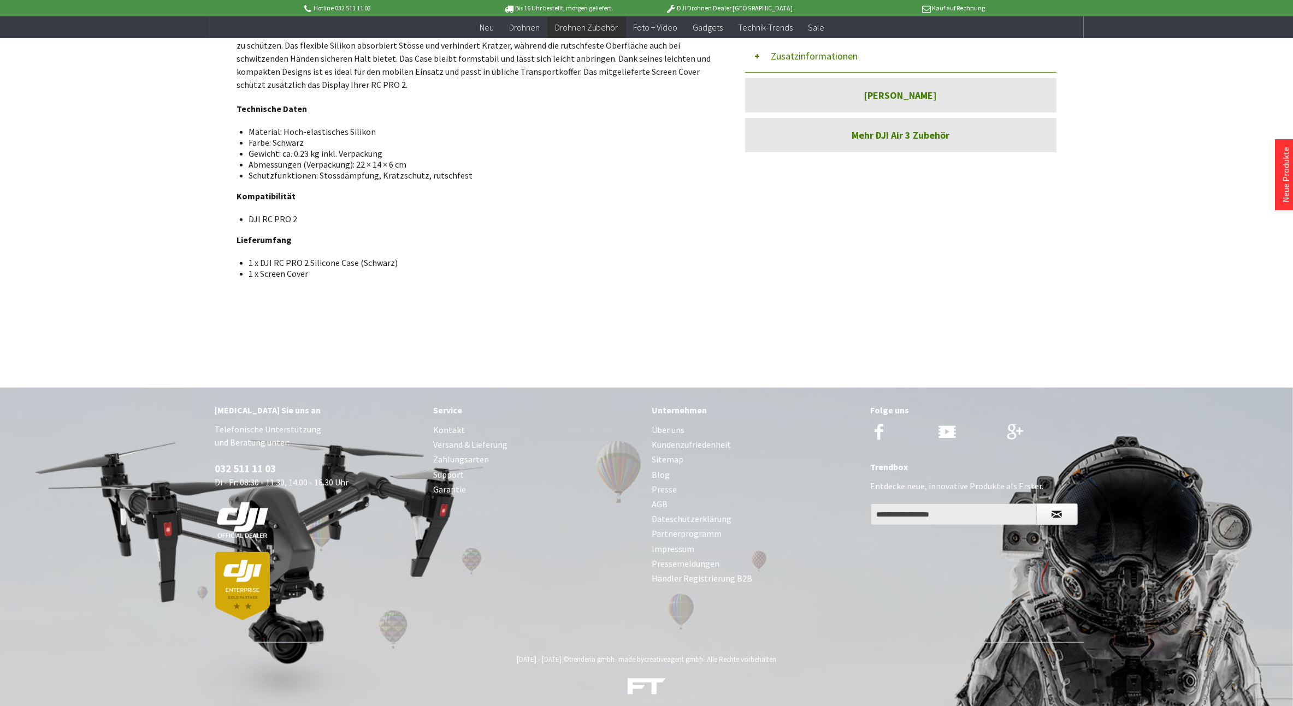
scroll to position [572, 0]
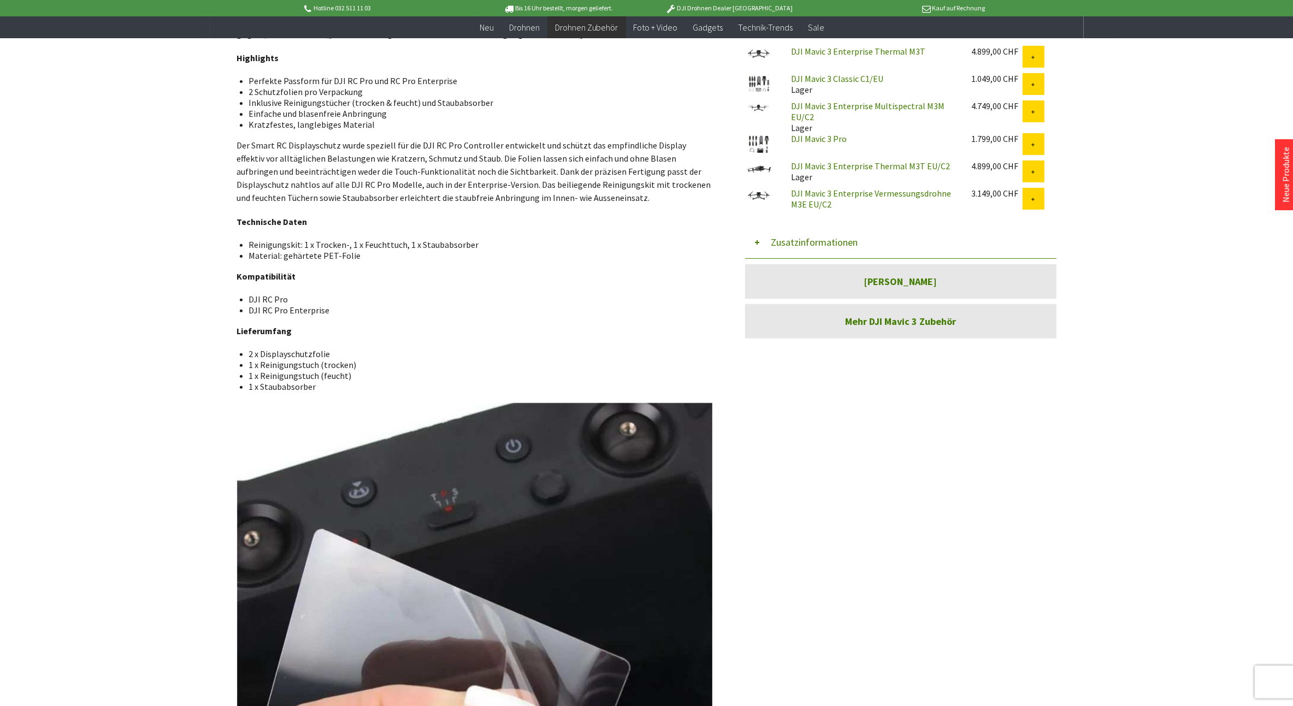
scroll to position [455, 0]
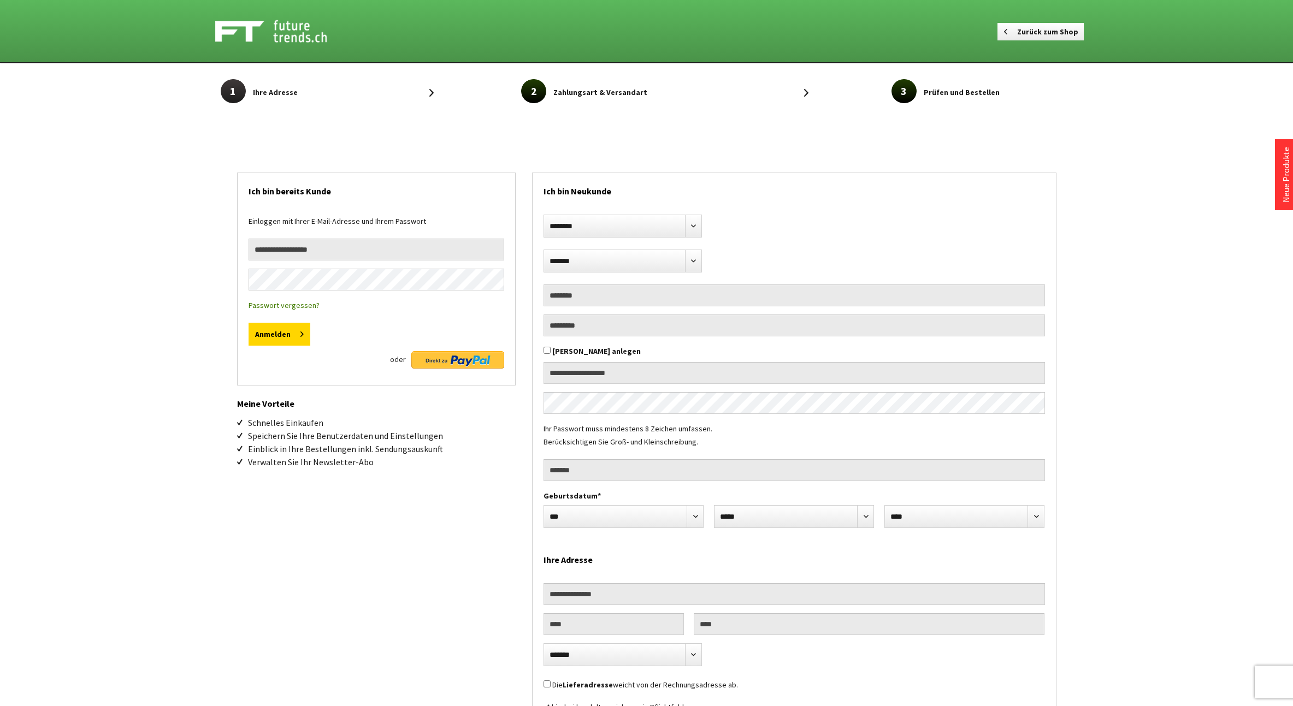
select select "**"
click at [429, 247] on input "email" at bounding box center [377, 250] width 256 height 22
type input "**********"
click at [249, 322] on button "Anmelden" at bounding box center [280, 333] width 62 height 23
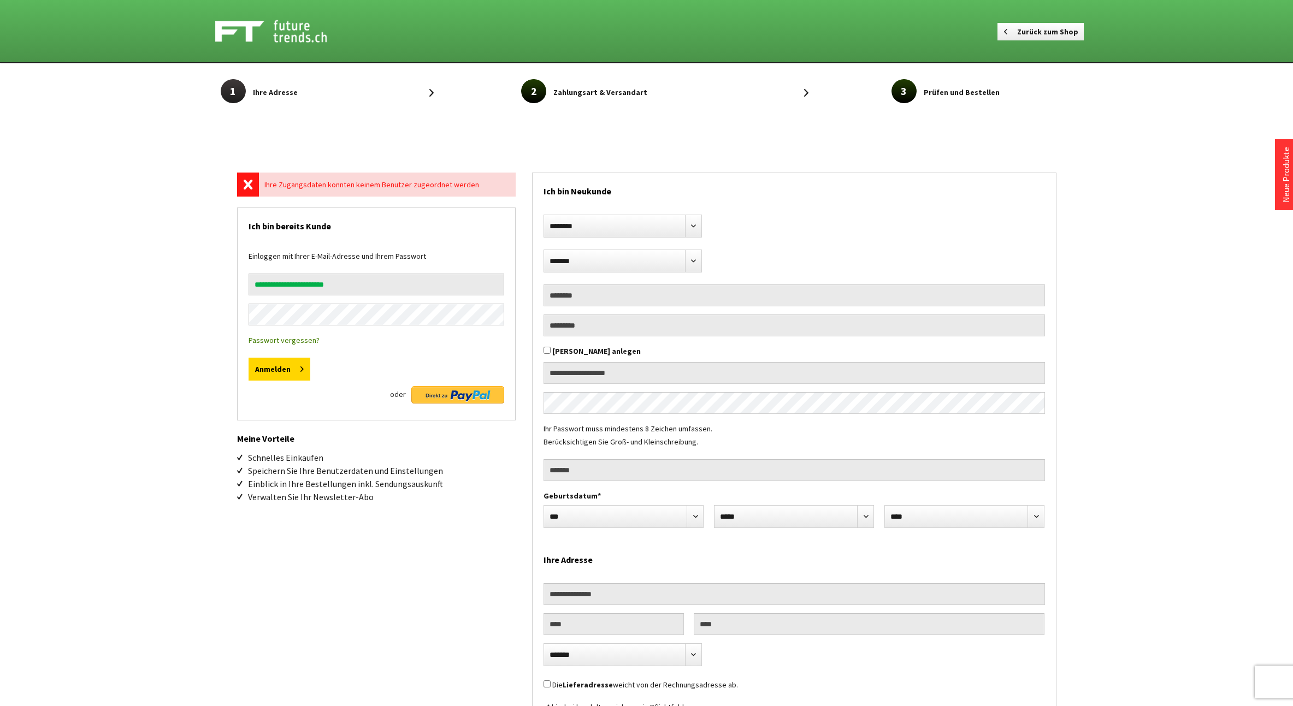
select select "**"
click at [249, 357] on button "Anmelden" at bounding box center [280, 368] width 62 height 23
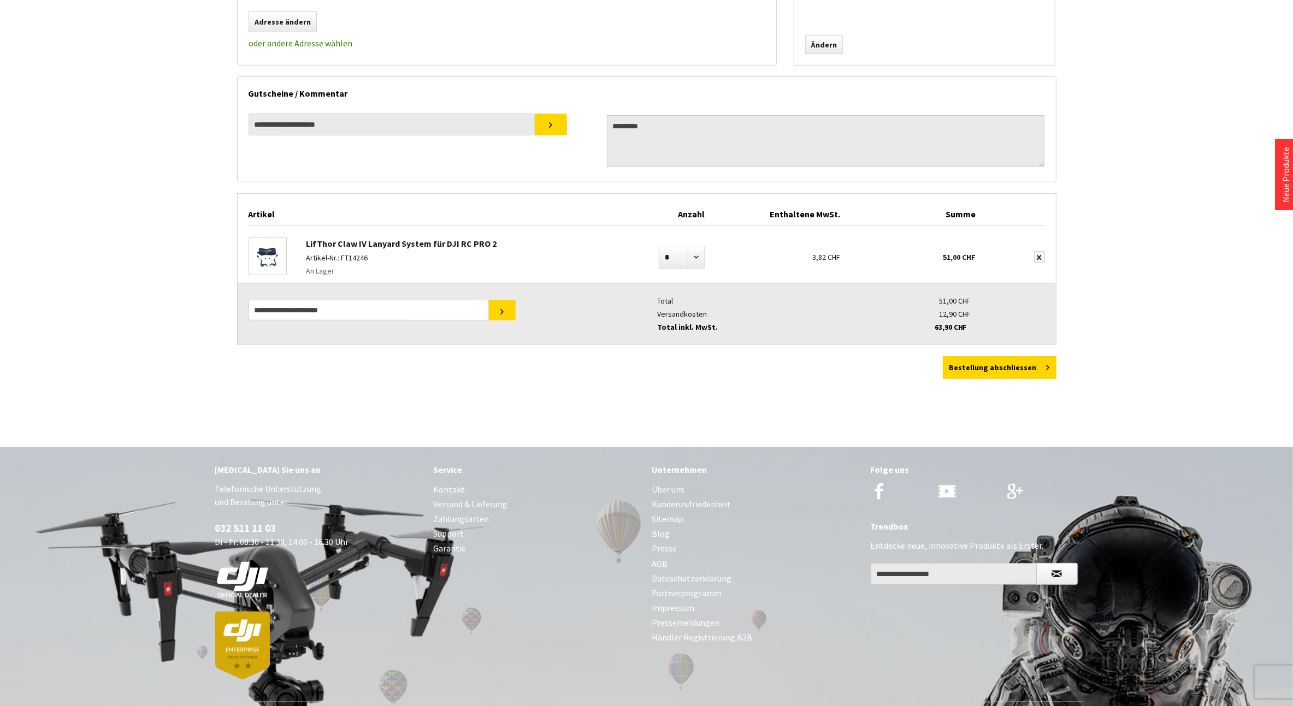
scroll to position [364, 0]
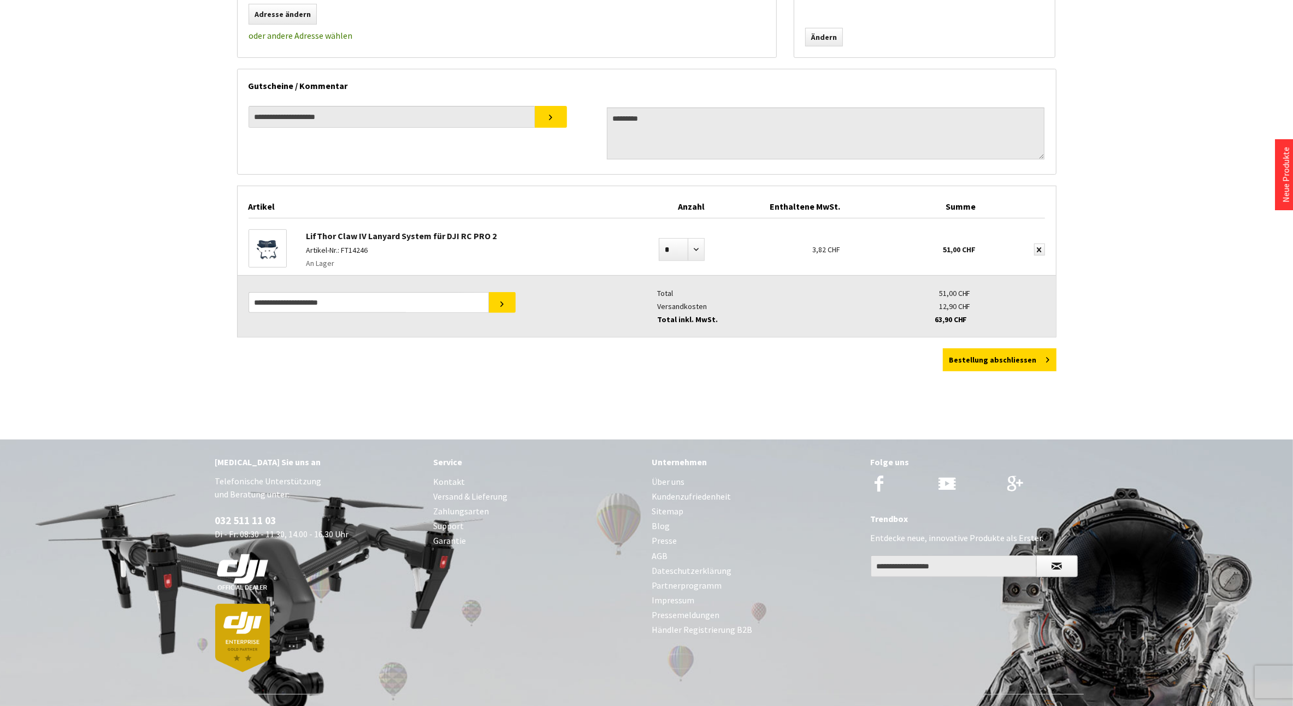
drag, startPoint x: 495, startPoint y: 234, endPoint x: 316, endPoint y: 236, distance: 179.2
click at [316, 236] on div "LifThor Claw IV Lanyard System für DJI RC PRO 2 Artikel-Nr.: FT14246 An Lager" at bounding box center [461, 249] width 322 height 51
click at [531, 235] on div "LifThor Claw IV Lanyard System für DJI RC PRO 2 Artikel-Nr.: FT14246 An Lager" at bounding box center [461, 249] width 322 height 51
click at [518, 232] on div "LifThor Claw IV Lanyard System für DJI RC PRO 2 Artikel-Nr.: FT14246 An Lager" at bounding box center [461, 249] width 322 height 51
click at [502, 233] on div "LifThor Claw IV Lanyard System für DJI RC PRO 2 Artikel-Nr.: FT14246 An Lager" at bounding box center [461, 249] width 322 height 51
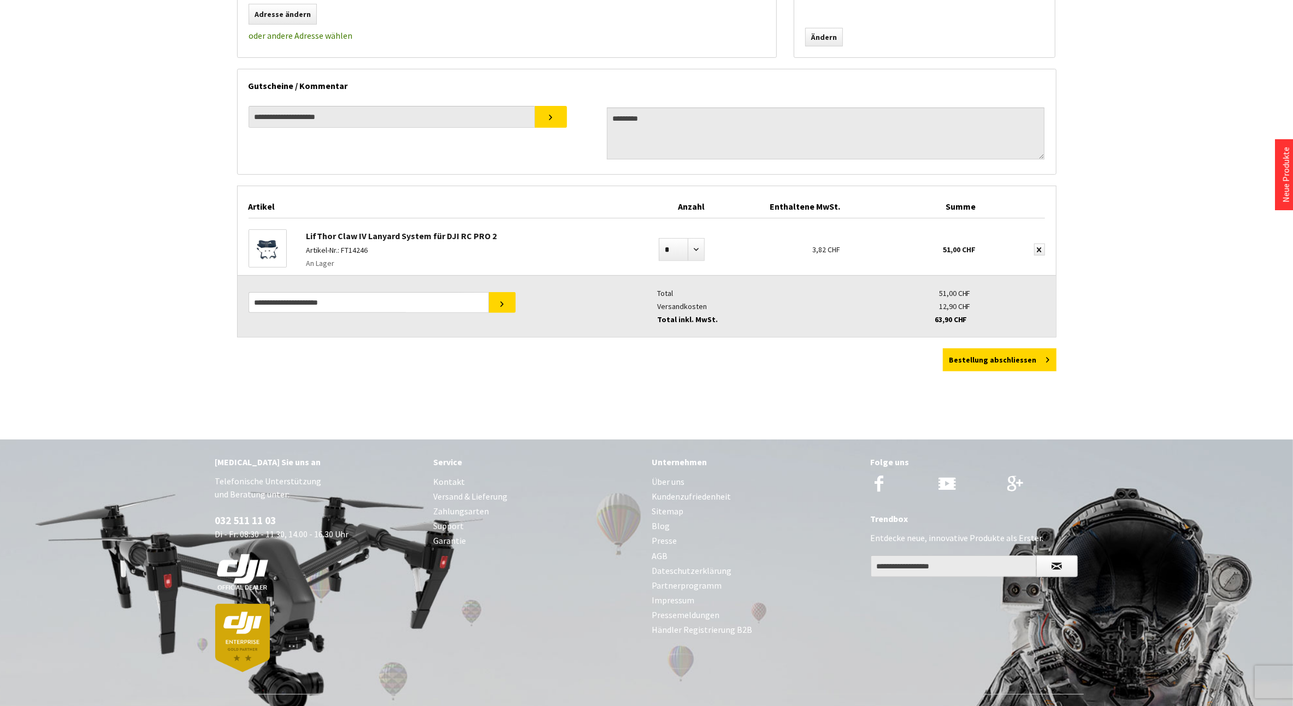
click at [300, 235] on div "LifThor Claw IV Lanyard System für DJI RC PRO 2 Artikel-Nr.: FT14246 An Lager" at bounding box center [461, 249] width 322 height 51
drag, startPoint x: 303, startPoint y: 234, endPoint x: 492, endPoint y: 232, distance: 188.4
click at [492, 232] on div "LifThor Claw IV Lanyard System für DJI RC PRO 2 Artikel-Nr.: FT14246 An Lager" at bounding box center [461, 249] width 322 height 51
click at [298, 232] on div at bounding box center [275, 248] width 52 height 38
drag, startPoint x: 299, startPoint y: 233, endPoint x: 421, endPoint y: 231, distance: 121.8
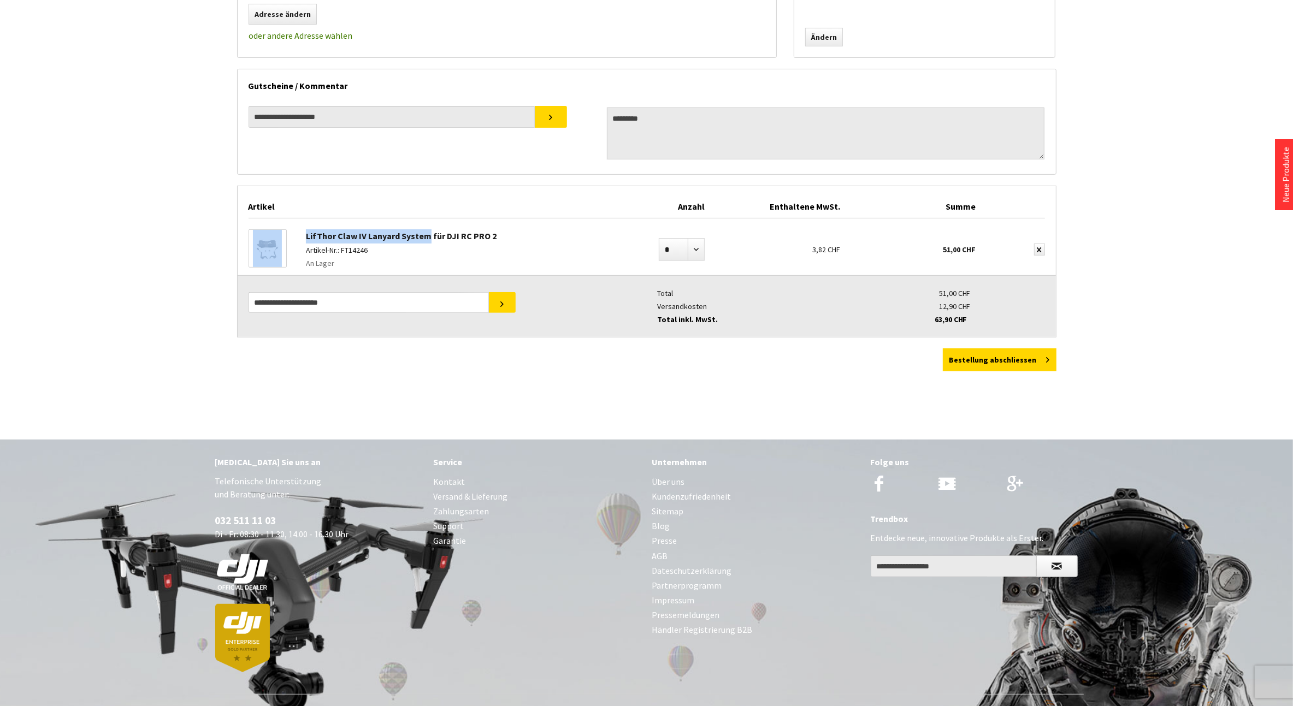
click at [421, 231] on div "LifThor Claw IV Lanyard System für DJI RC PRO 2 Artikel-Nr.: FT14246 An Lager" at bounding box center [436, 249] width 374 height 51
click at [292, 235] on div at bounding box center [275, 248] width 52 height 38
drag, startPoint x: 302, startPoint y: 234, endPoint x: 490, endPoint y: 231, distance: 188.5
click at [490, 231] on div "LifThor Claw IV Lanyard System für DJI RC PRO 2 Artikel-Nr.: FT14246 An Lager" at bounding box center [461, 249] width 322 height 51
copy link "LifThor Claw IV Lanyard System für DJI RC PRO 2"
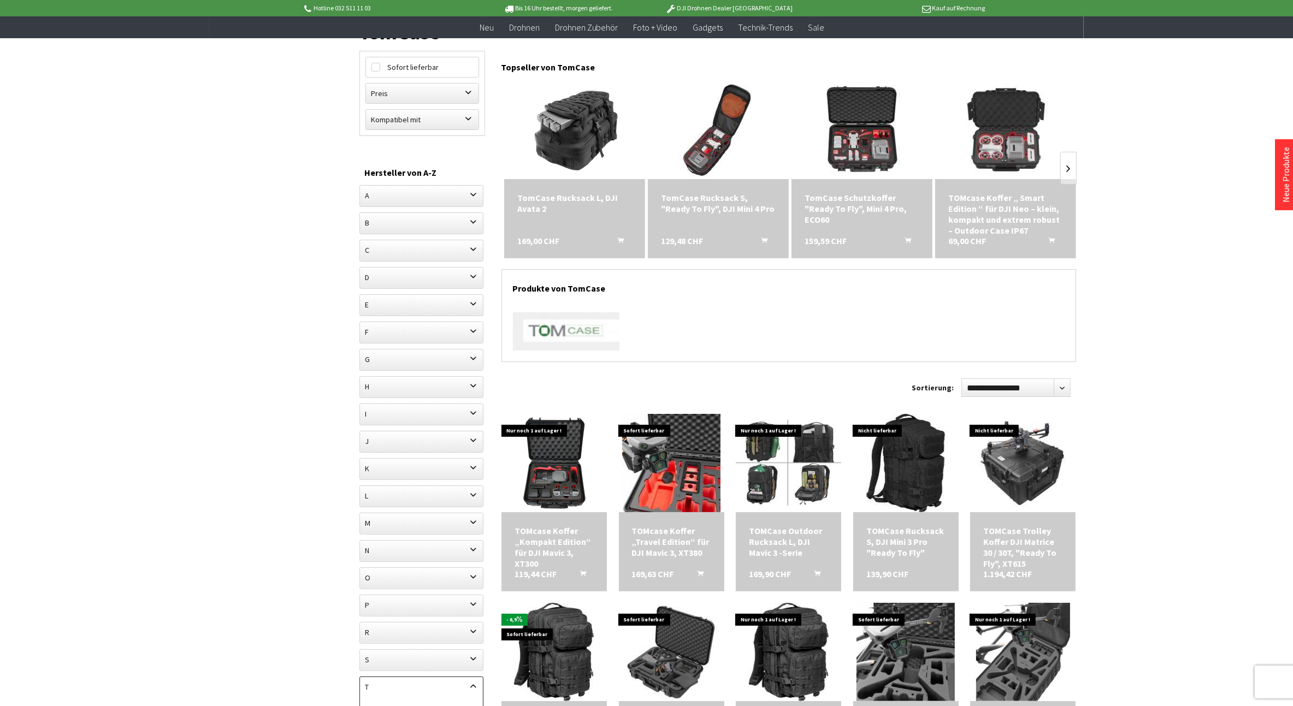
scroll to position [91, 0]
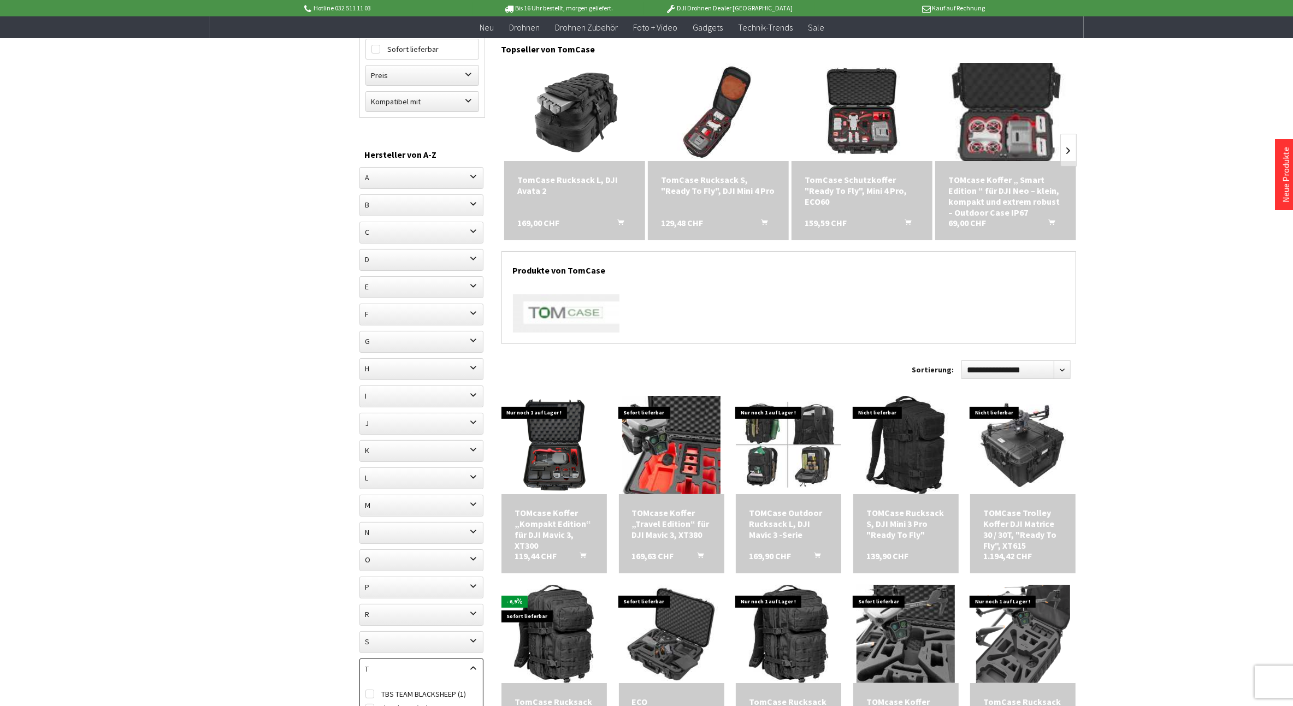
click at [1014, 129] on img at bounding box center [1006, 112] width 138 height 138
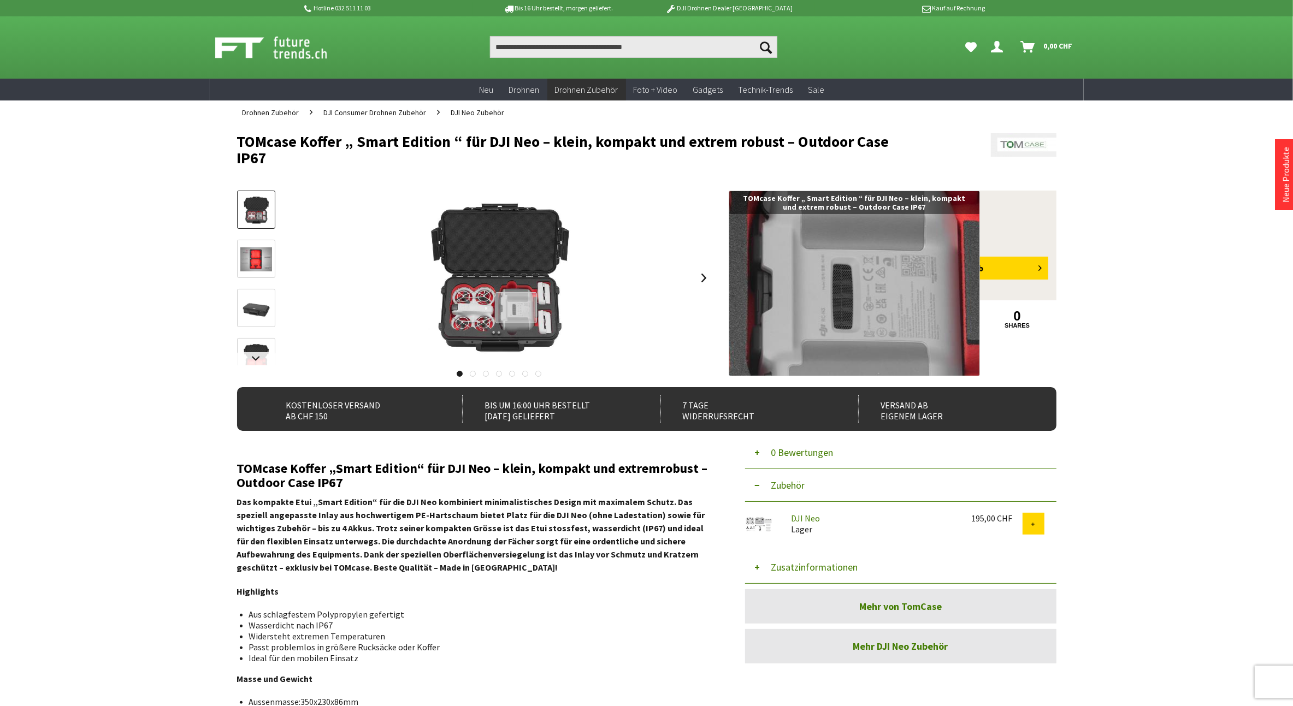
click at [505, 296] on div at bounding box center [516, 307] width 42 height 31
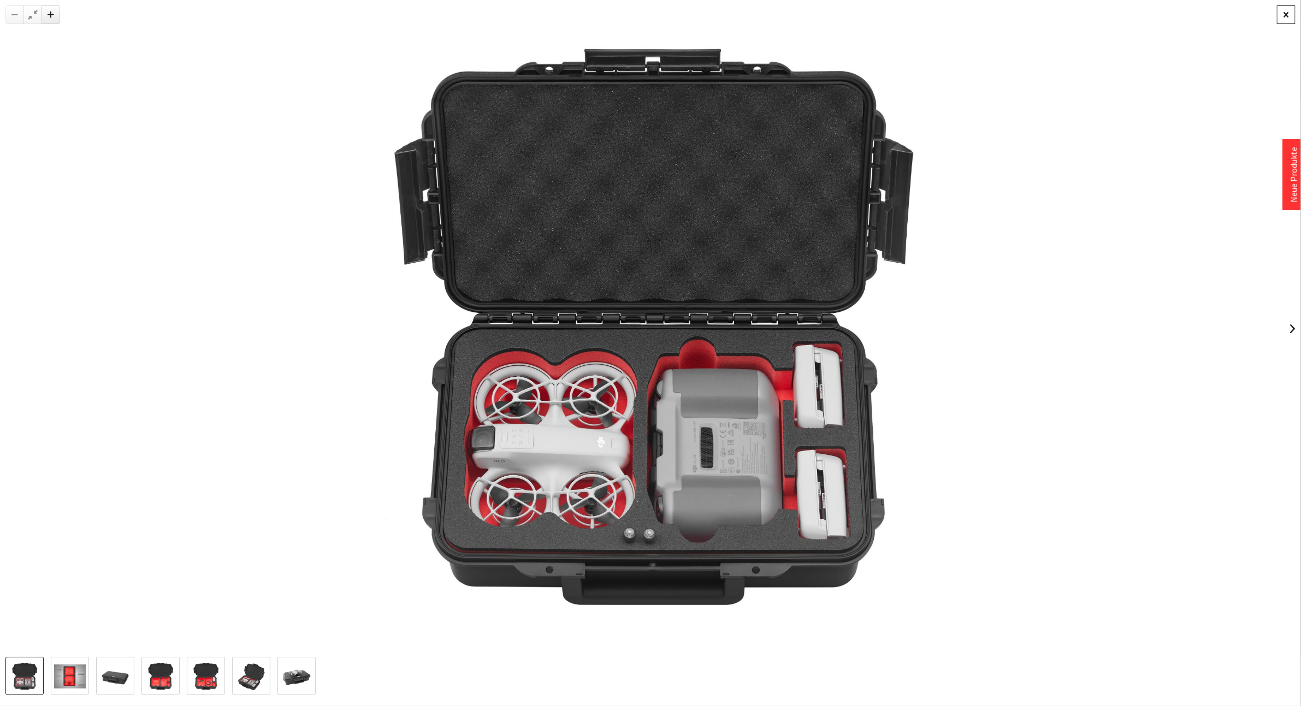
click at [1289, 10] on div at bounding box center [1286, 14] width 19 height 19
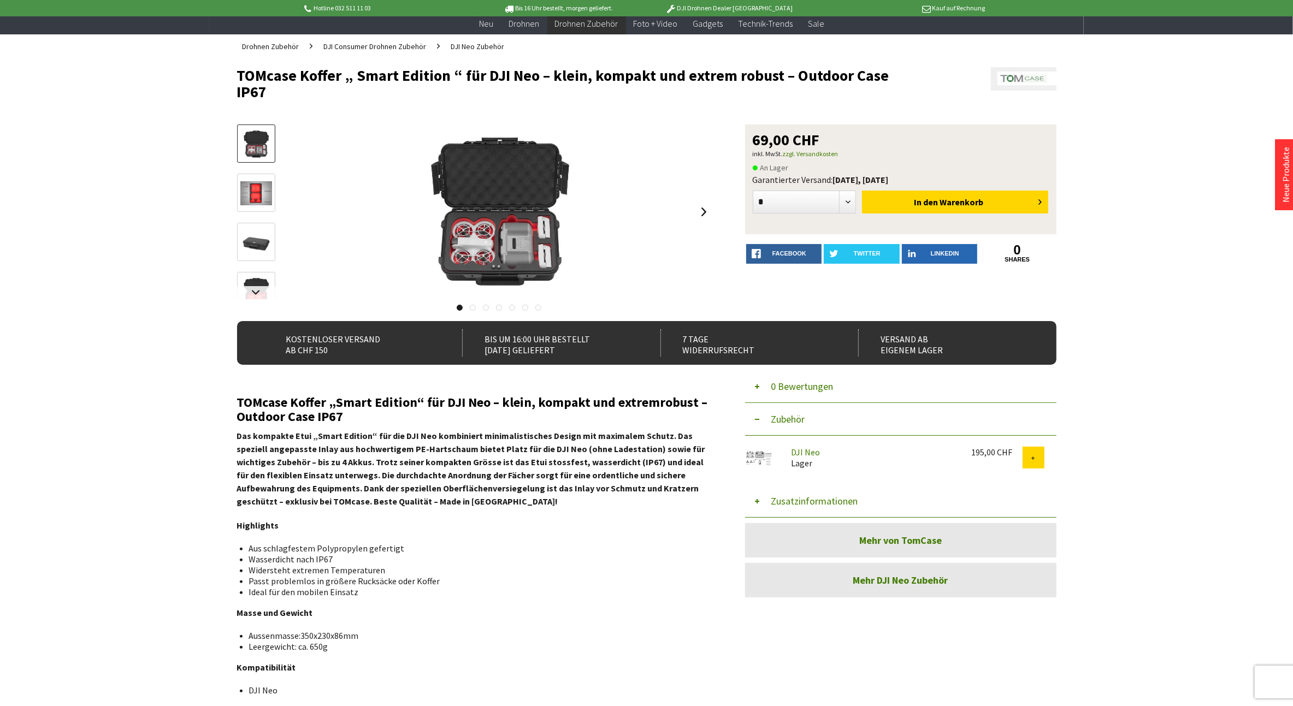
scroll to position [10, 0]
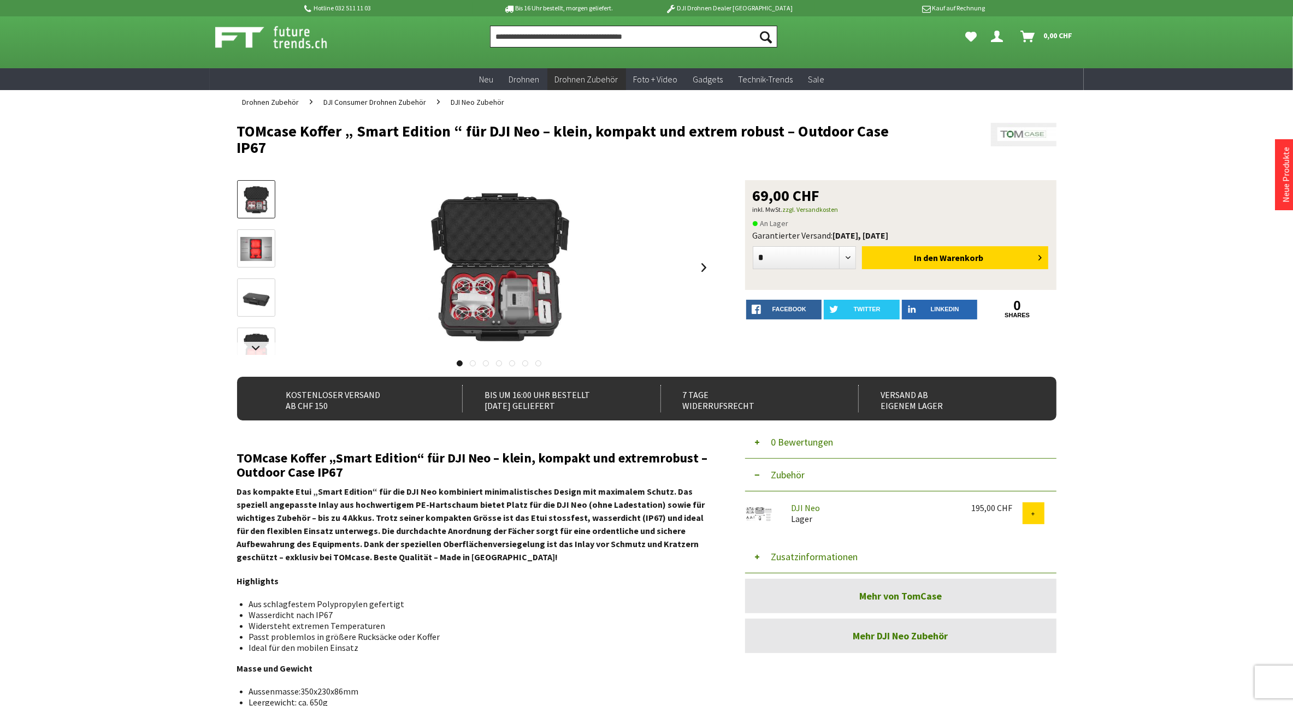
click at [591, 37] on input "Produkt, Marke, Kategorie, EAN, Artikelnummer…" at bounding box center [633, 37] width 287 height 22
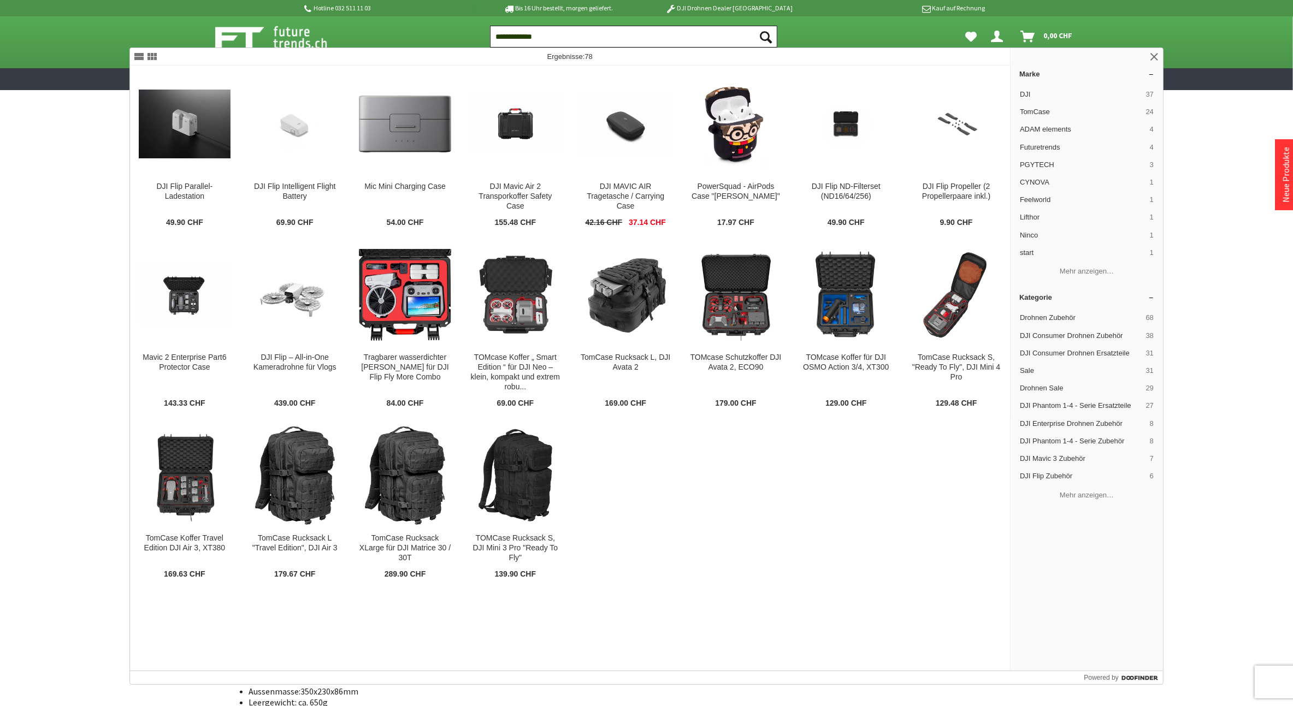
type input "**********"
click at [754, 26] on button "Suchen" at bounding box center [765, 37] width 23 height 22
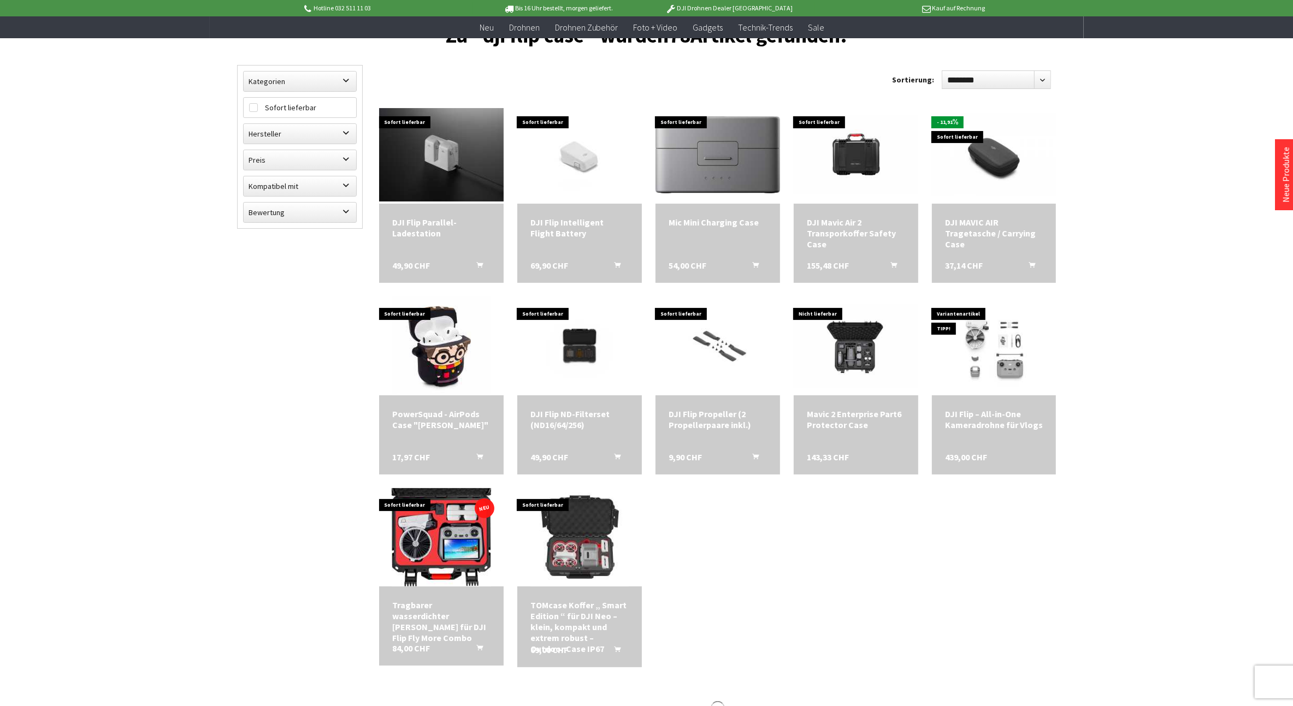
scroll to position [364, 0]
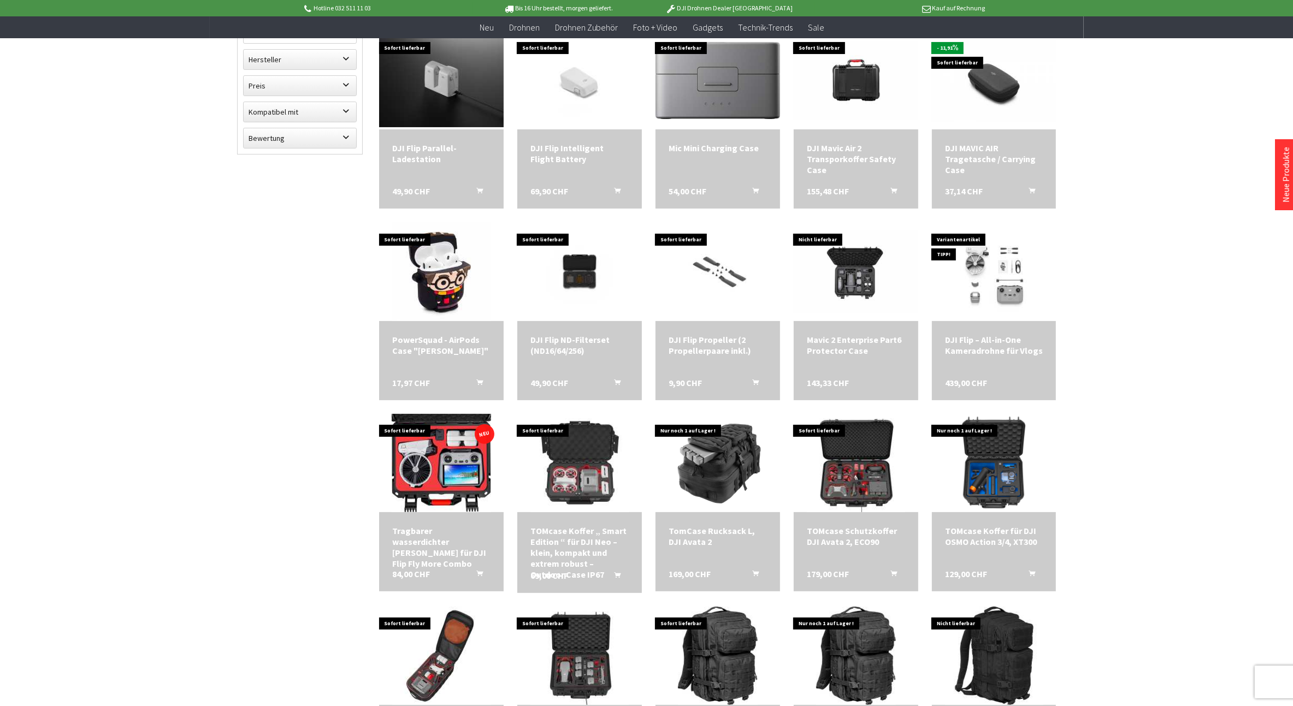
scroll to position [182, 0]
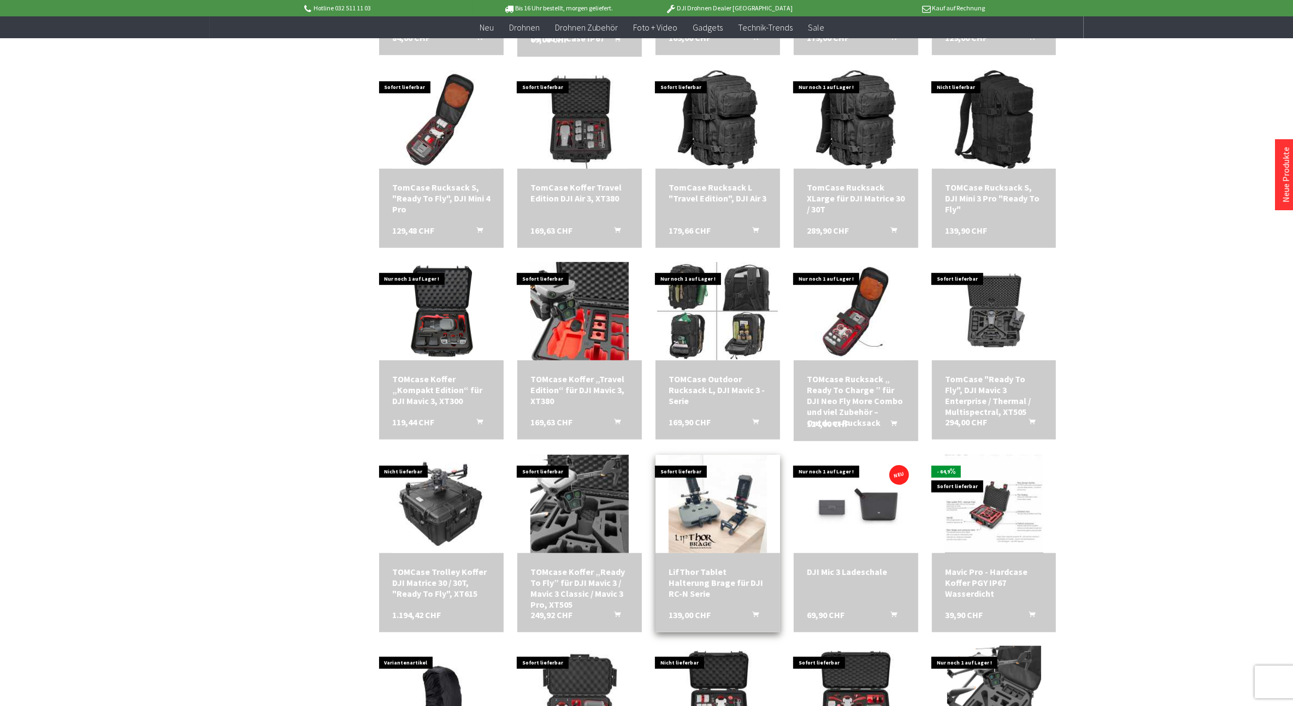
scroll to position [728, 0]
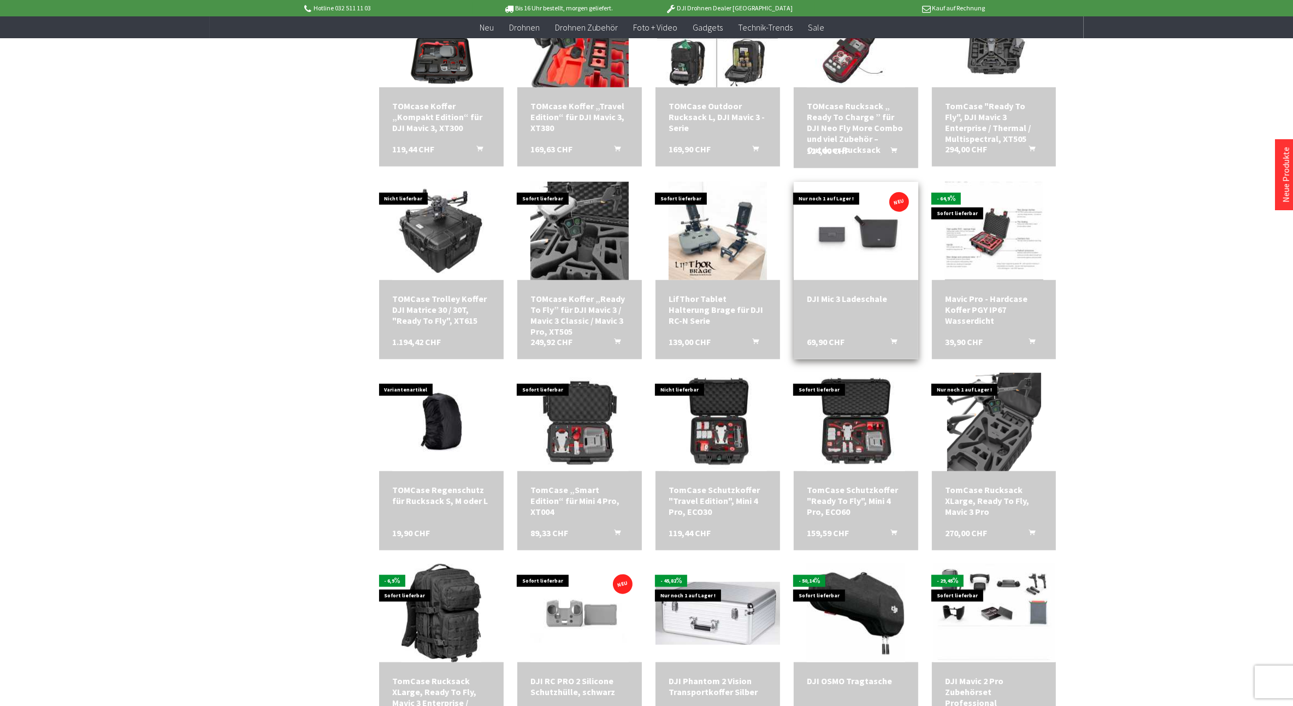
scroll to position [1001, 0]
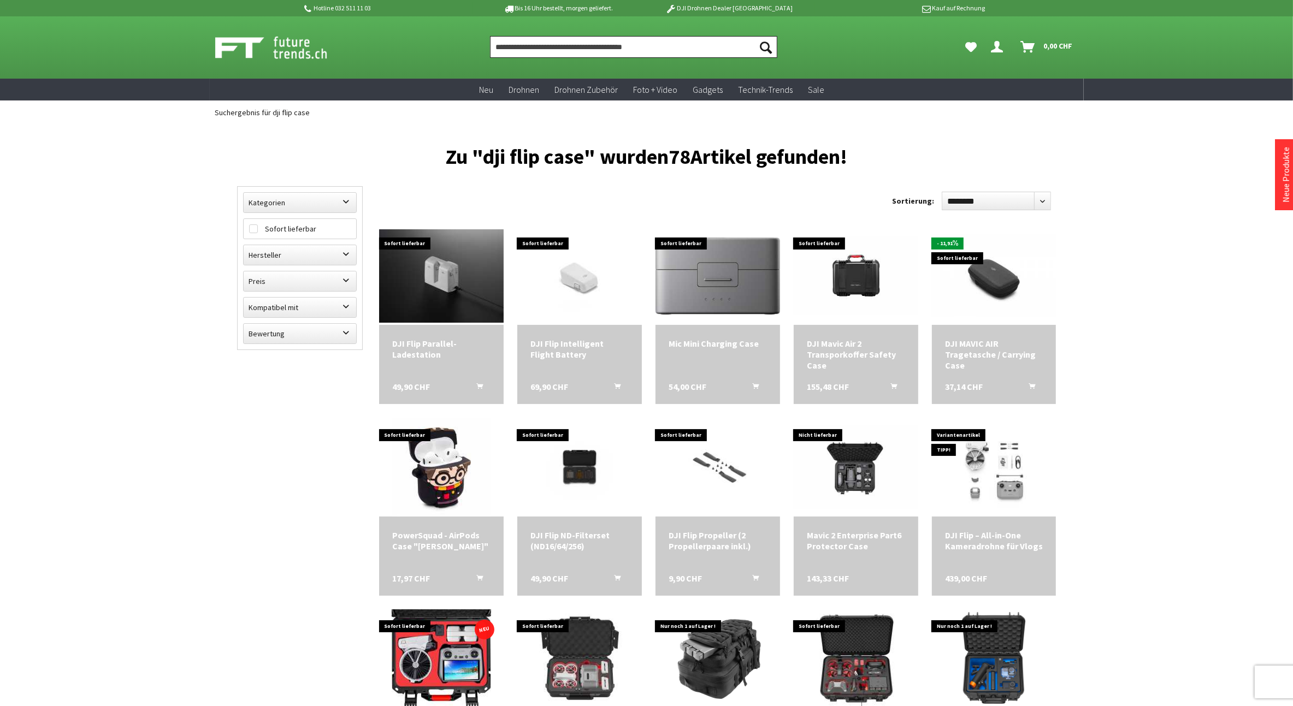
click at [675, 52] on input "Produkt, Marke, Kategorie, EAN, Artikelnummer…" at bounding box center [633, 47] width 287 height 22
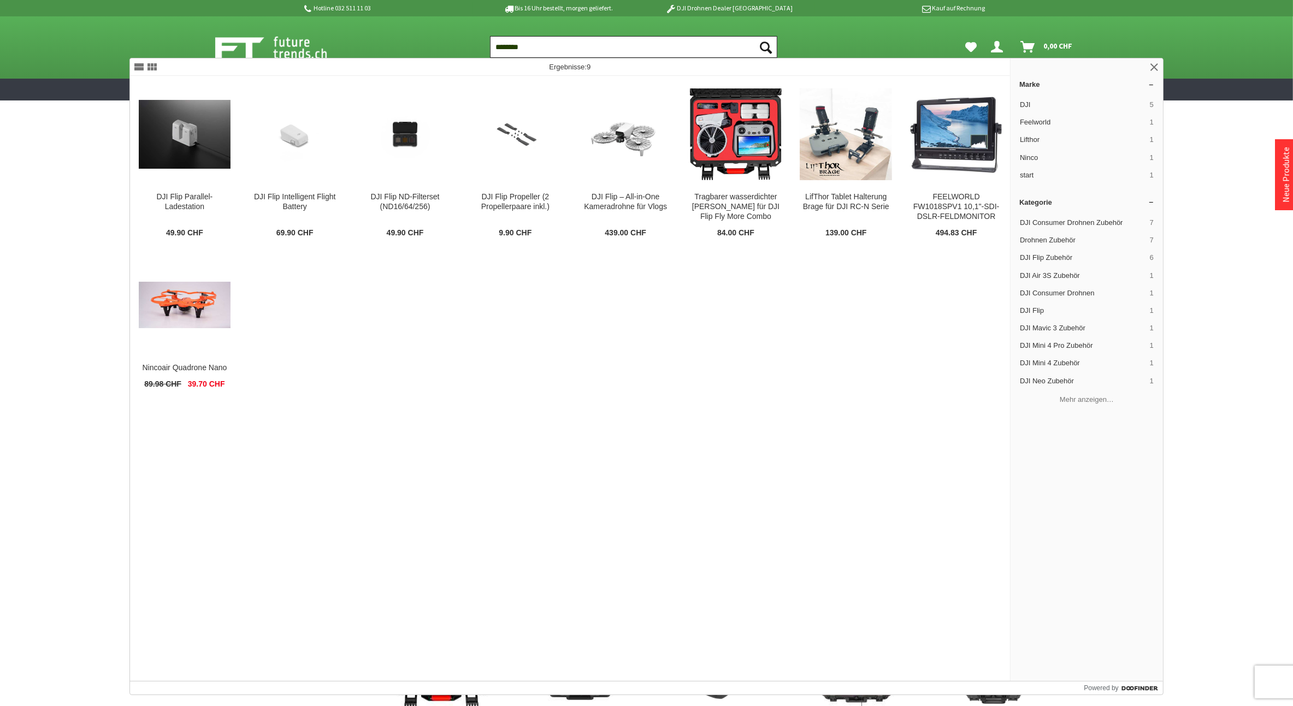
type input "********"
click at [754, 36] on button "Suchen" at bounding box center [765, 47] width 23 height 22
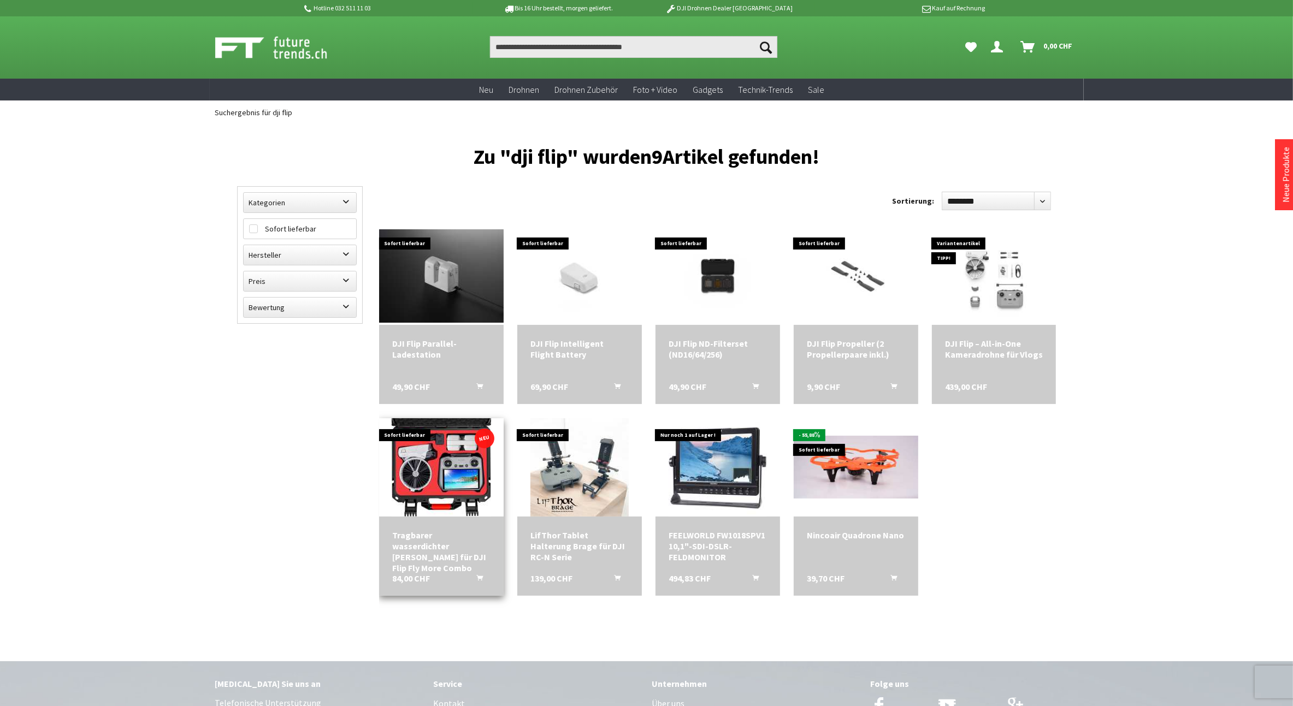
click at [453, 464] on img at bounding box center [441, 467] width 99 height 98
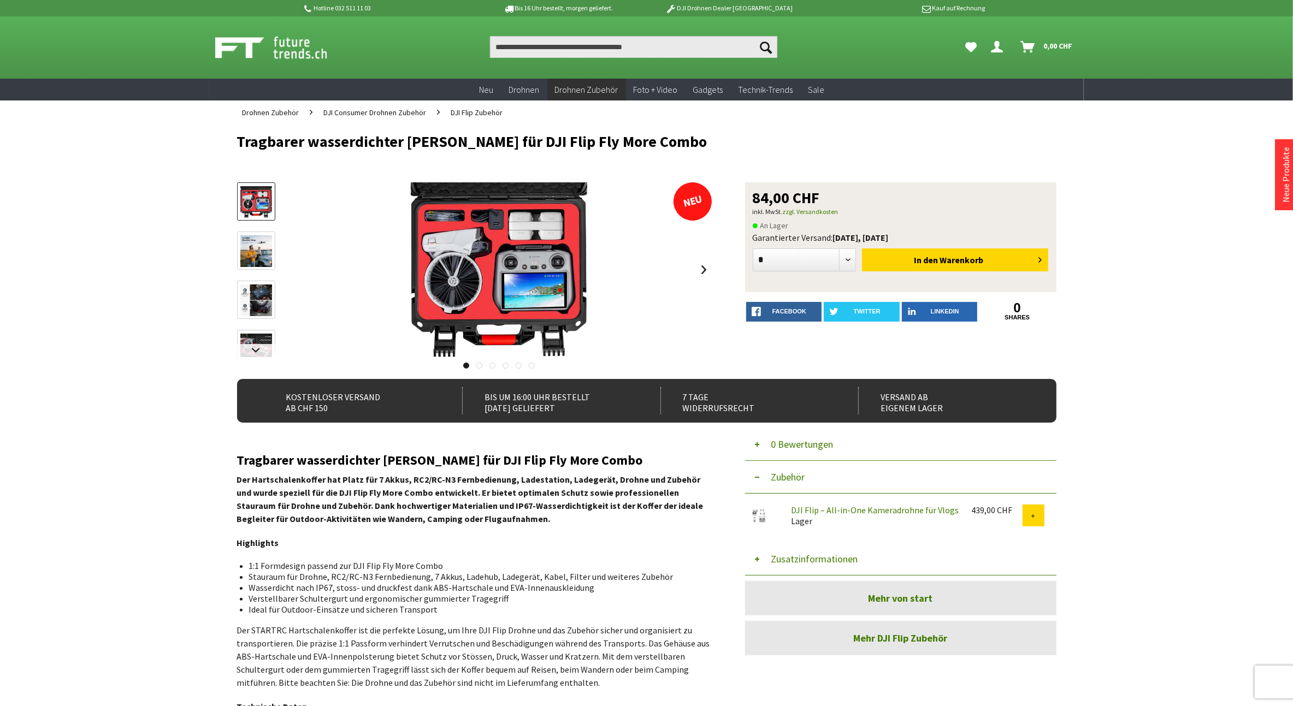
click at [269, 253] on img at bounding box center [256, 251] width 32 height 32
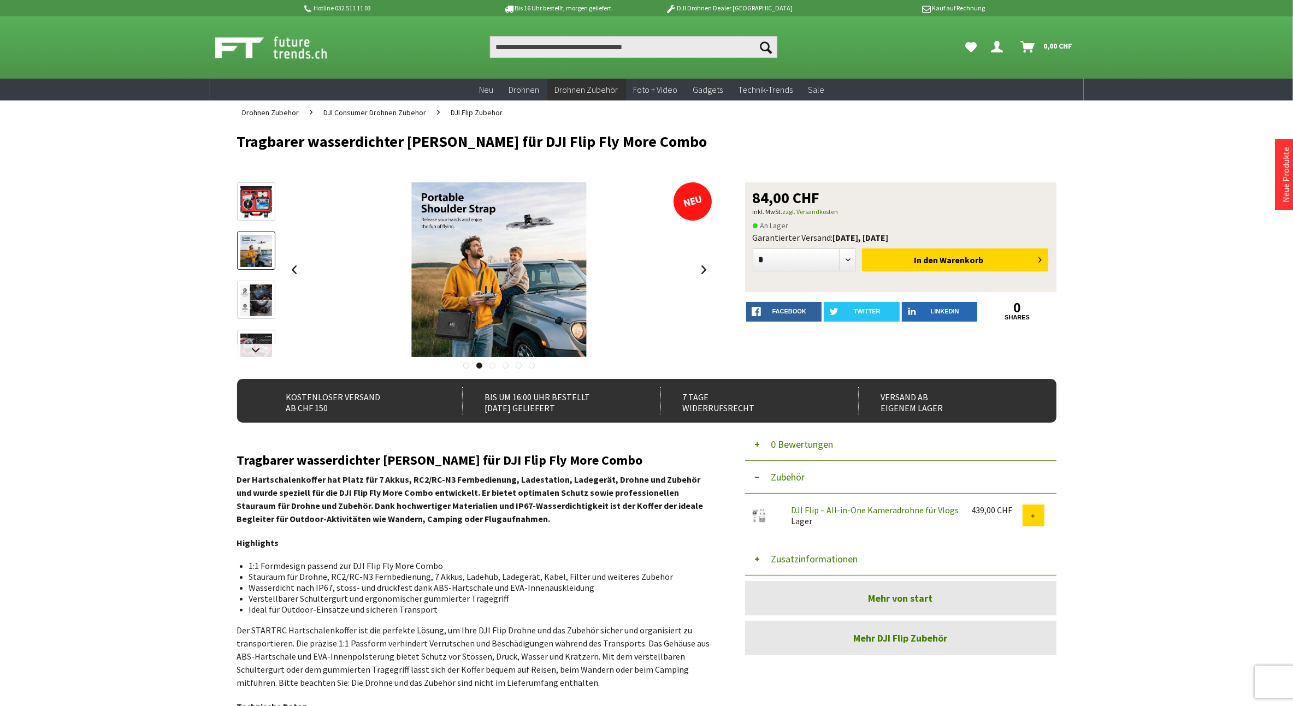
click at [265, 301] on img at bounding box center [256, 301] width 32 height 32
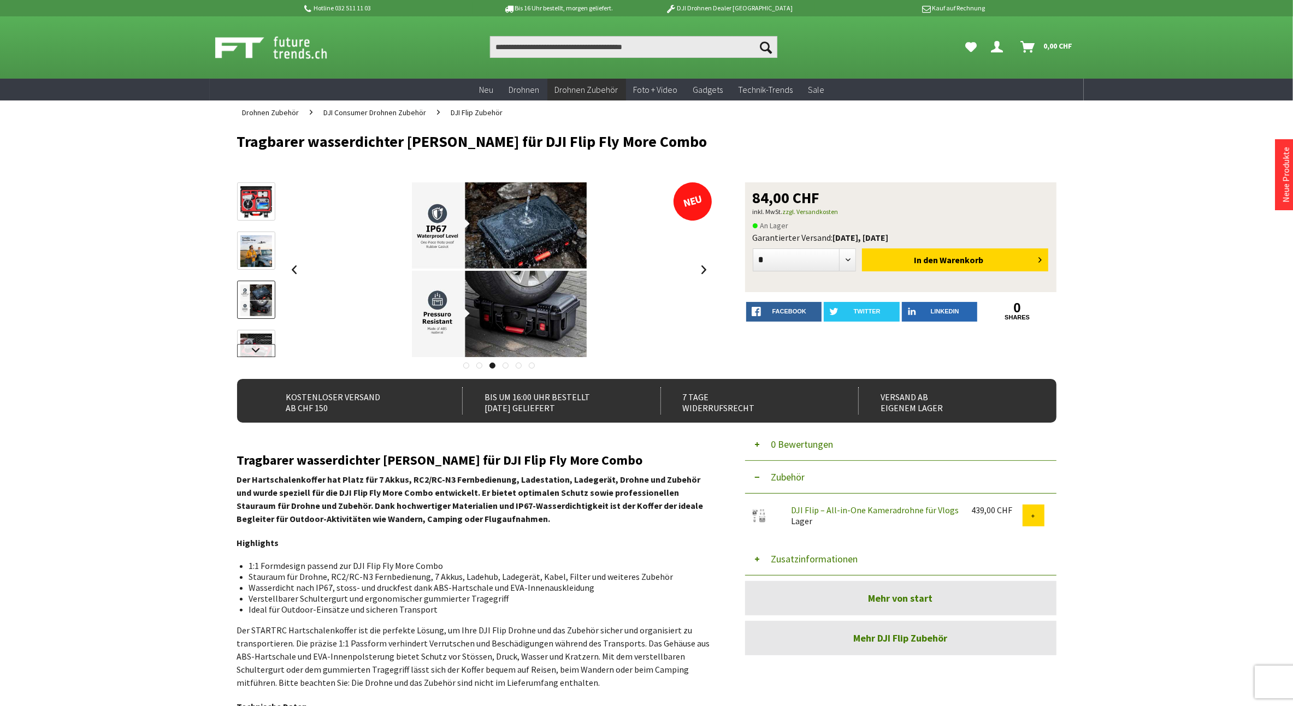
click at [252, 352] on link at bounding box center [256, 350] width 38 height 13
click at [261, 274] on img at bounding box center [256, 262] width 32 height 32
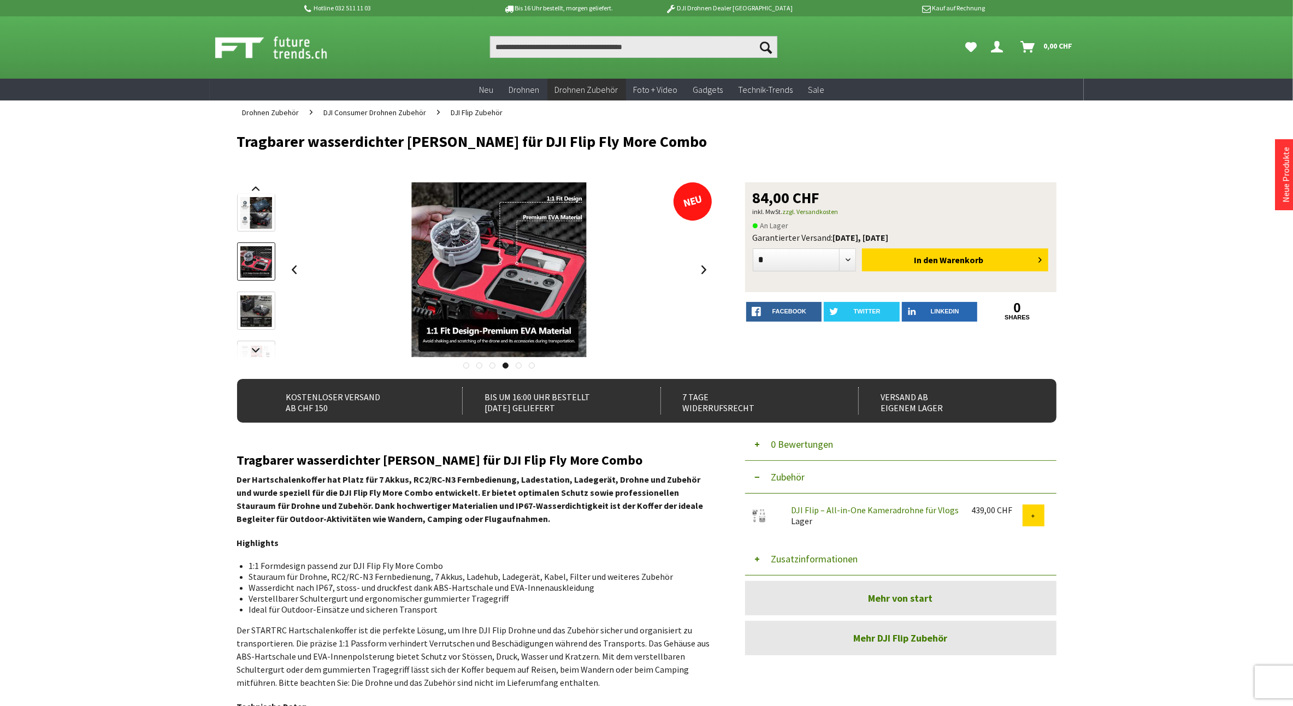
click at [258, 322] on img at bounding box center [256, 311] width 32 height 32
